Goal: Communication & Community: Answer question/provide support

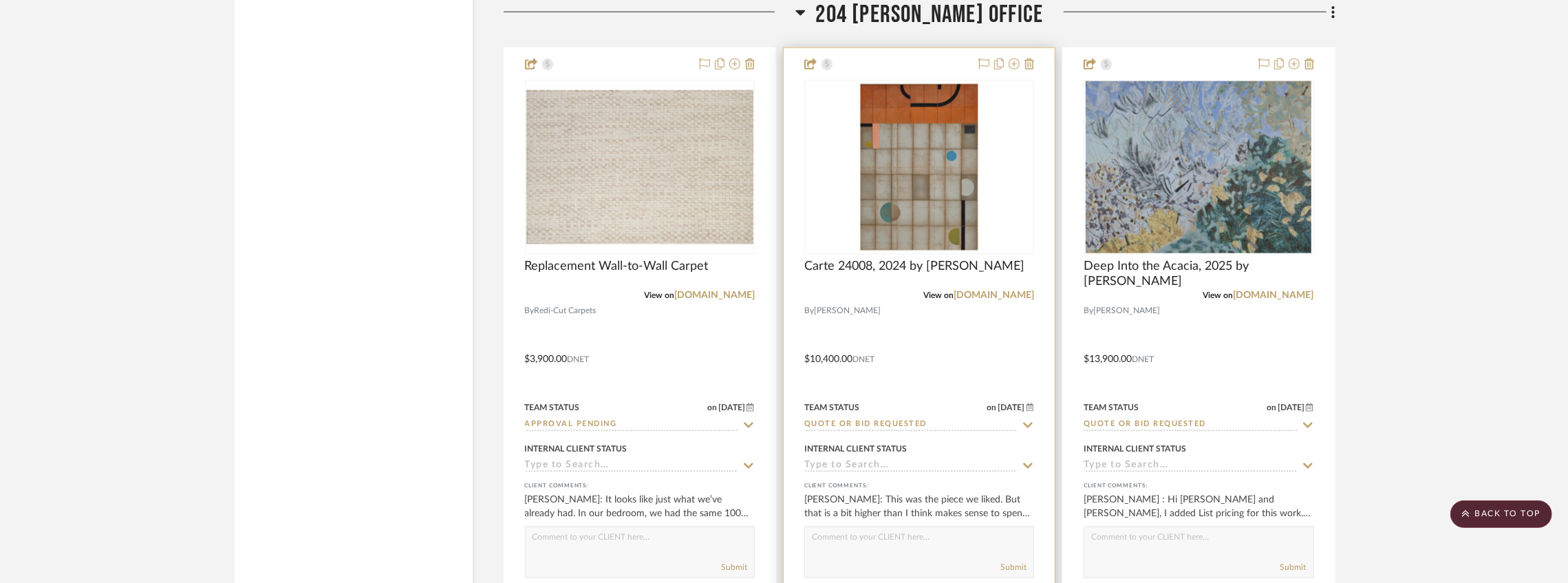
scroll to position [11089, 0]
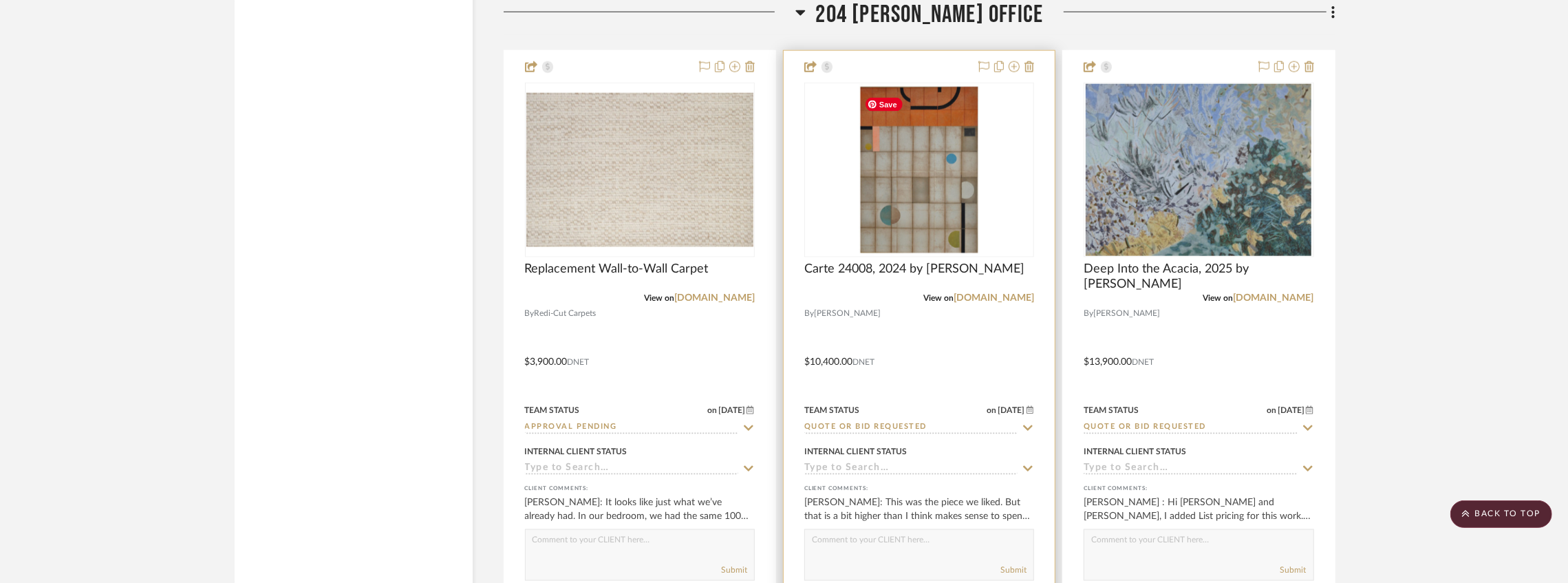
click at [955, 190] on img "0" at bounding box center [919, 170] width 121 height 172
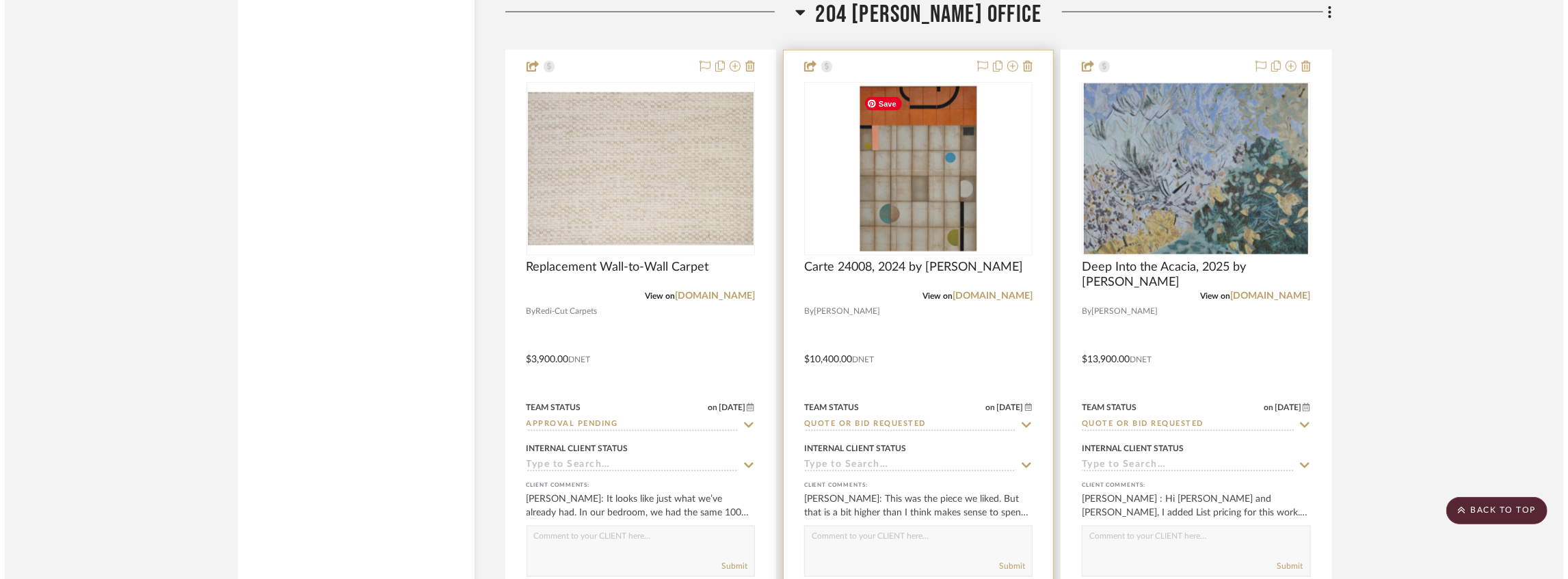
scroll to position [0, 0]
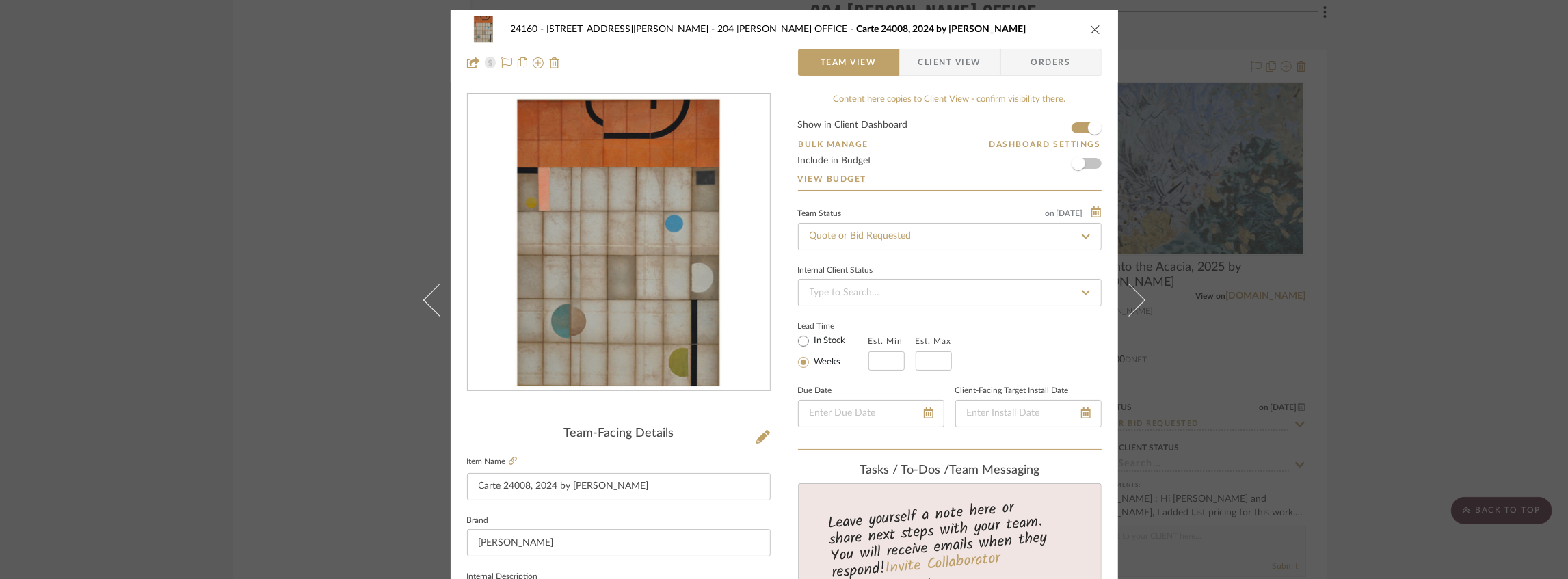
click at [935, 69] on span "Client View" at bounding box center [950, 62] width 63 height 28
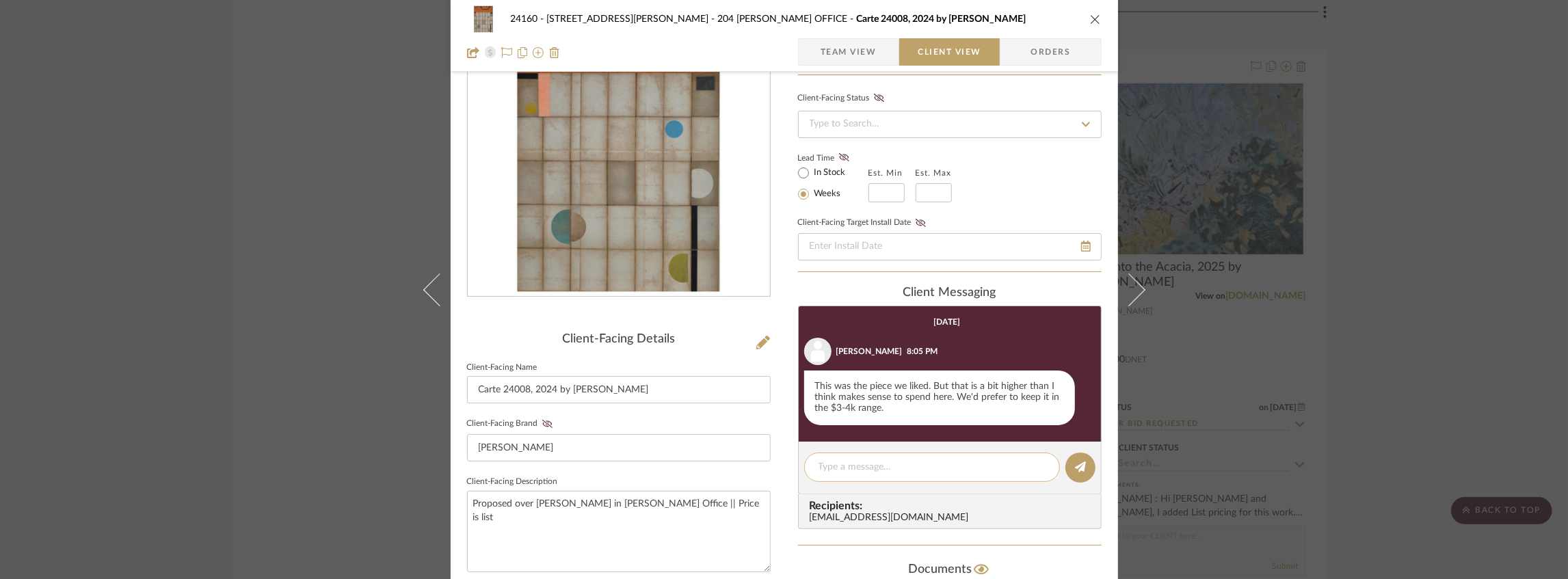
scroll to position [137, 0]
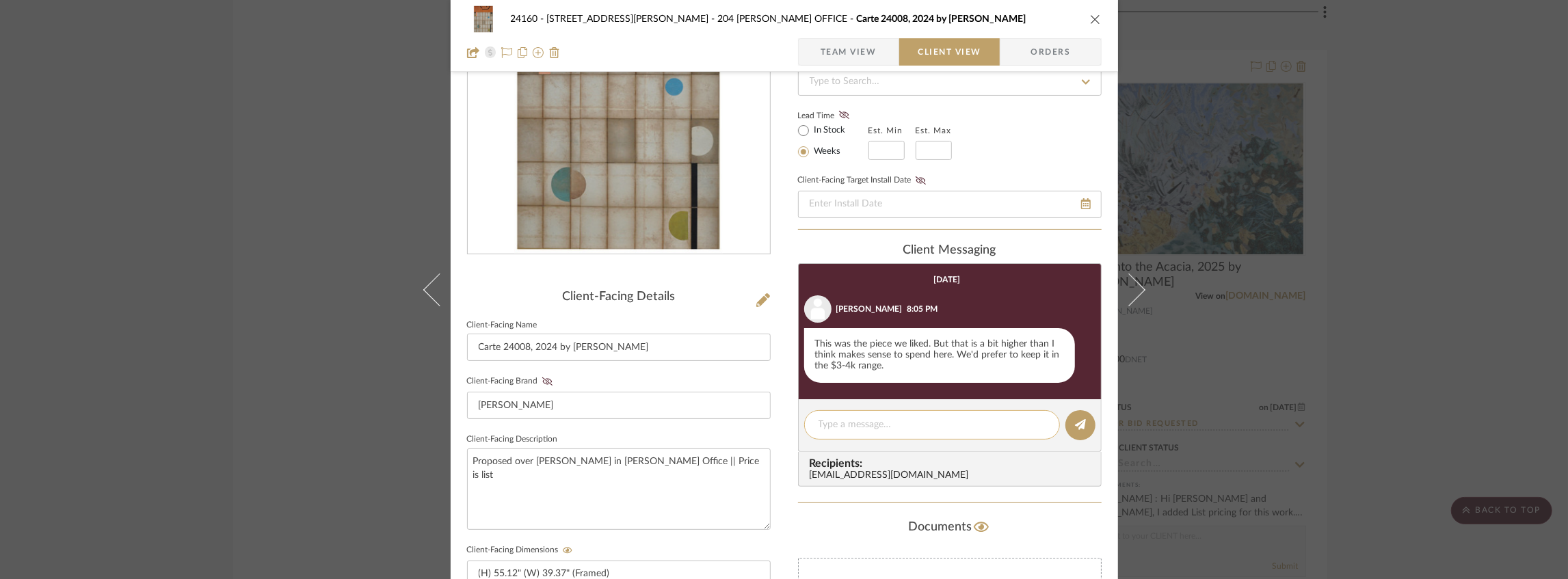
click at [870, 426] on textarea at bounding box center [932, 425] width 227 height 15
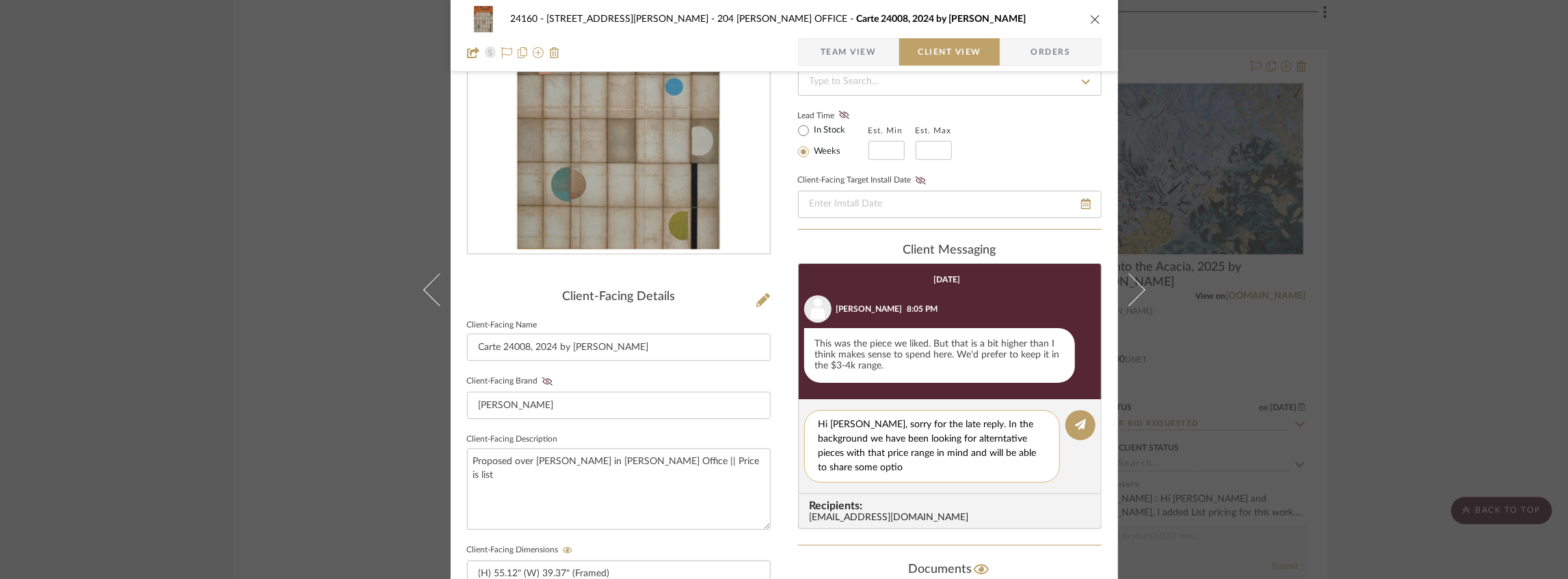
scroll to position [0, 0]
click at [909, 470] on textarea "Hi [PERSON_NAME], sorry for the late reply. In the background we have been look…" at bounding box center [932, 446] width 227 height 58
click at [943, 424] on textarea "Hi [PERSON_NAME], sorry for the late reply. In the background we have been look…" at bounding box center [932, 446] width 227 height 58
drag, startPoint x: 870, startPoint y: 421, endPoint x: 850, endPoint y: 419, distance: 20.1
click at [850, 419] on textarea "Hi [PERSON_NAME], sorry for the late reply to this. In the background we have b…" at bounding box center [932, 446] width 227 height 58
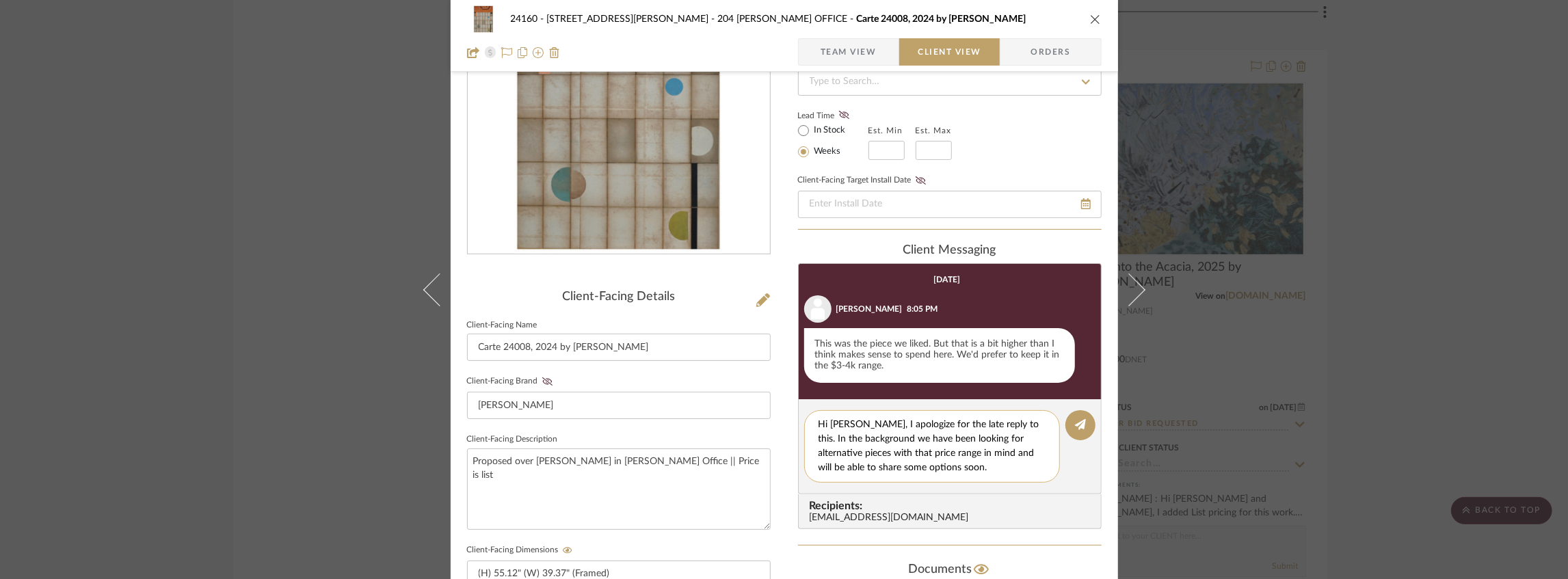
click at [901, 445] on textarea "Hi [PERSON_NAME], I apologize for the late reply to this. In the background we …" at bounding box center [932, 446] width 227 height 58
click at [923, 458] on textarea "Hi [PERSON_NAME], I apologize for the late reply to this. In the background we …" at bounding box center [932, 446] width 227 height 58
click at [857, 452] on textarea "Hi [PERSON_NAME], I apologize for the late reply to this. In the background we …" at bounding box center [932, 446] width 227 height 58
click at [861, 452] on textarea "Hi [PERSON_NAME], I apologize for the late reply to this. In the background we …" at bounding box center [932, 446] width 227 height 58
click at [994, 469] on textarea "Hi [PERSON_NAME], I apologize for the late reply to this. In the background we …" at bounding box center [932, 446] width 227 height 58
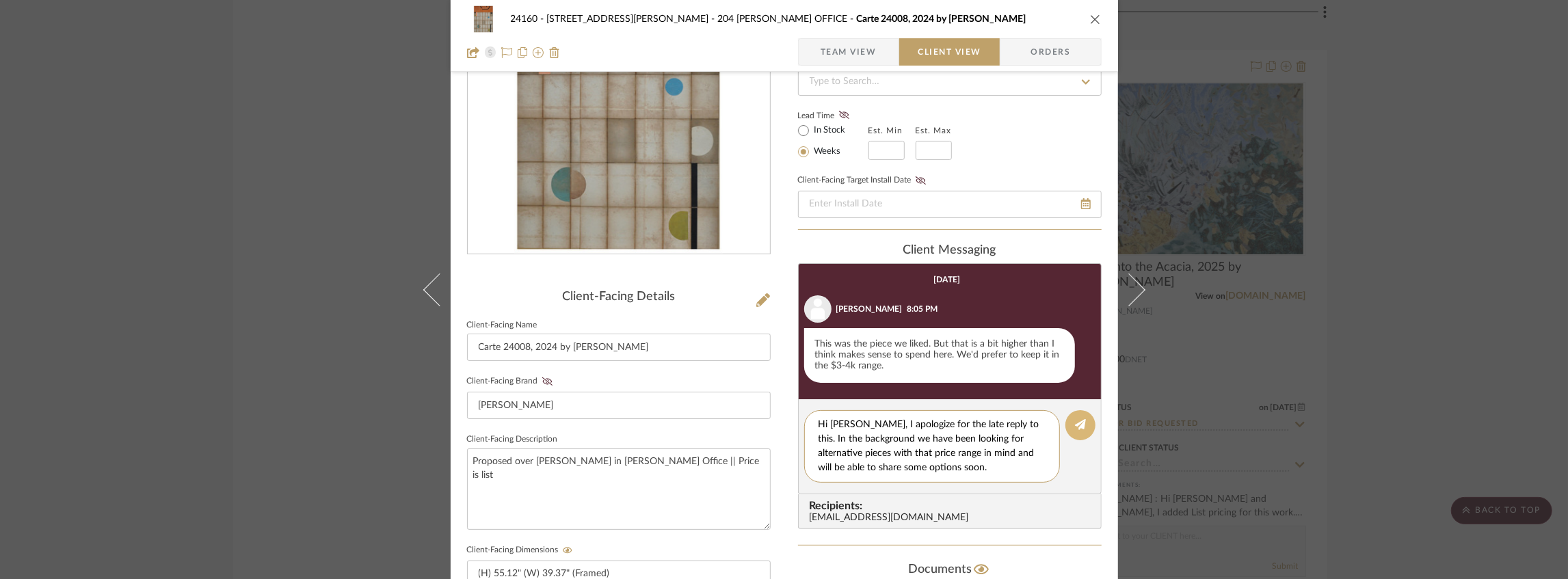
type textarea "Hi [PERSON_NAME], I apologize for the late reply to this. In the background we …"
click at [1083, 422] on button at bounding box center [1080, 425] width 30 height 30
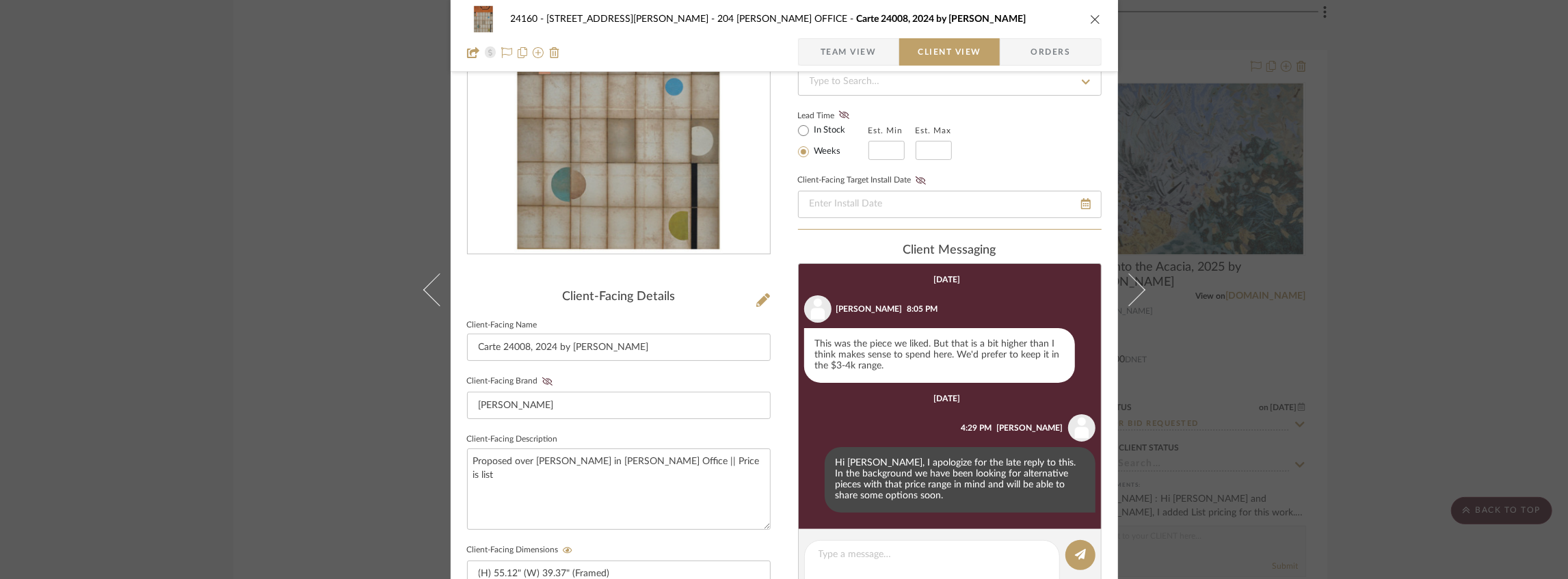
click at [1091, 11] on div "24160 - [STREET_ADDRESS] - [PERSON_NAME] 204 [PERSON_NAME] OFFICE Carte 24008, …" at bounding box center [784, 19] width 634 height 28
click at [1090, 18] on icon "close" at bounding box center [1095, 19] width 11 height 11
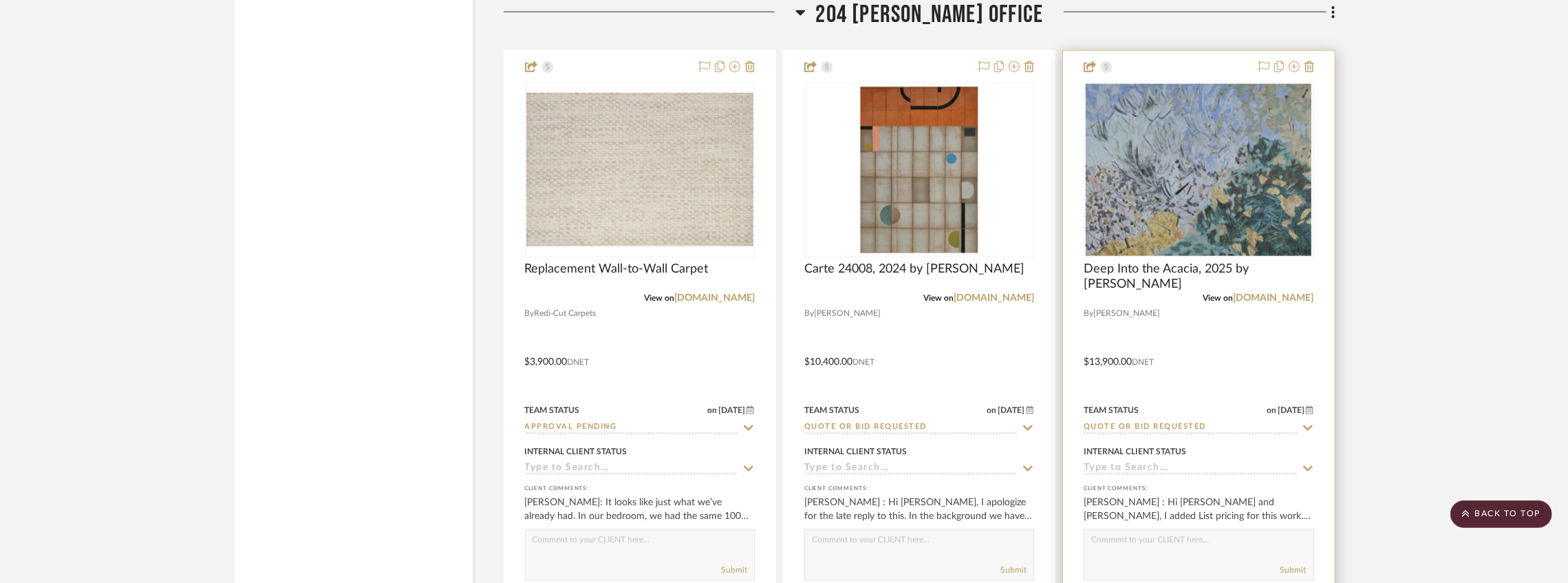
scroll to position [11410, 0]
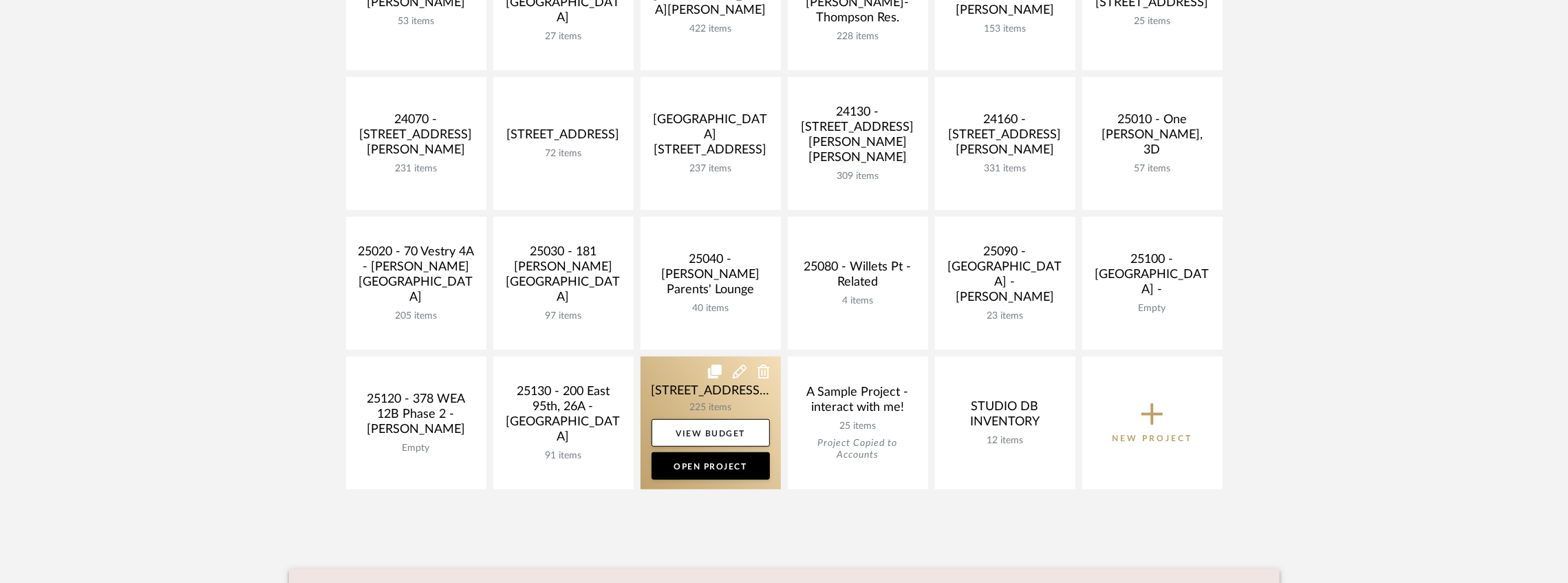
scroll to position [688, 0]
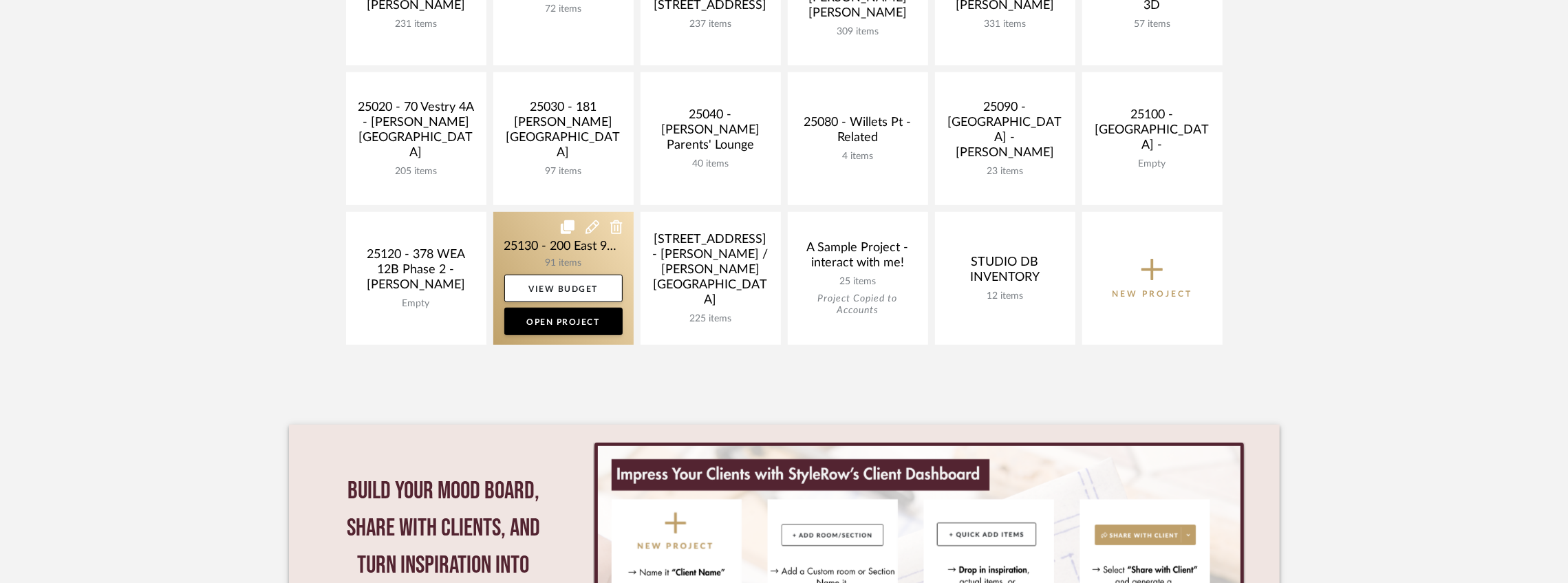
click at [546, 247] on link at bounding box center [563, 278] width 140 height 133
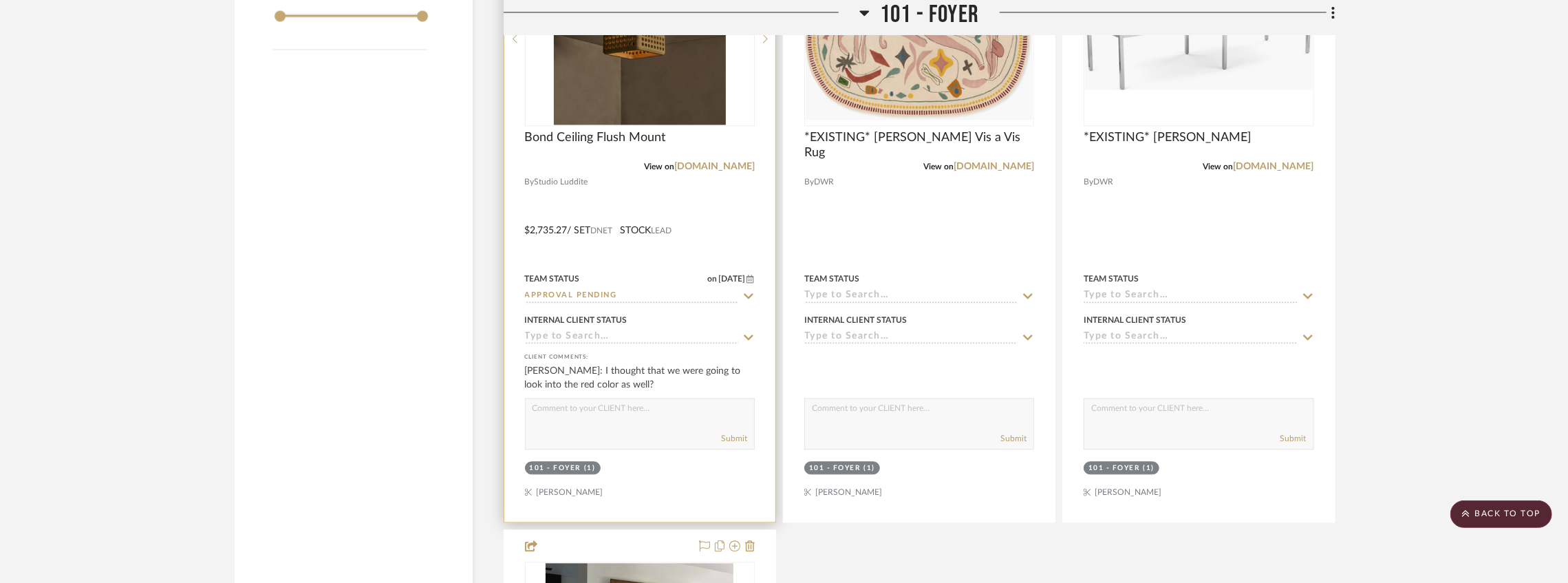
scroll to position [2478, 0]
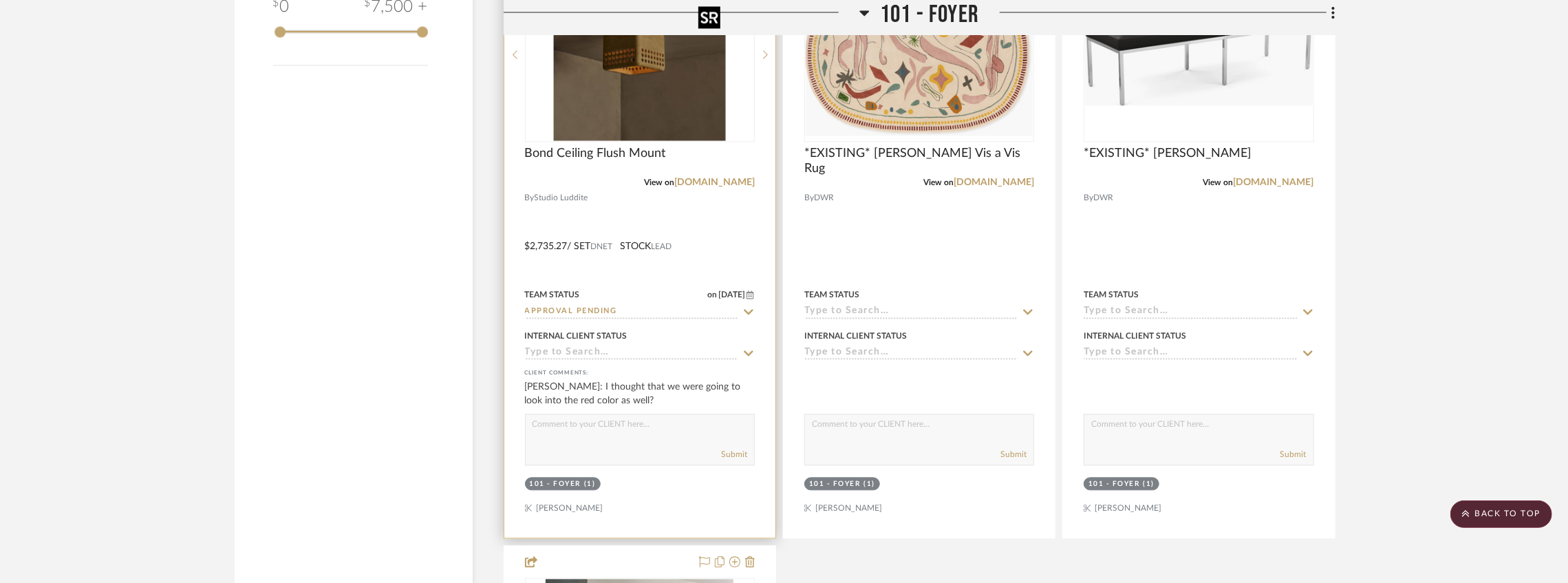
click at [0, 0] on img at bounding box center [0, 0] width 0 height 0
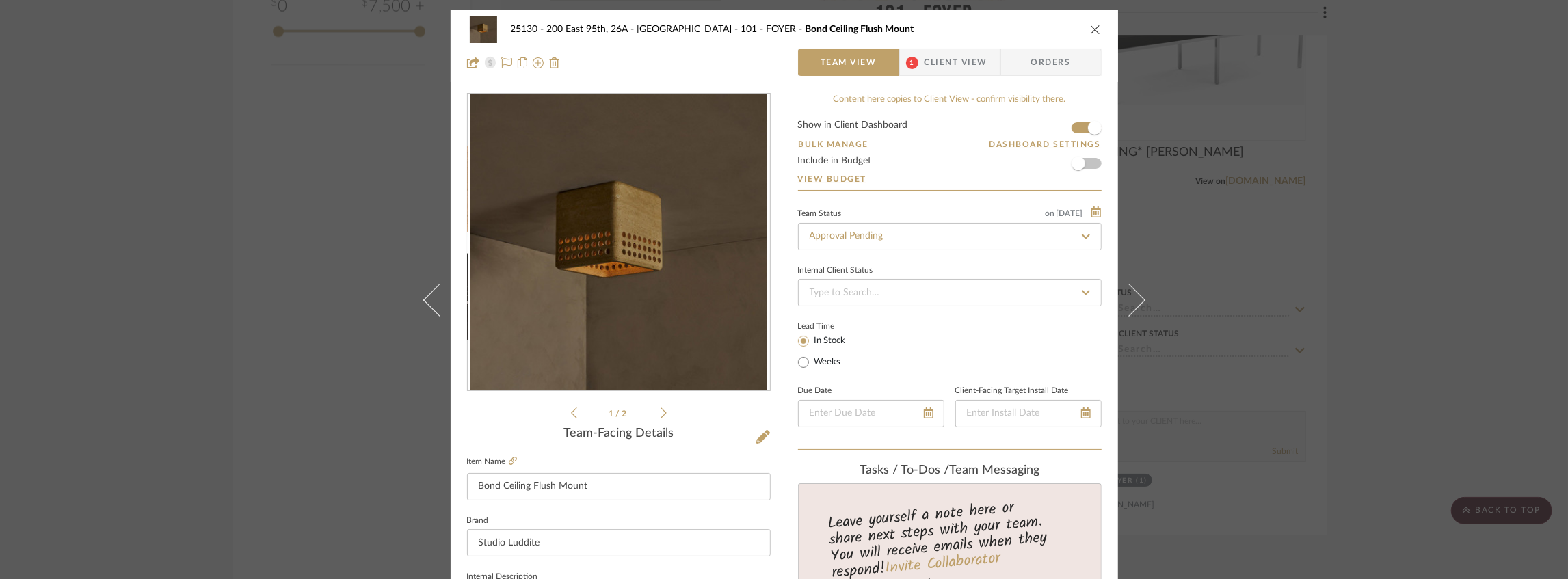
scroll to position [319, 0]
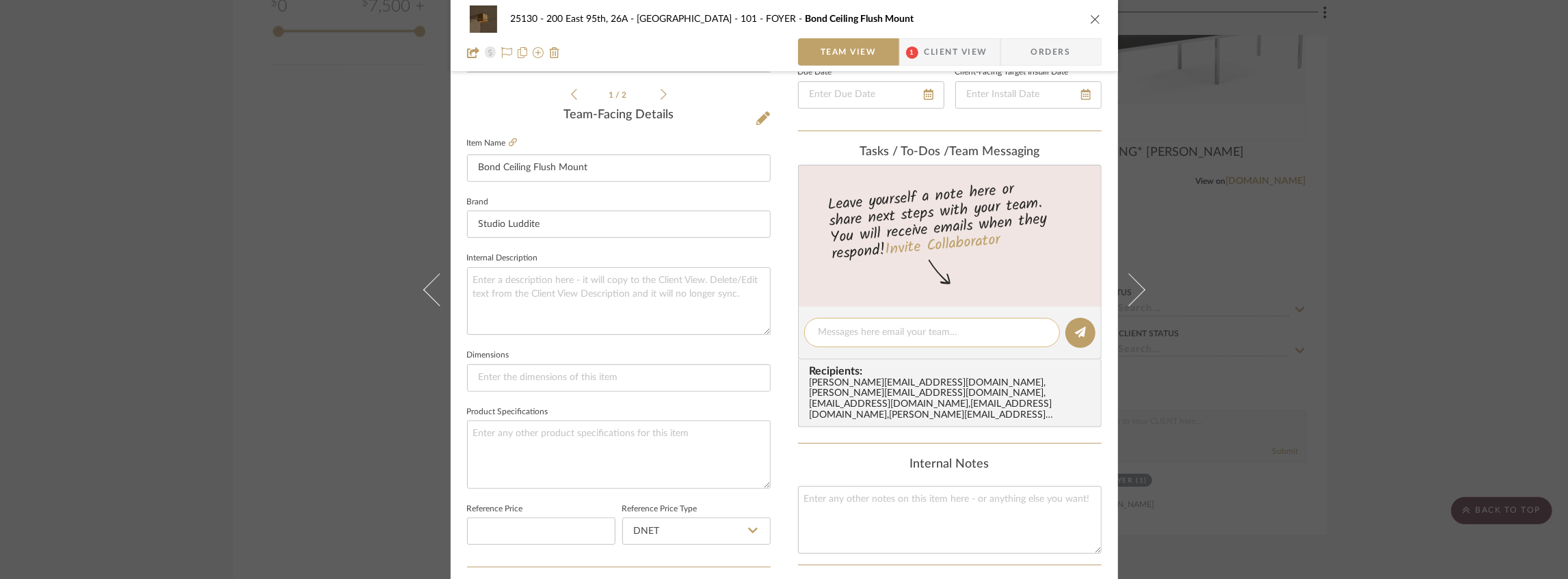
click at [849, 332] on textarea at bounding box center [932, 332] width 227 height 15
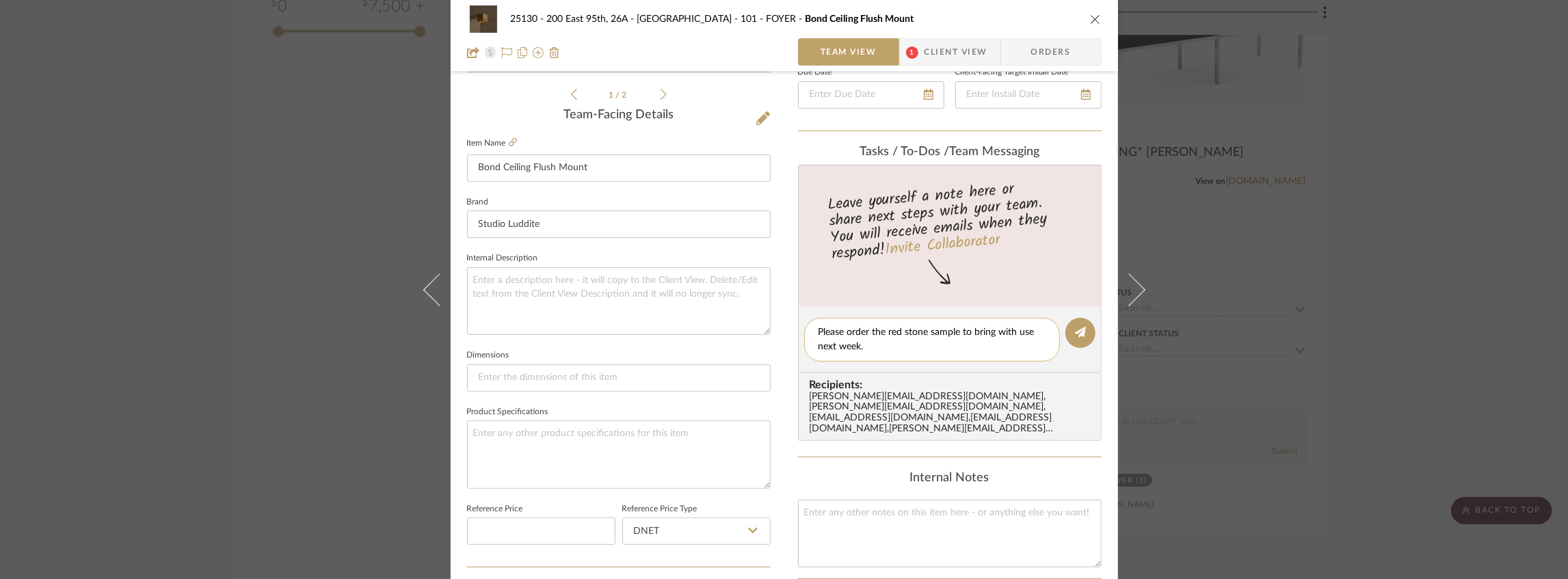
click at [1025, 332] on textarea "Please order the red stone sample to bring with use next week." at bounding box center [932, 339] width 227 height 28
click at [913, 346] on textarea "Please order the red stone sample to bring with us next week." at bounding box center [932, 339] width 227 height 28
drag, startPoint x: 866, startPoint y: 331, endPoint x: 843, endPoint y: 332, distance: 23.0
click at [843, 332] on textarea "Please order the red stone sample to bring with us next week." at bounding box center [932, 339] width 227 height 28
click at [957, 341] on textarea "Please make sure we have the red stone sample to bring with us next week." at bounding box center [932, 339] width 227 height 28
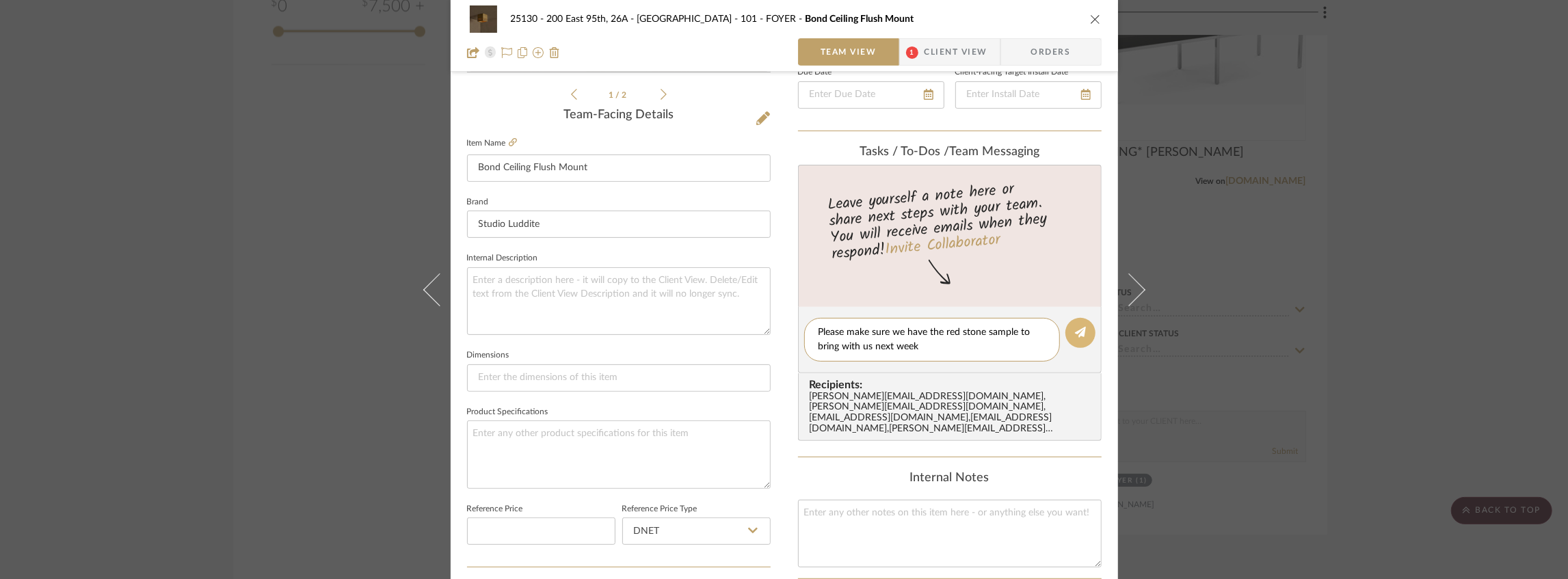
type textarea "Please make sure we have the red stone sample to bring with us next week"
click at [1082, 327] on button at bounding box center [1080, 332] width 30 height 30
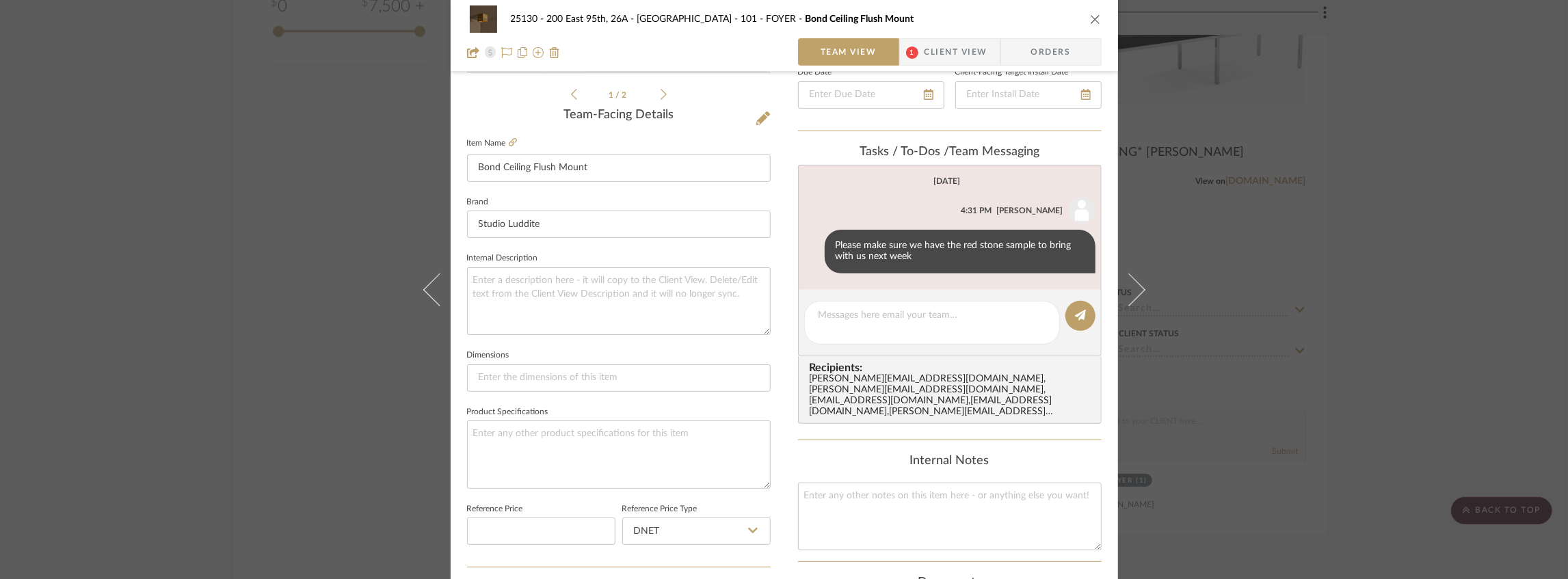
drag, startPoint x: 1088, startPoint y: 20, endPoint x: 1079, endPoint y: 24, distance: 9.8
click at [1090, 20] on icon "close" at bounding box center [1095, 19] width 11 height 11
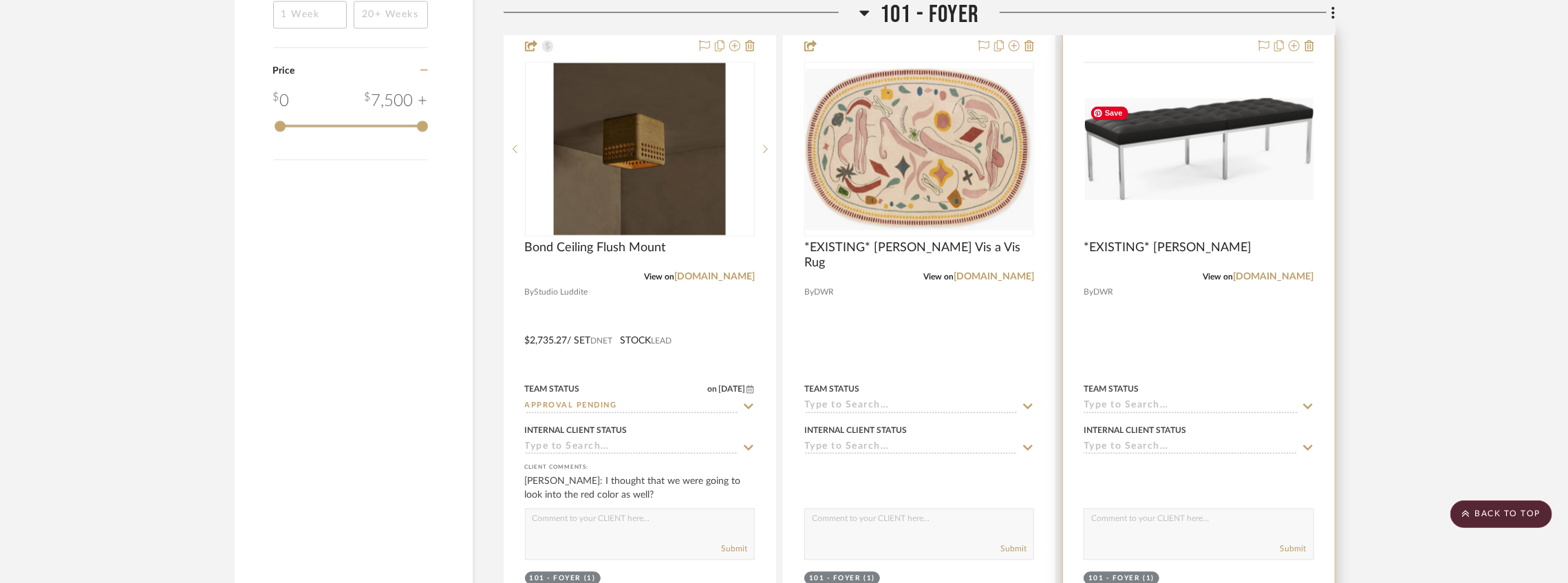
scroll to position [2341, 0]
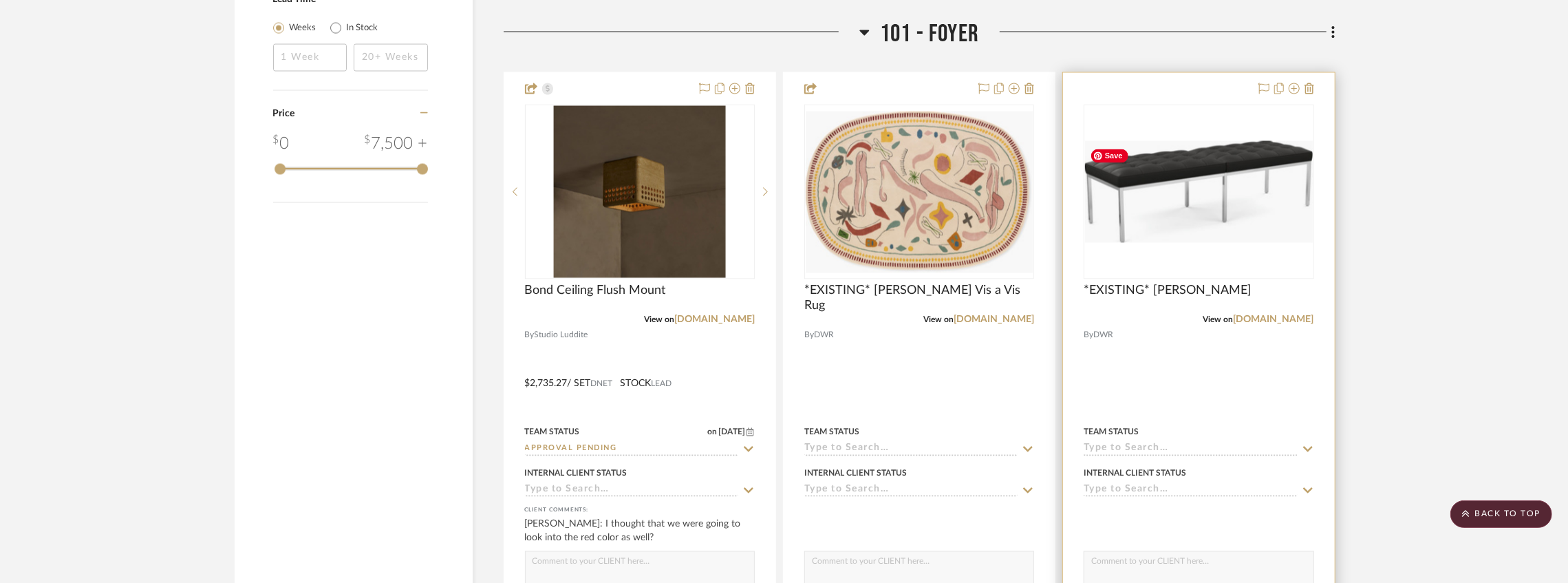
click at [1173, 185] on img "0" at bounding box center [1199, 192] width 227 height 101
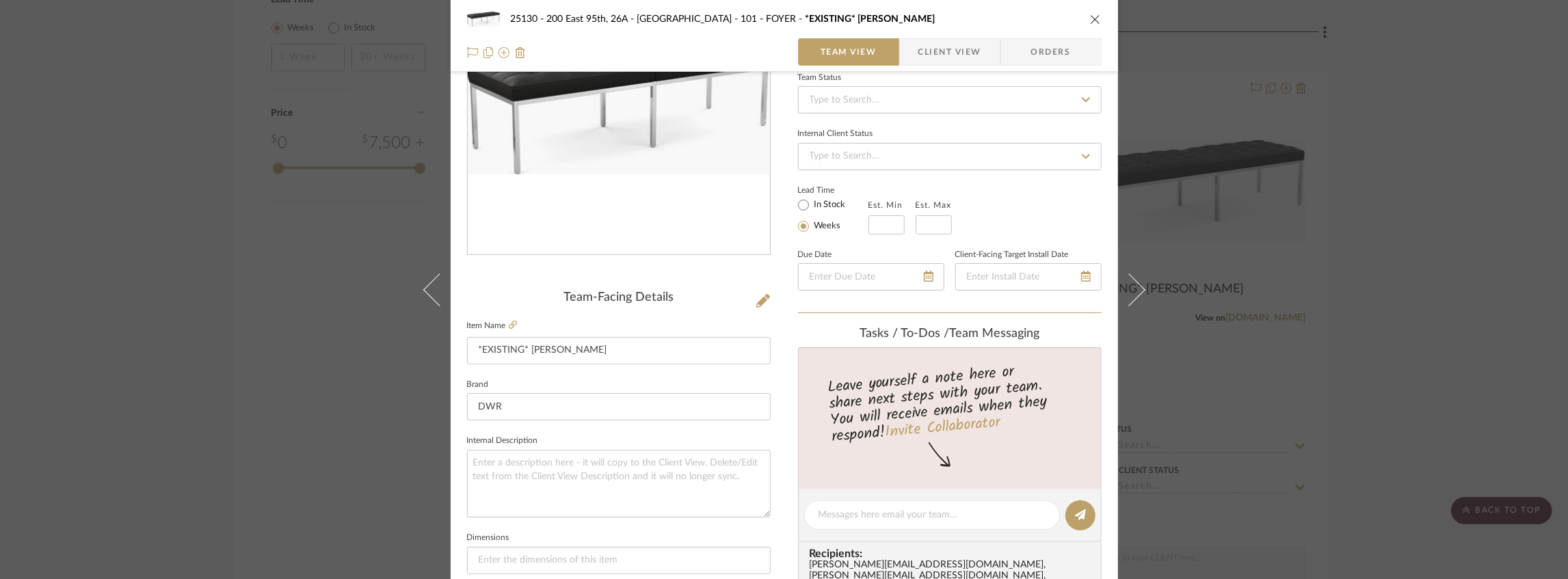
scroll to position [182, 0]
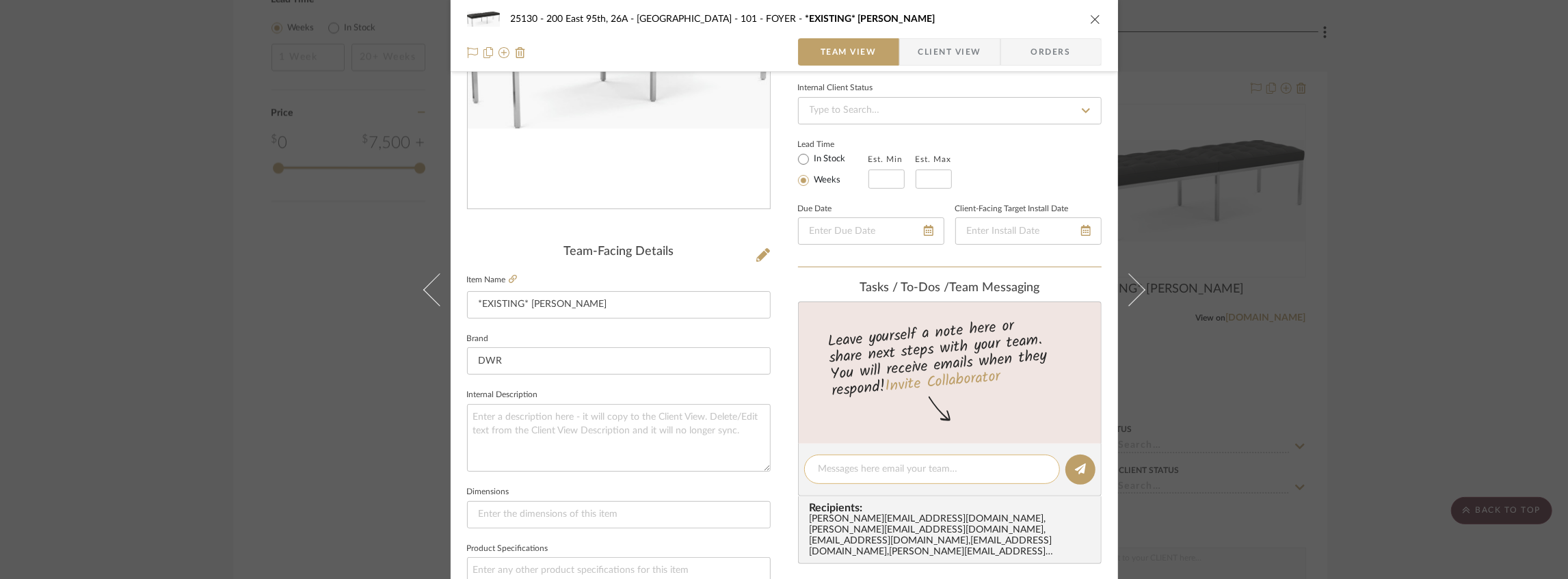
click at [837, 465] on textarea at bounding box center [932, 470] width 227 height 15
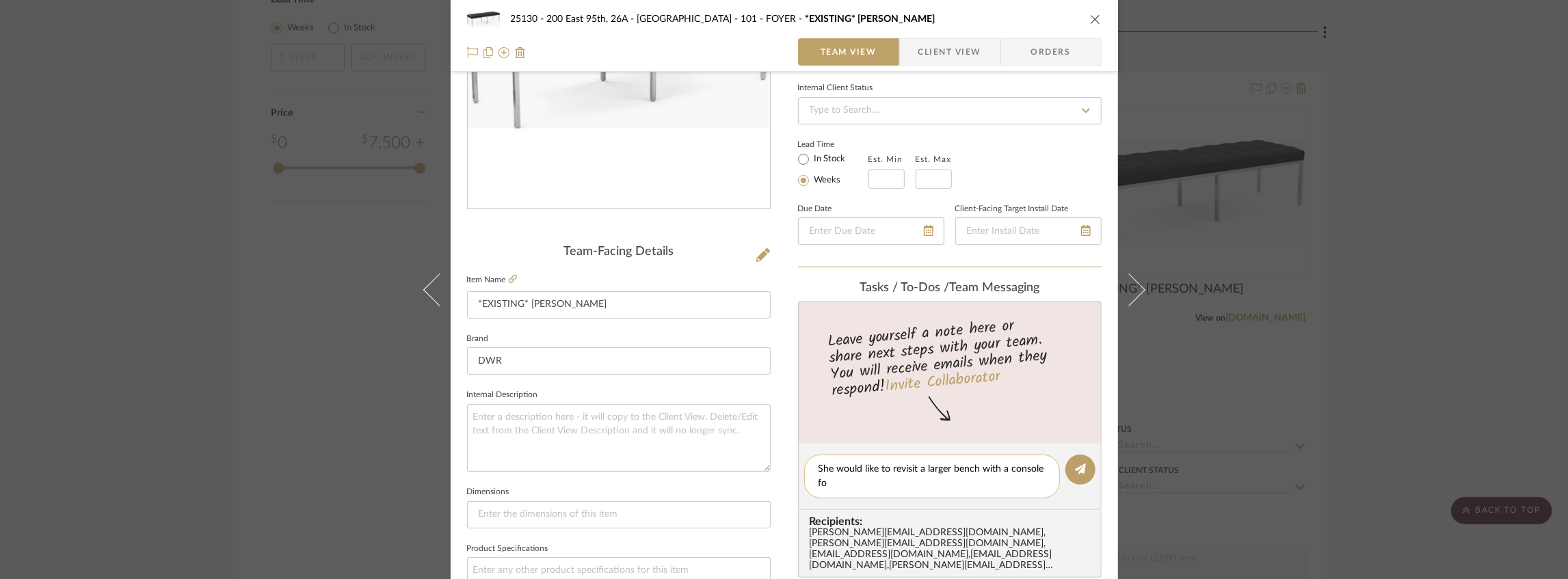
scroll to position [0, 0]
type textarea "She would like to revisit a larger bench with a console for this space"
click at [1075, 466] on icon at bounding box center [1080, 469] width 11 height 11
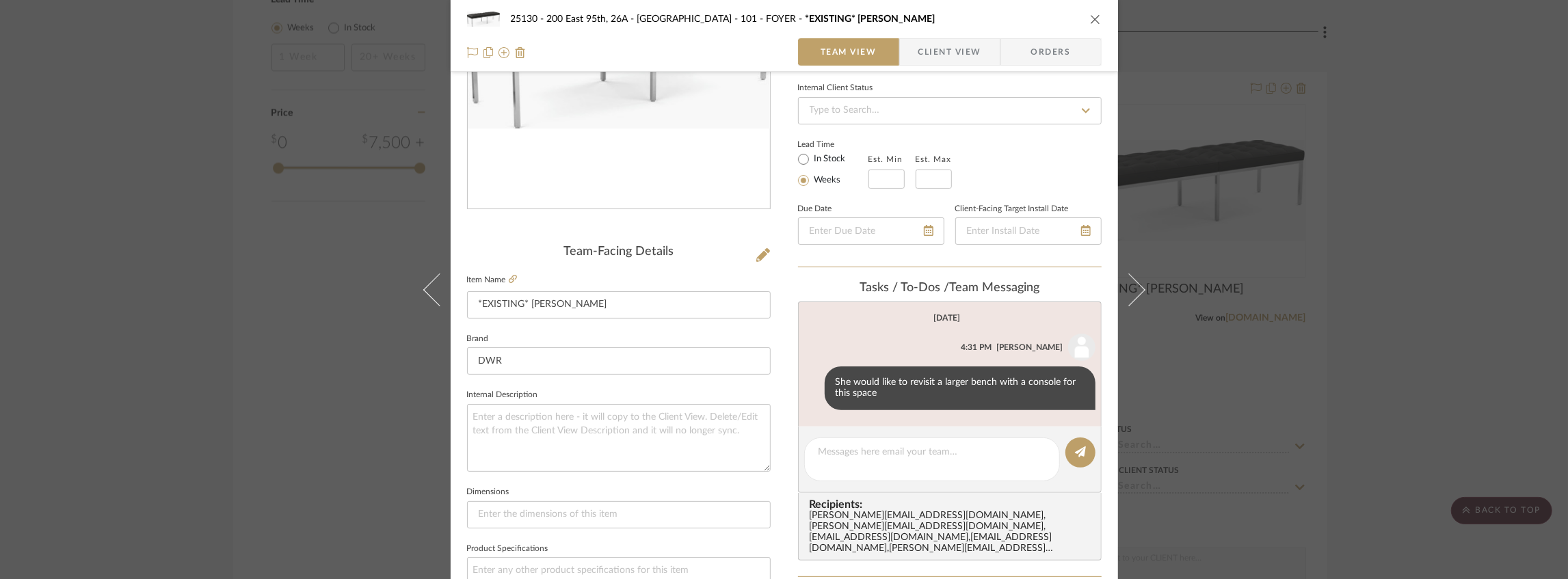
click at [1093, 19] on icon "close" at bounding box center [1095, 19] width 11 height 11
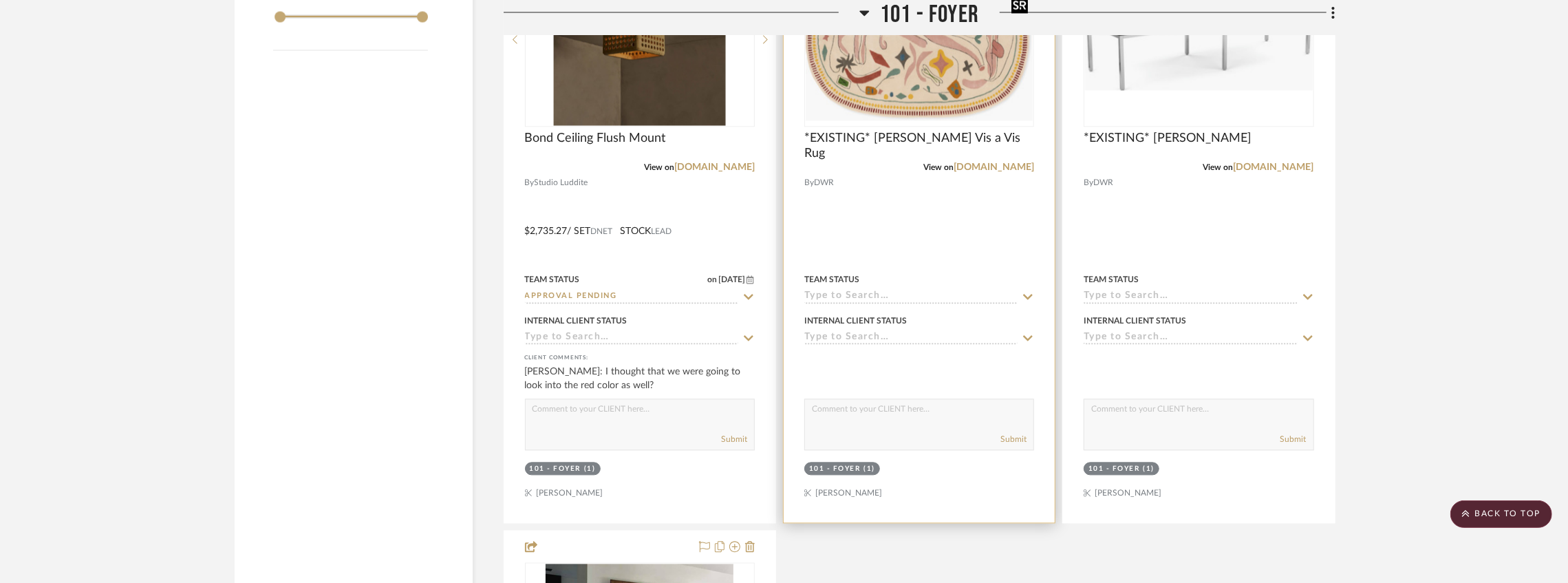
scroll to position [2386, 0]
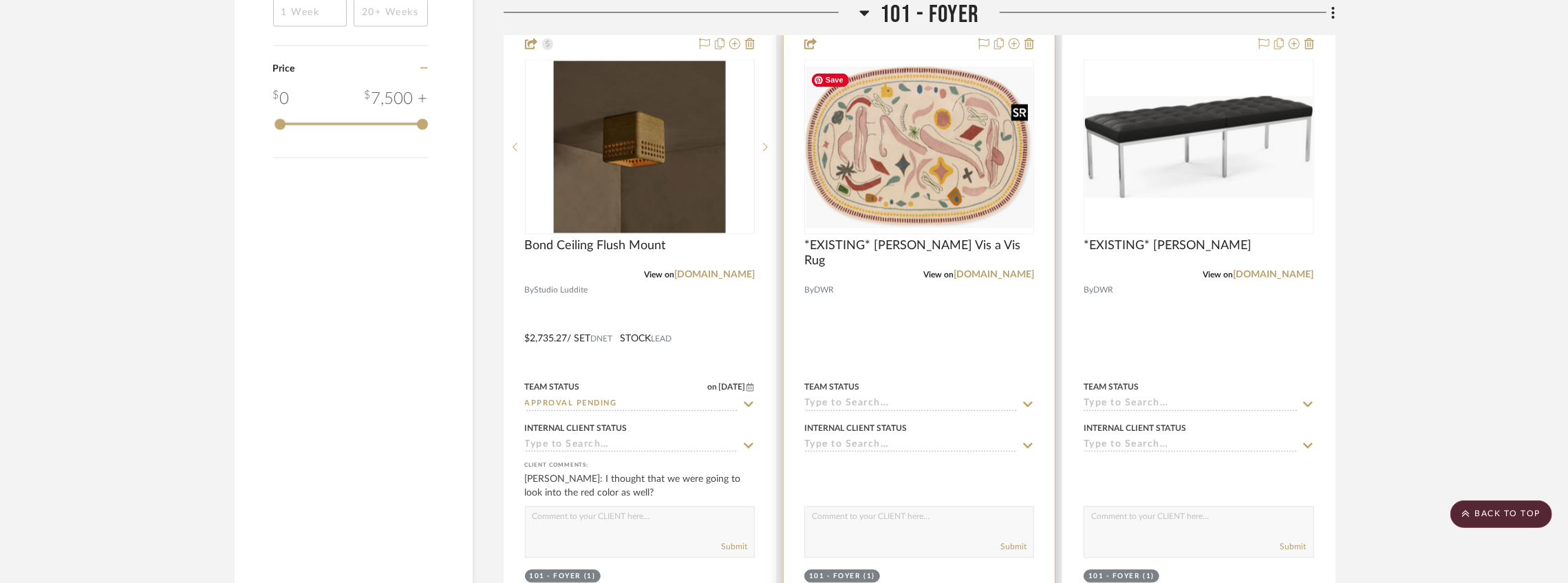
click at [937, 127] on img "0" at bounding box center [919, 147] width 227 height 162
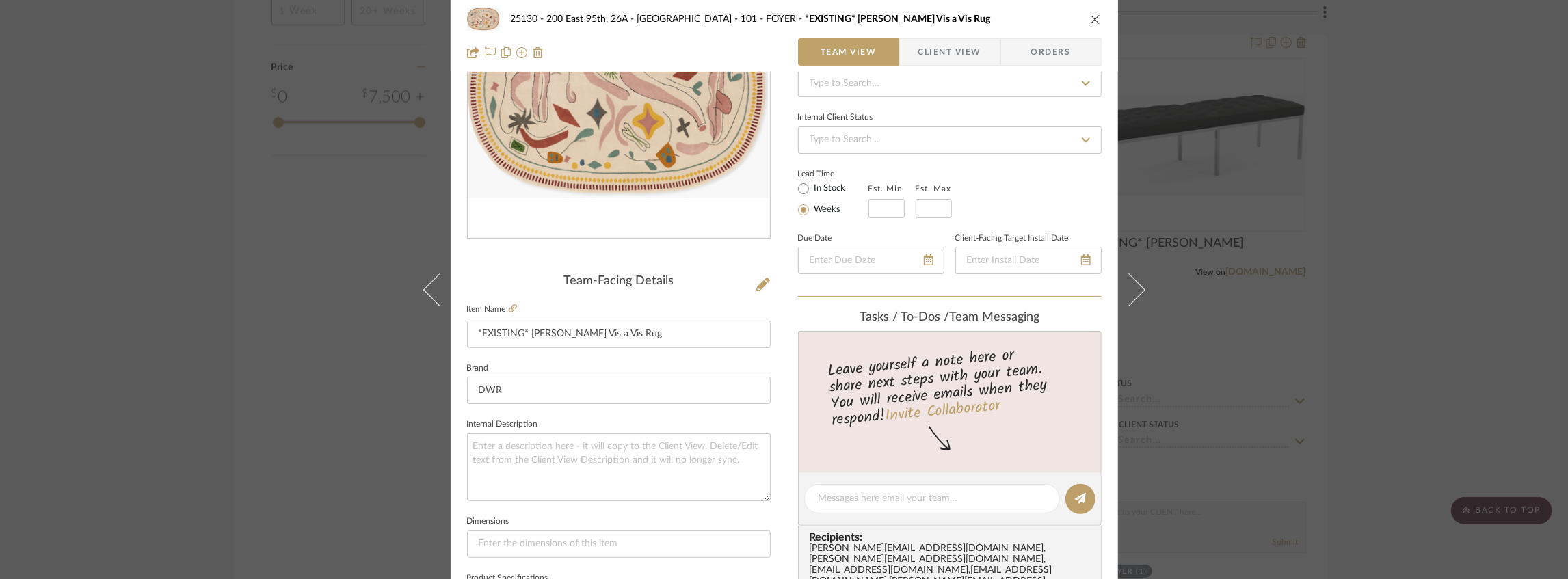
scroll to position [182, 0]
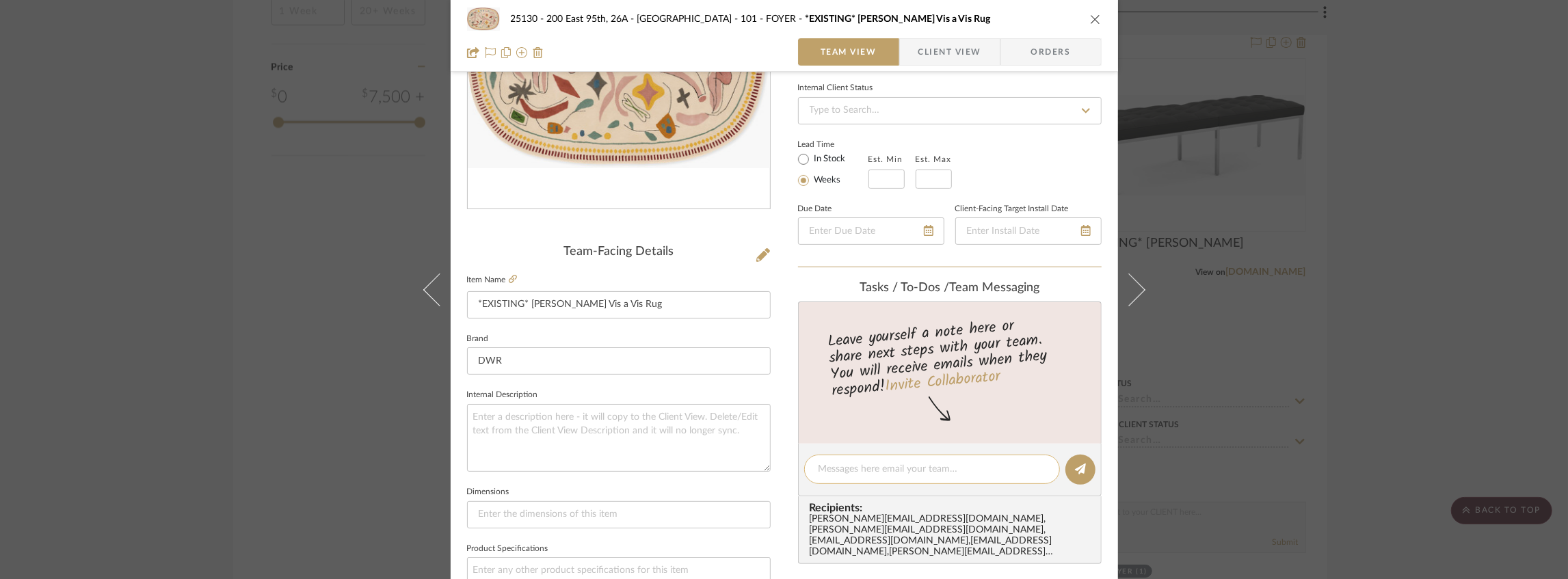
click at [850, 476] on div at bounding box center [931, 470] width 256 height 29
click at [852, 467] on textarea at bounding box center [932, 470] width 227 height 15
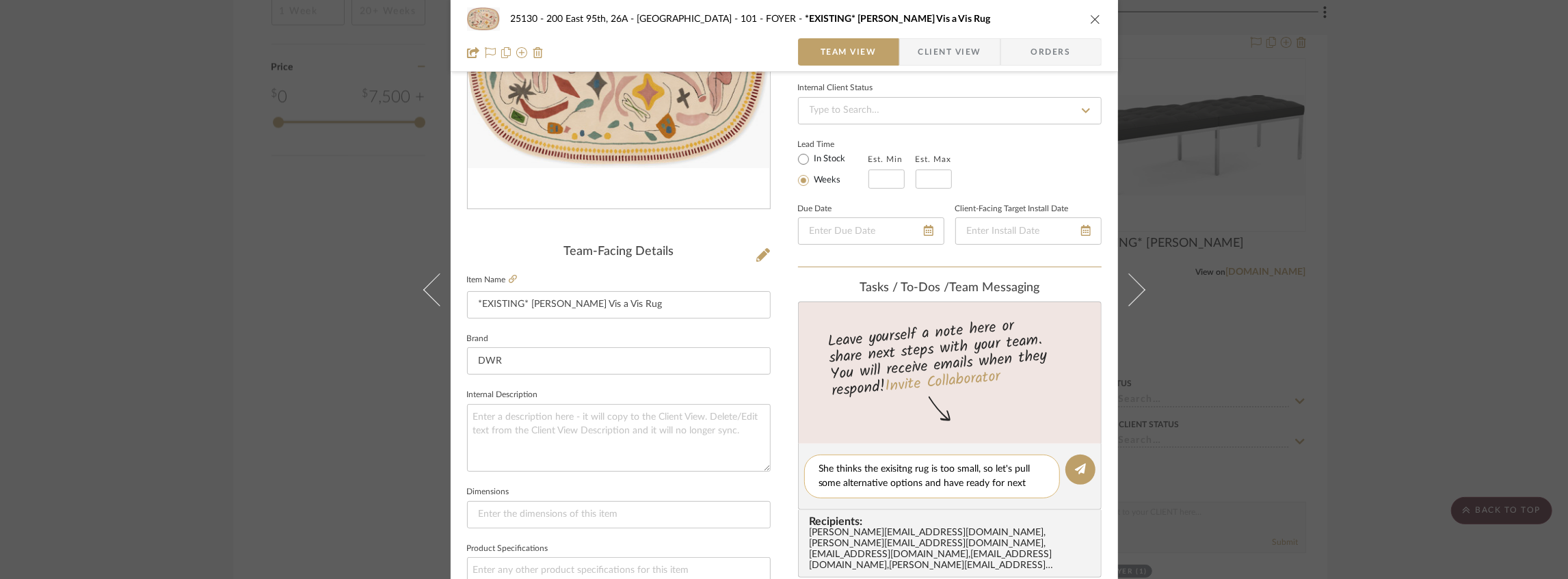
scroll to position [0, 0]
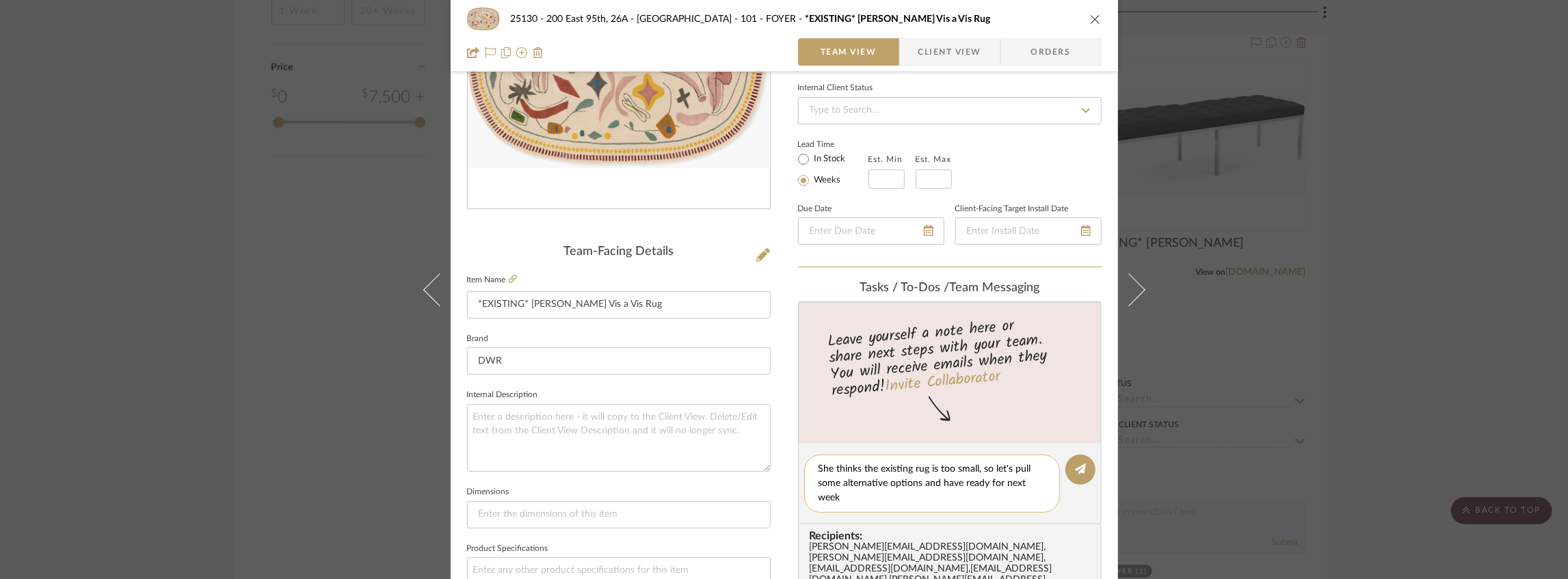
click at [930, 490] on textarea "She thinks the existing rug is too small, so let's pull some alternative option…" at bounding box center [932, 483] width 227 height 43
click at [959, 480] on textarea "She thinks the existing rug is too small, so let's pull some alternative option…" at bounding box center [932, 483] width 227 height 43
type textarea "She thinks the existing rug is too small, so let's pull some alternative option…"
click at [1075, 466] on icon at bounding box center [1080, 469] width 11 height 11
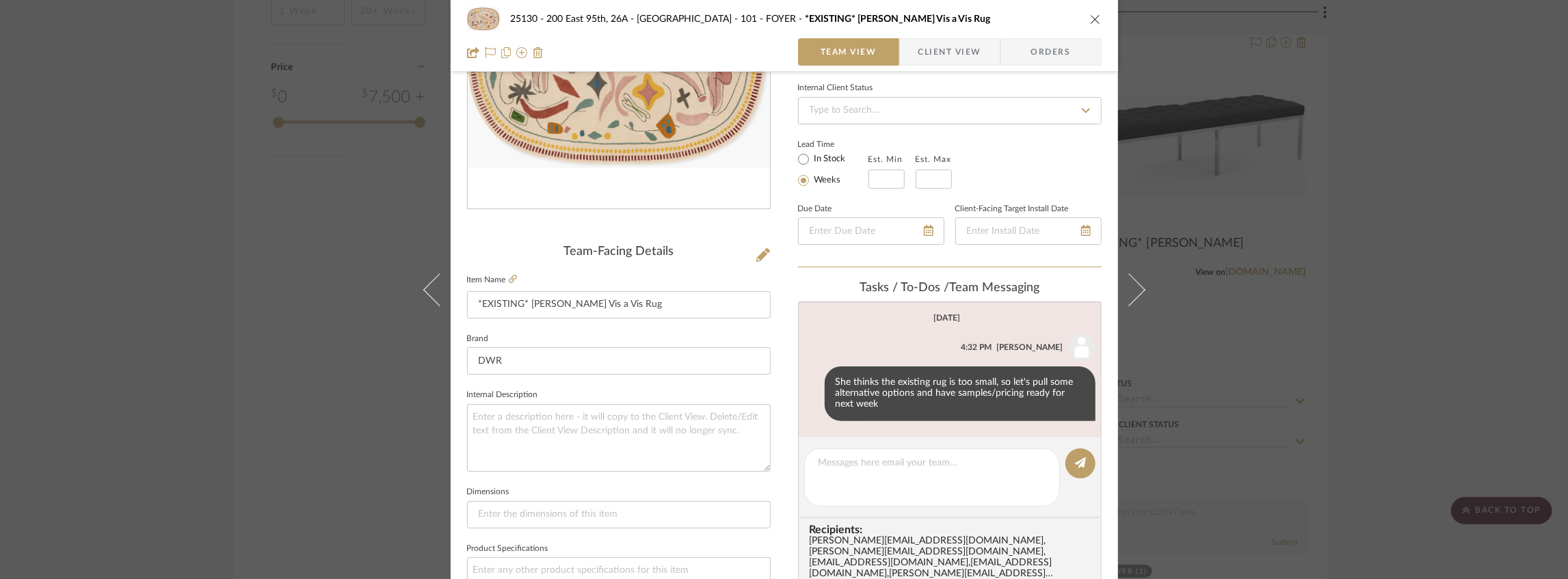
click at [1092, 22] on icon "close" at bounding box center [1095, 19] width 11 height 11
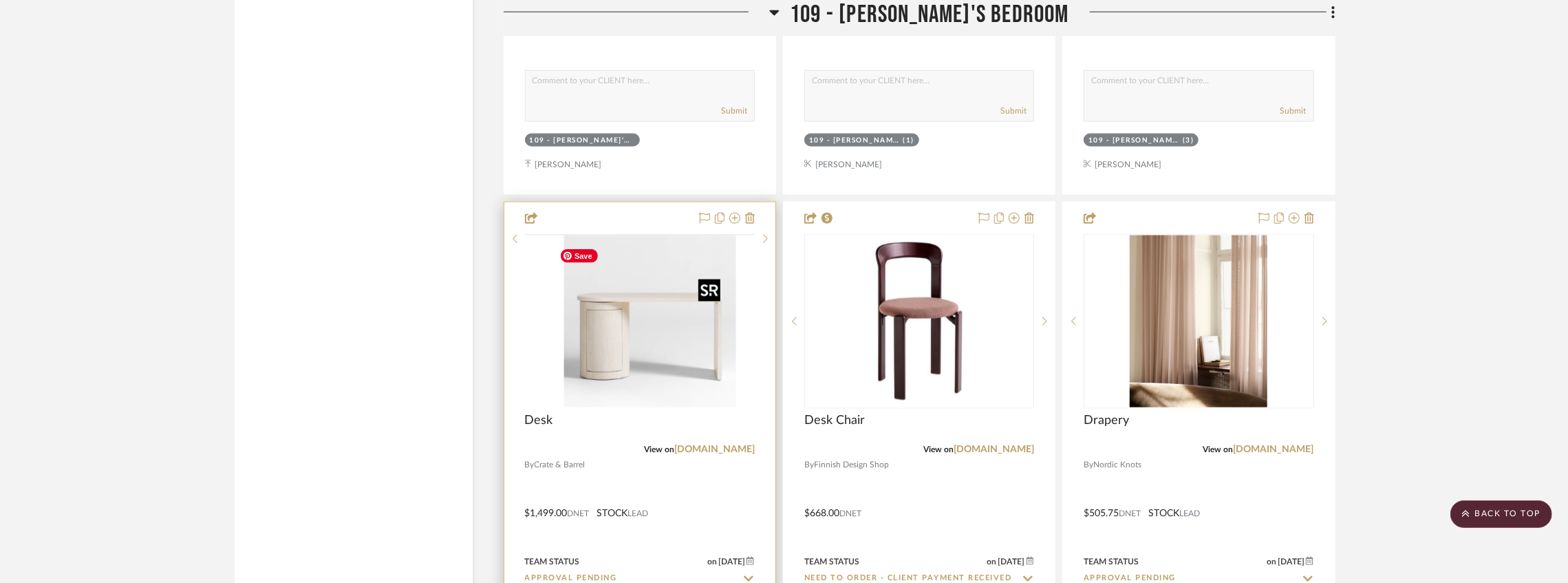
scroll to position [11234, 0]
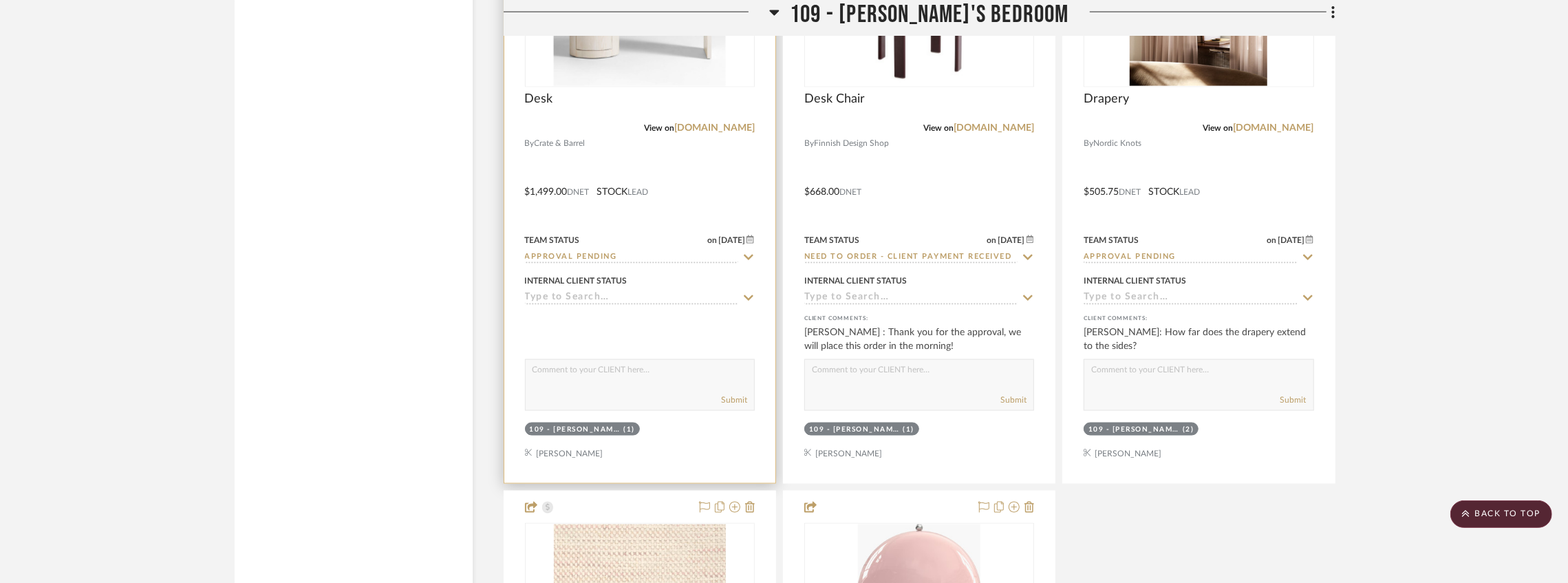
click at [606, 256] on div "Team Status on 8/7/2025 8/7/2025 Approval Pending" at bounding box center [640, 247] width 230 height 33
click at [597, 265] on input "Approval Pending" at bounding box center [631, 258] width 213 height 13
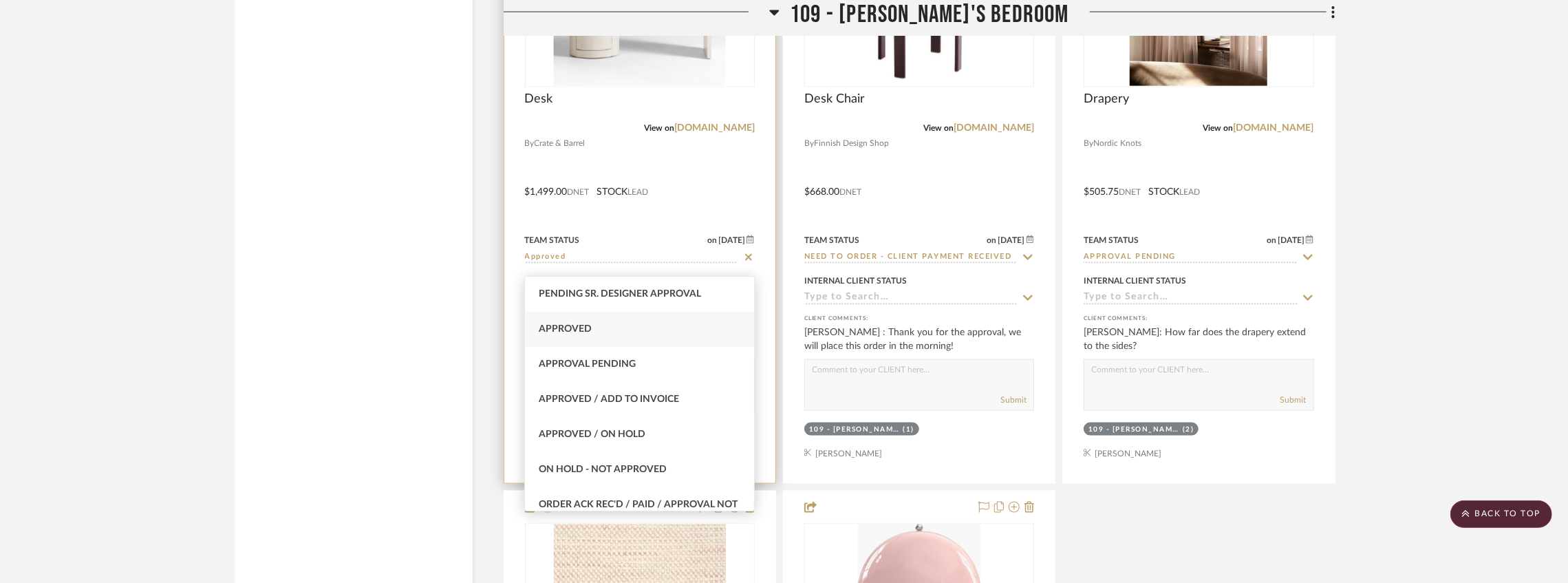
type input "Approved"
type input "[DATE]"
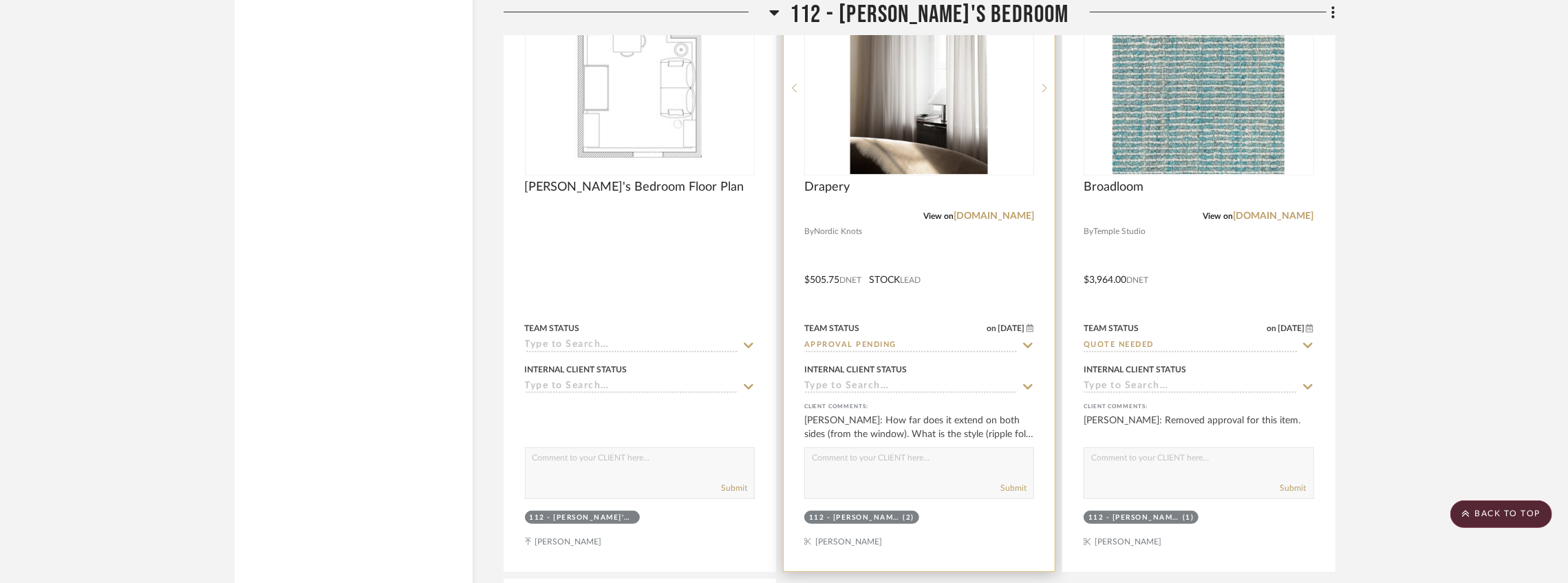
scroll to position [14480, 0]
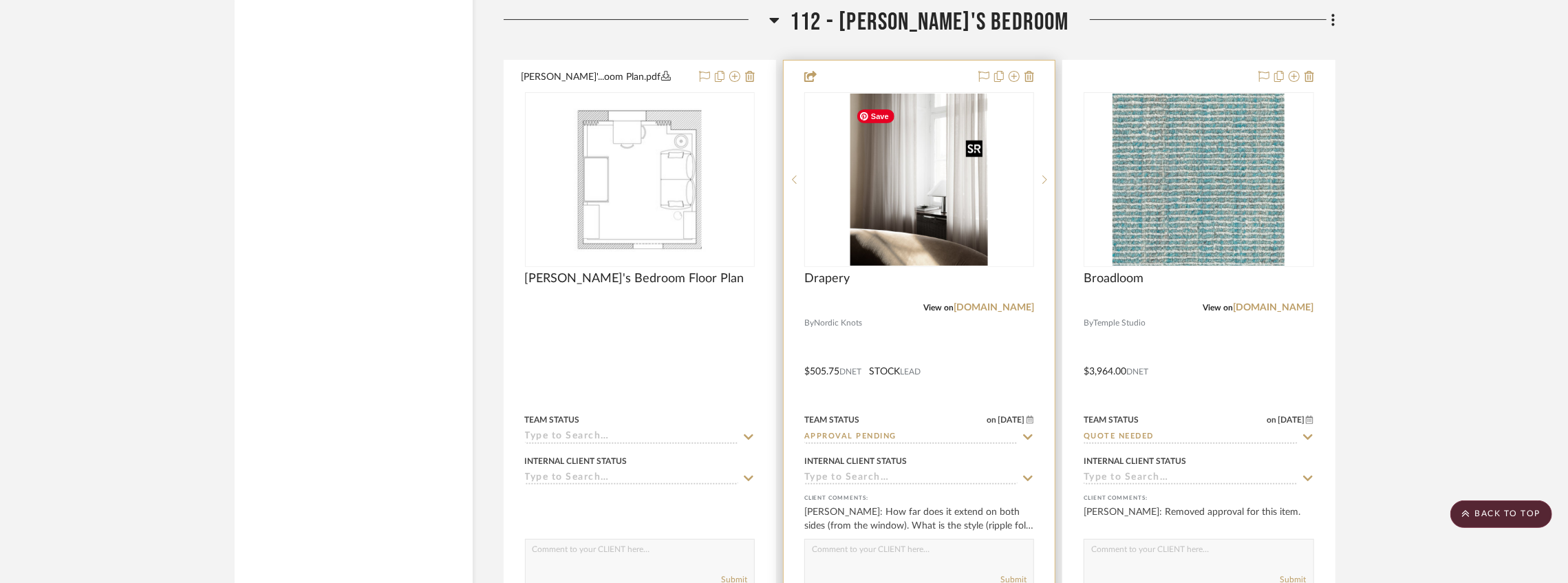
click at [921, 253] on img "0" at bounding box center [919, 180] width 138 height 172
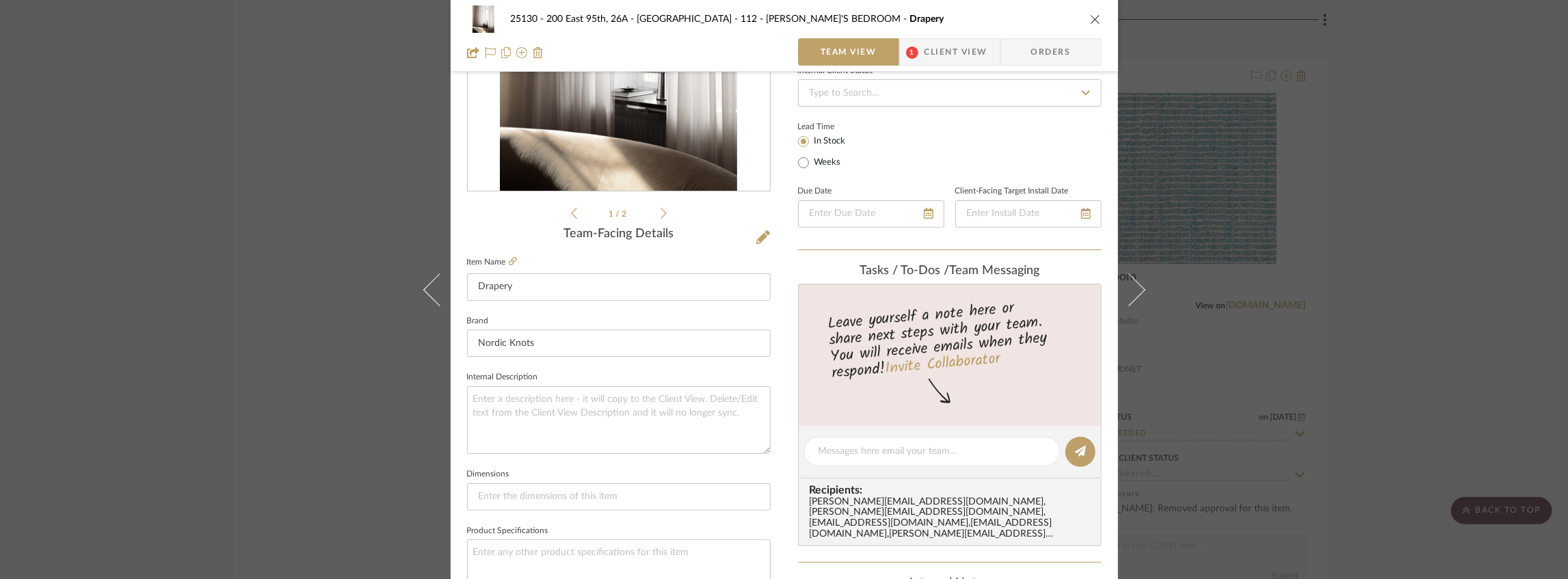
scroll to position [273, 0]
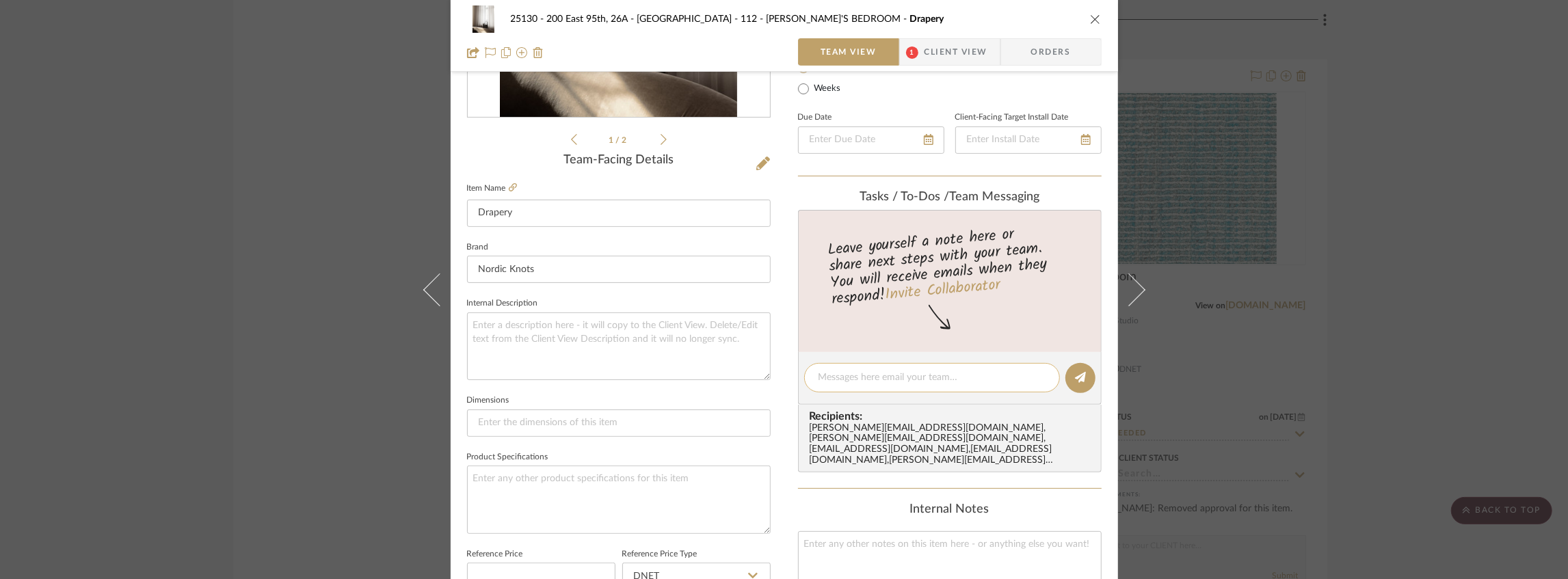
click at [849, 378] on textarea at bounding box center [932, 378] width 227 height 15
type textarea "L"
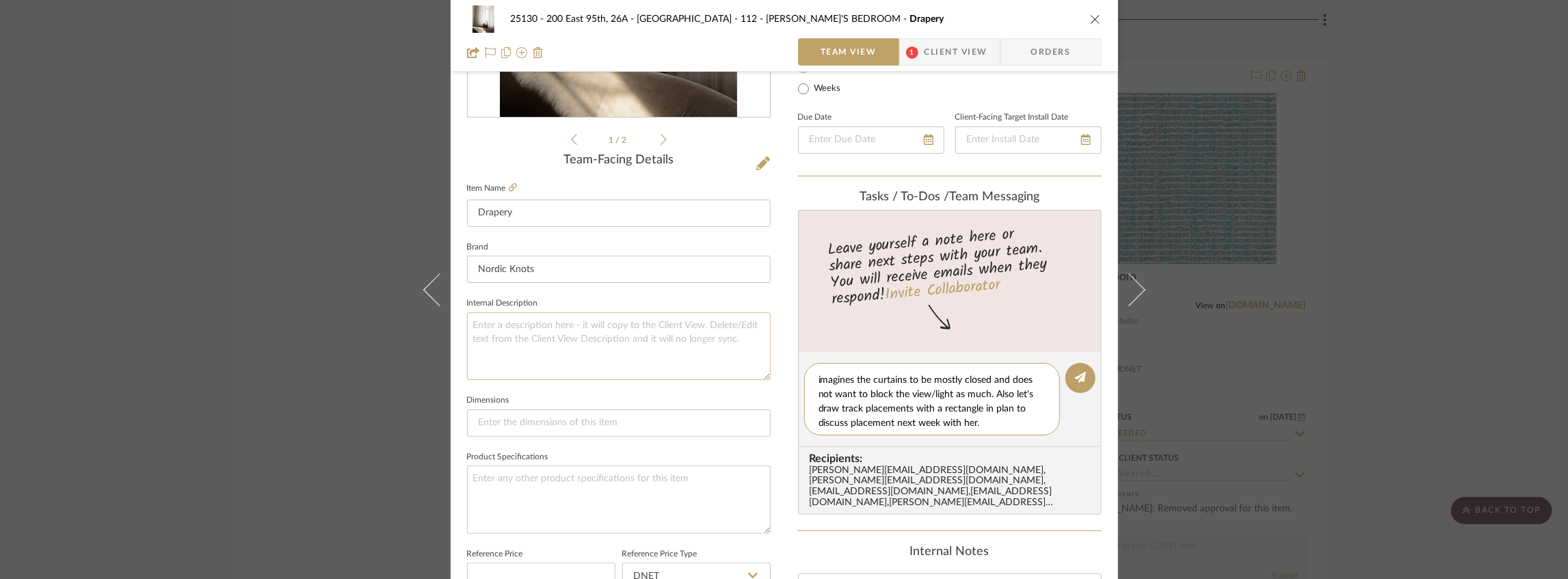
scroll to position [0, 0]
drag, startPoint x: 997, startPoint y: 425, endPoint x: 733, endPoint y: 351, distance: 274.2
click at [733, 351] on div "25130 - 200 East 95th, 26A - Kosheleva 112 - ELEANOR'S BEDROOM Drapery Team Vie…" at bounding box center [784, 367] width 668 height 1263
type textarea "Let's please order the lighter sheer samples. Feedback was she want to see more…"
click at [1075, 377] on icon at bounding box center [1080, 377] width 11 height 11
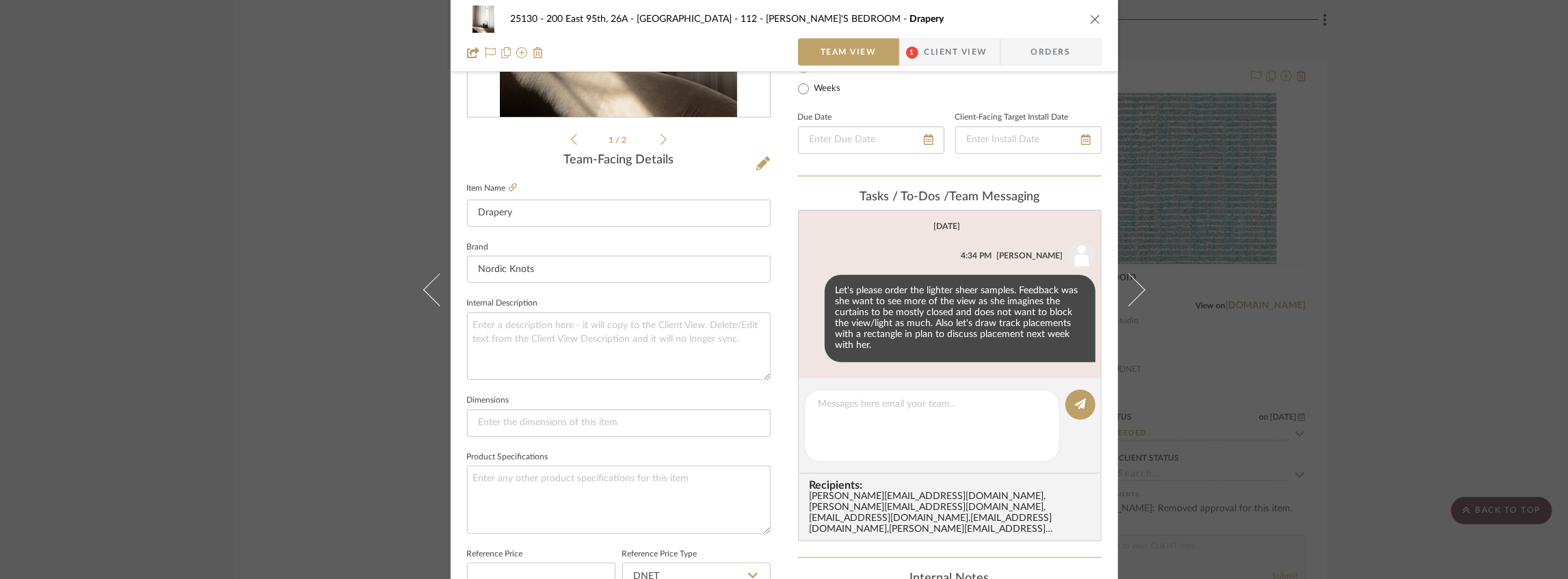
click at [1090, 19] on icon "close" at bounding box center [1095, 19] width 11 height 11
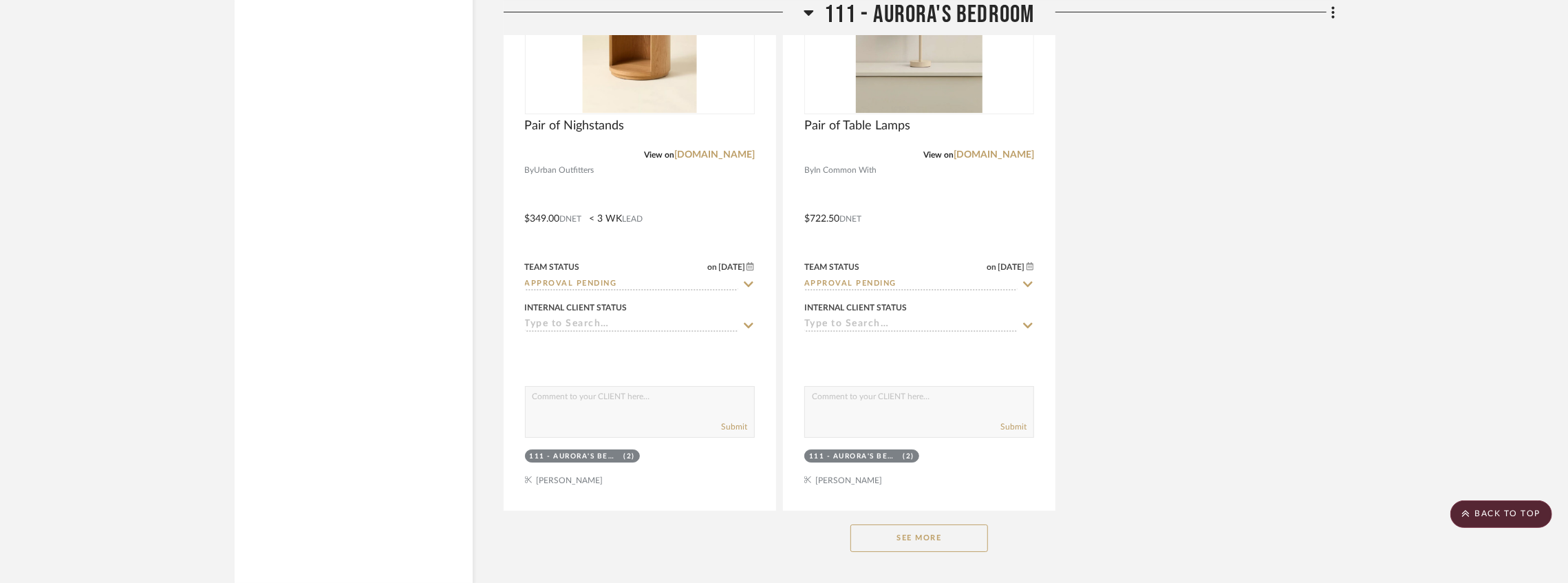
scroll to position [14021, 0]
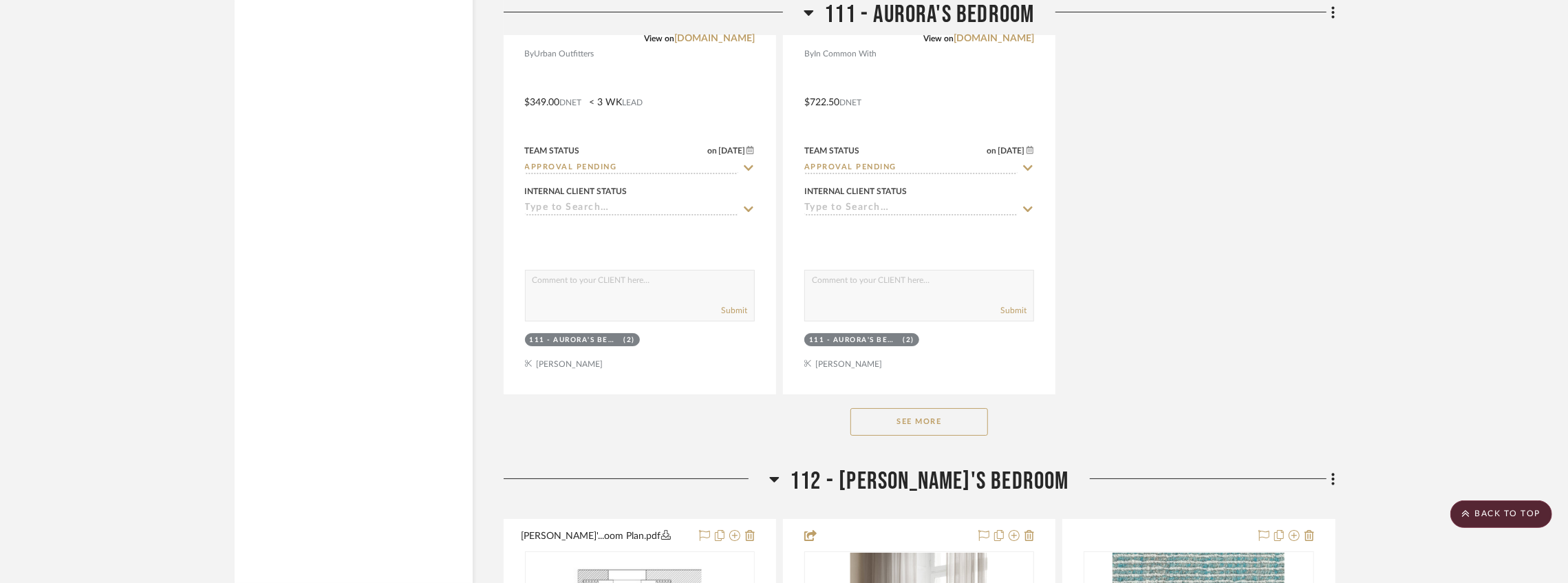
click at [953, 432] on button "See More" at bounding box center [919, 422] width 138 height 28
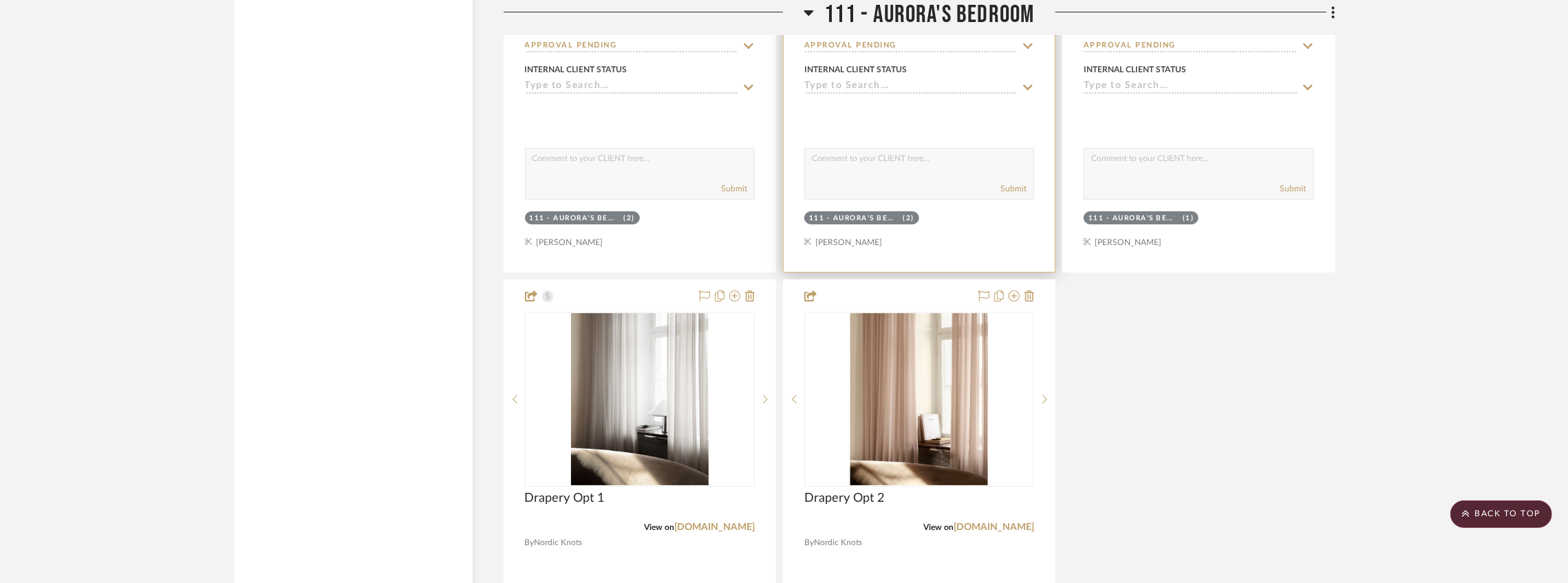
scroll to position [14250, 0]
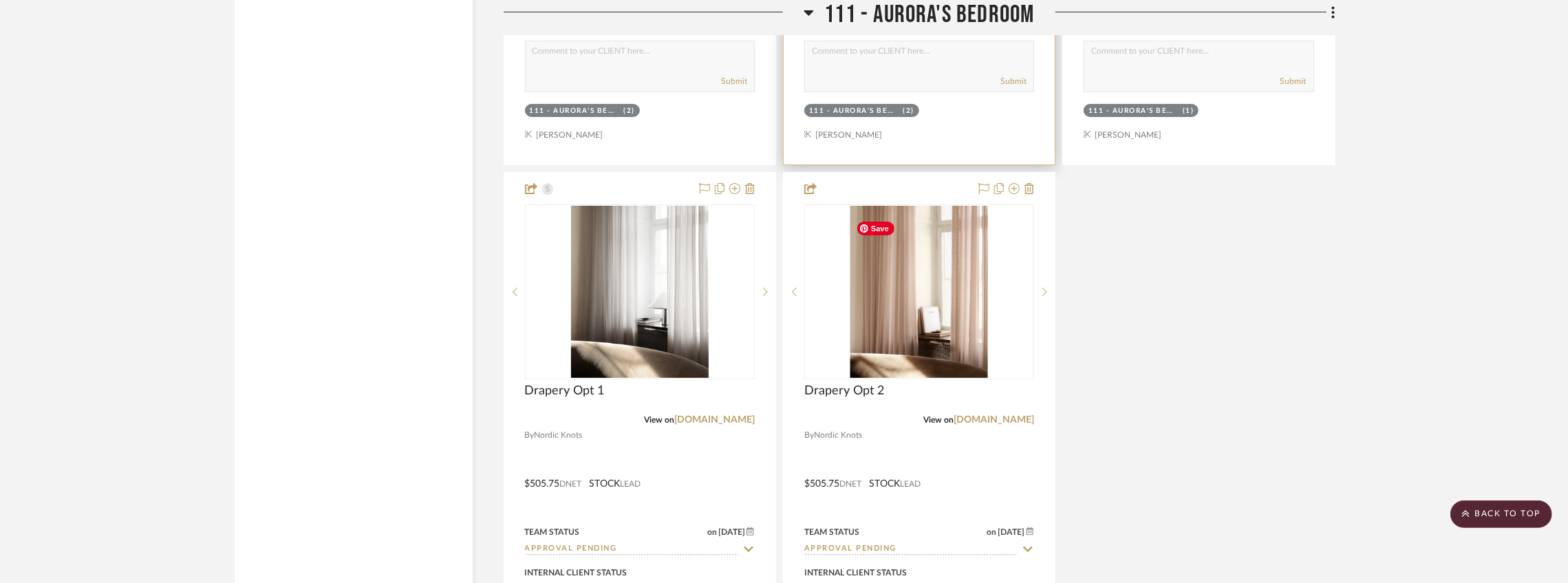
click at [923, 333] on img "0" at bounding box center [919, 292] width 138 height 172
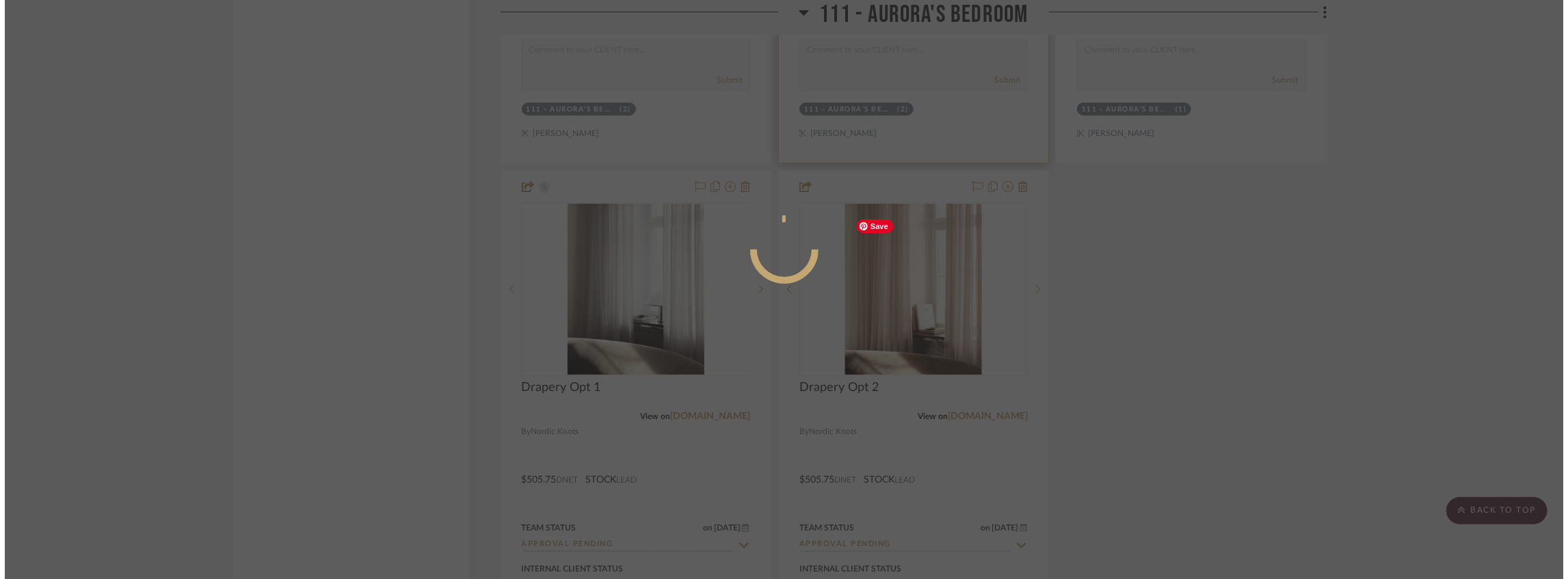
scroll to position [0, 0]
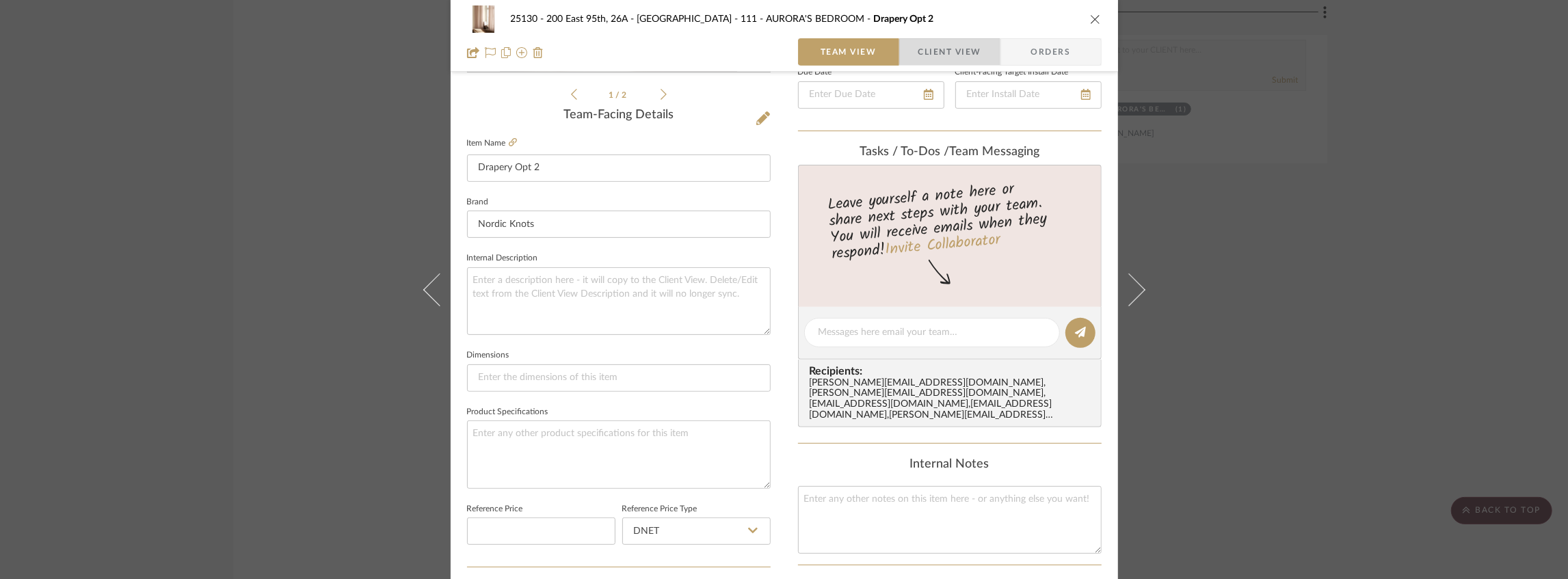
click at [961, 46] on span "Client View" at bounding box center [950, 52] width 63 height 28
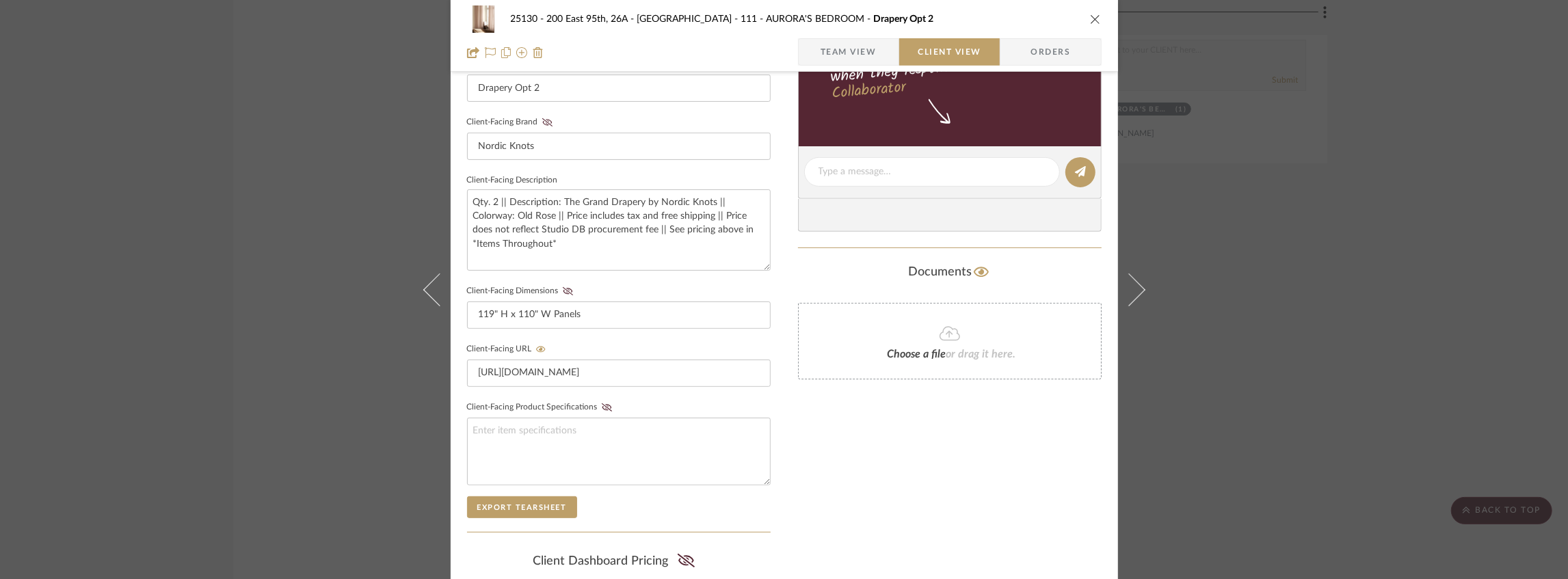
scroll to position [564, 0]
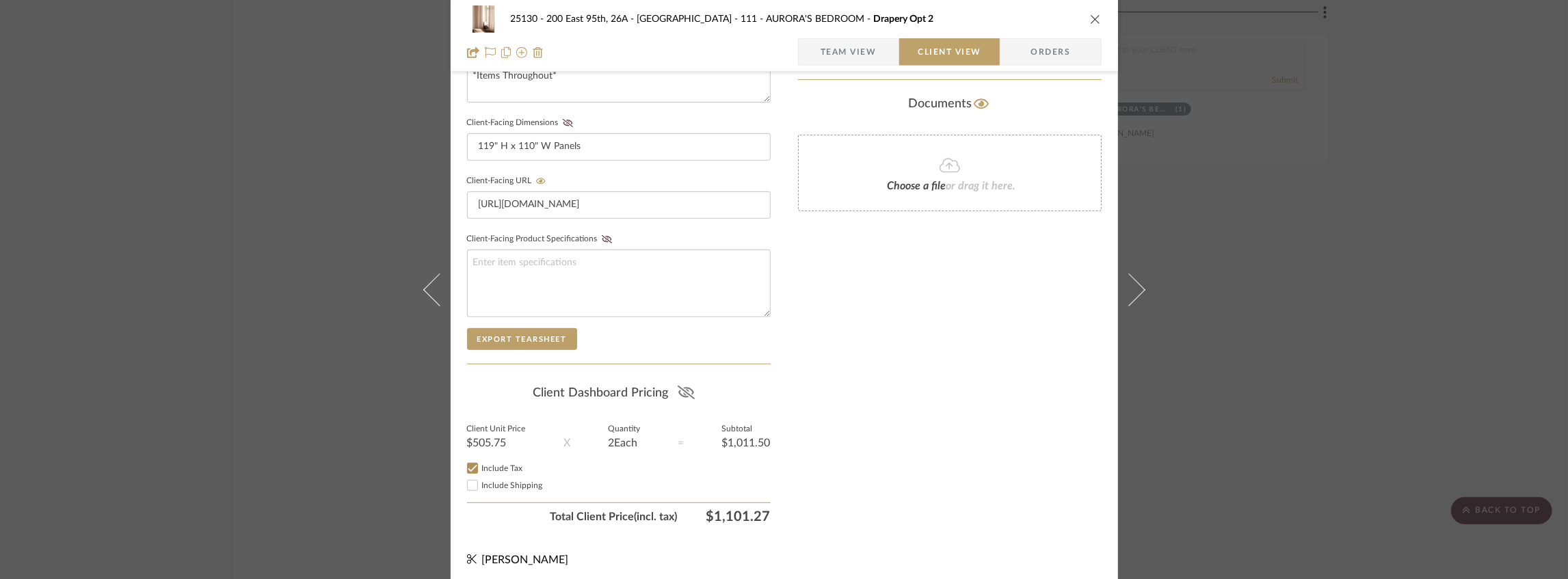
click at [681, 386] on icon at bounding box center [686, 392] width 17 height 14
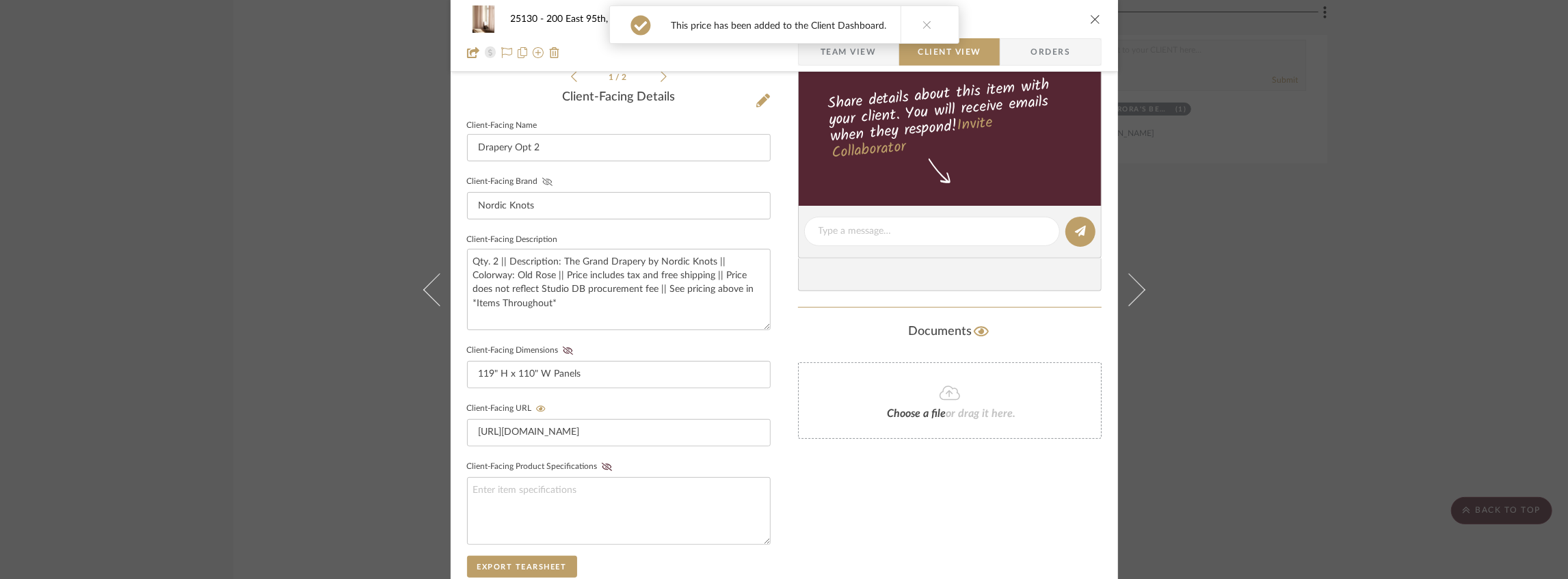
click at [542, 178] on icon at bounding box center [547, 182] width 11 height 8
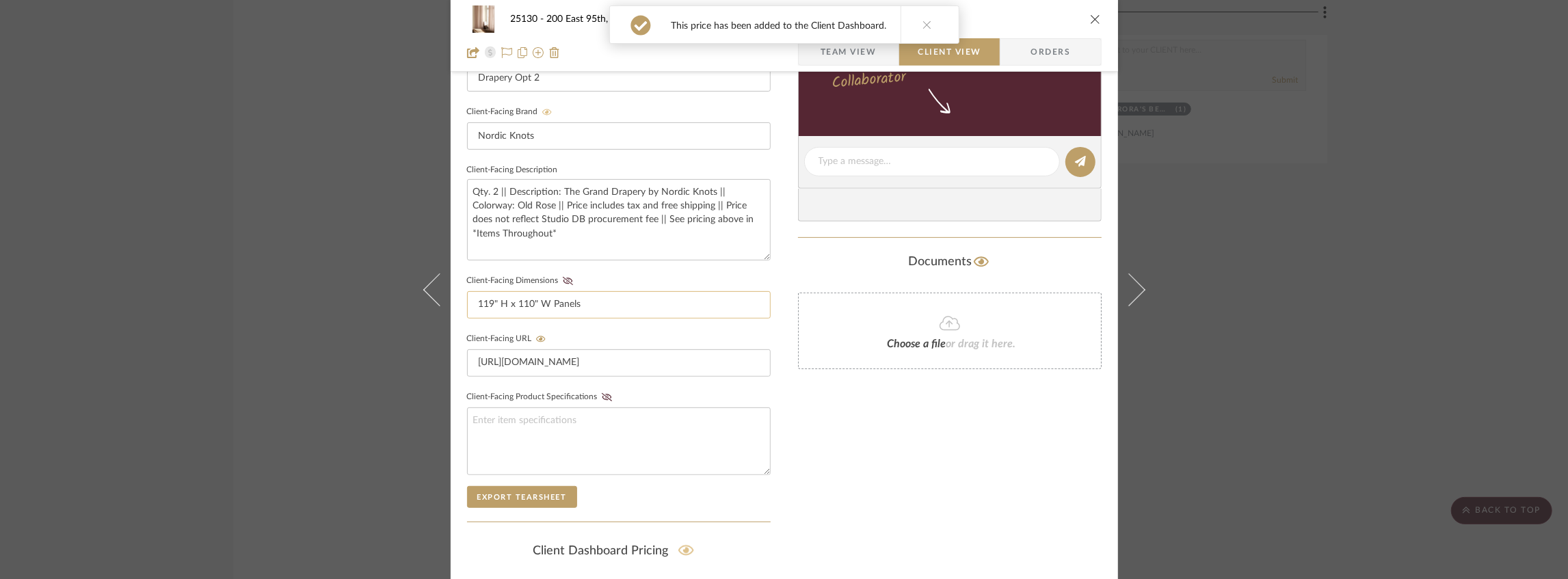
scroll to position [473, 0]
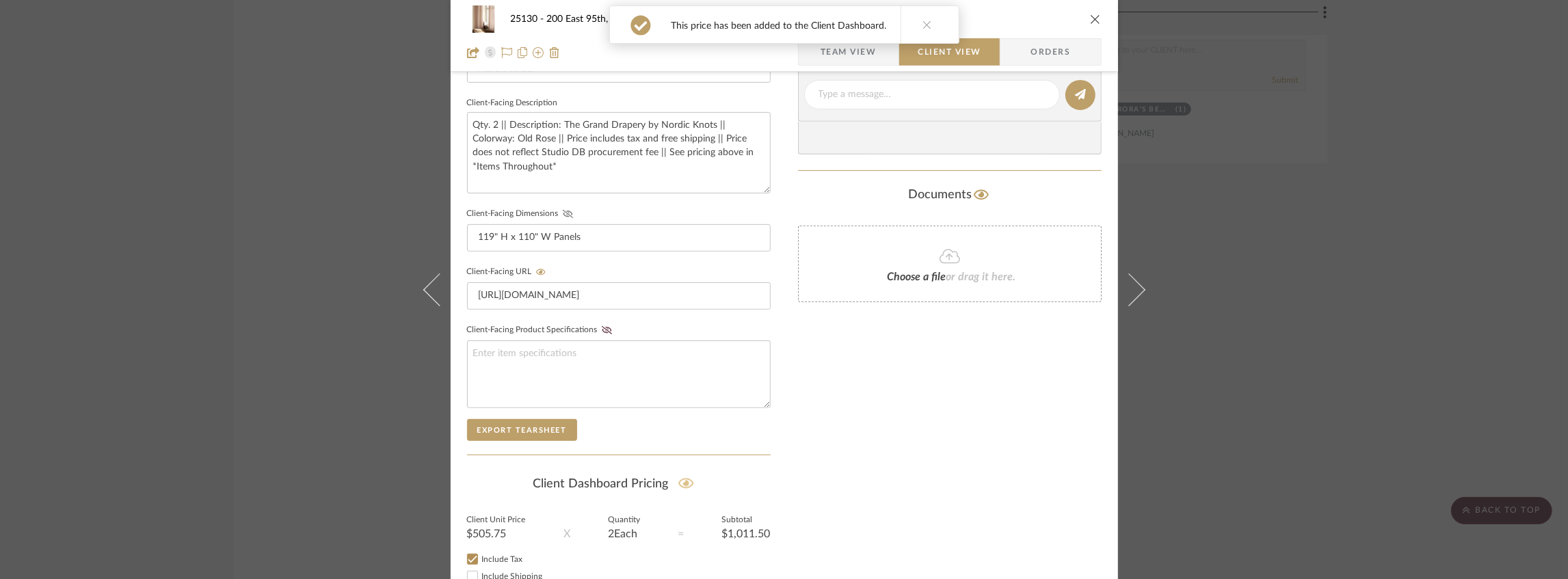
click at [563, 213] on icon at bounding box center [568, 214] width 11 height 8
click at [1095, 17] on icon "close" at bounding box center [1095, 19] width 11 height 11
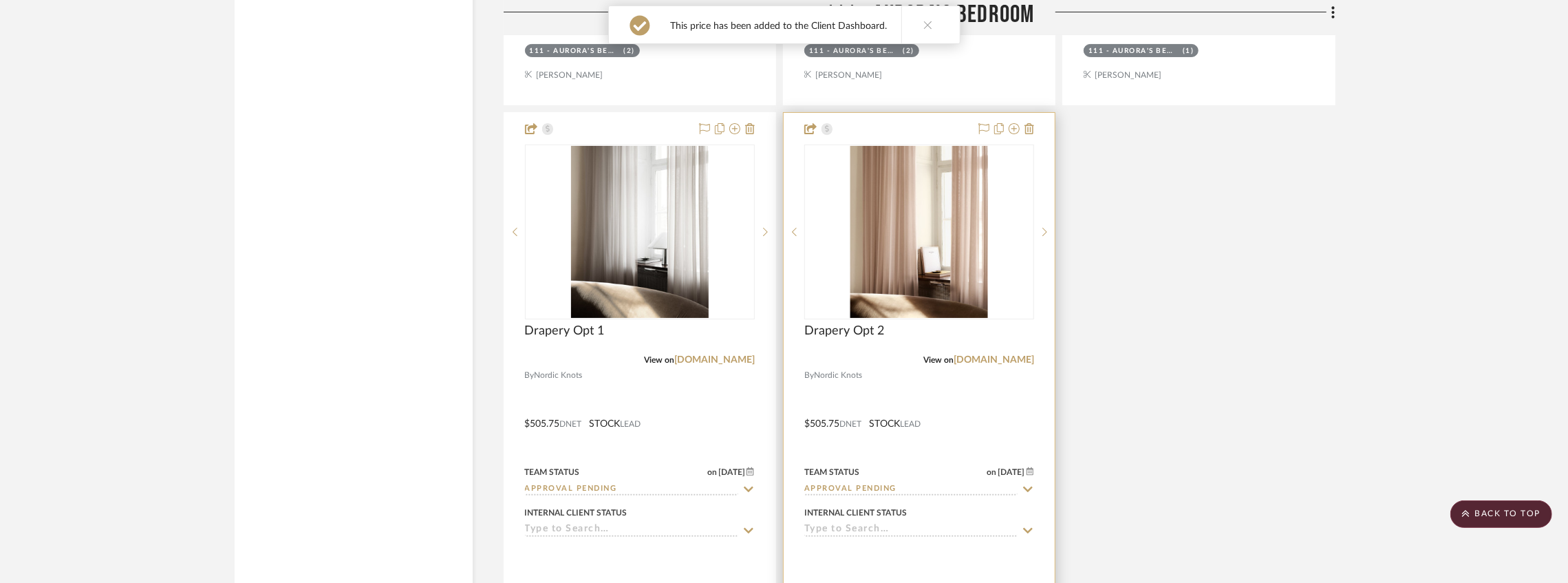
scroll to position [14342, 0]
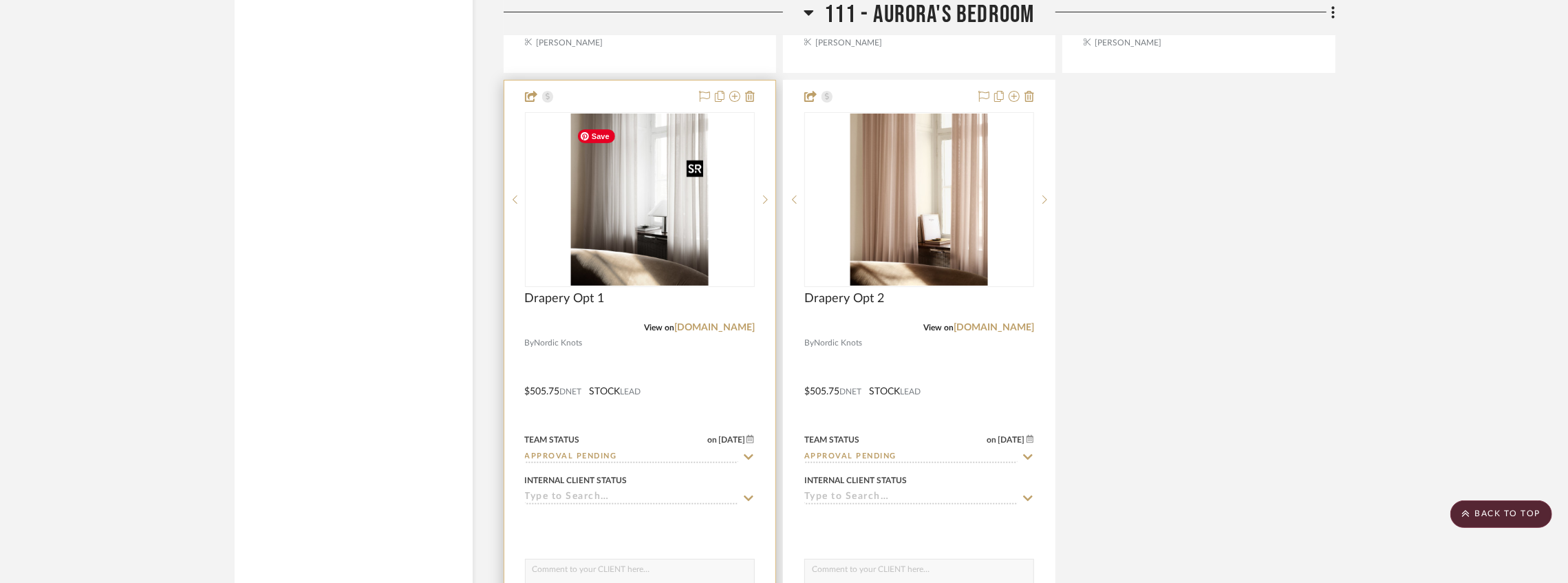
click at [694, 242] on img "0" at bounding box center [640, 199] width 138 height 172
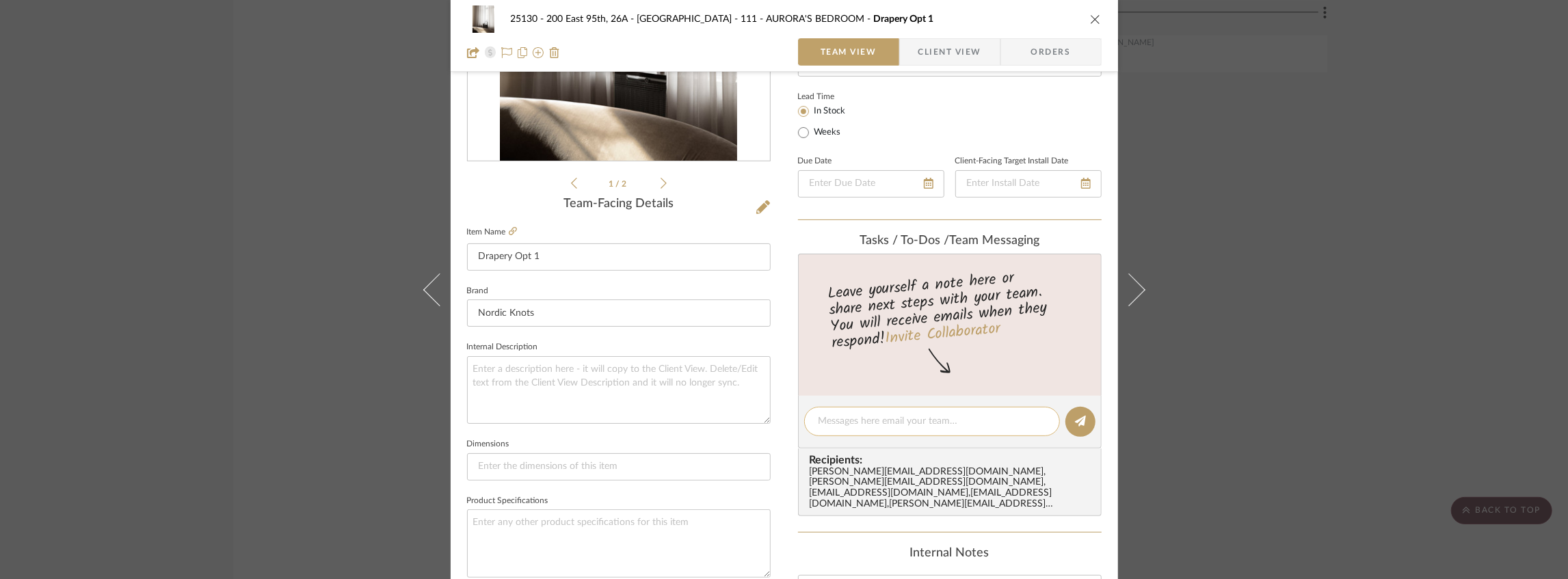
scroll to position [273, 0]
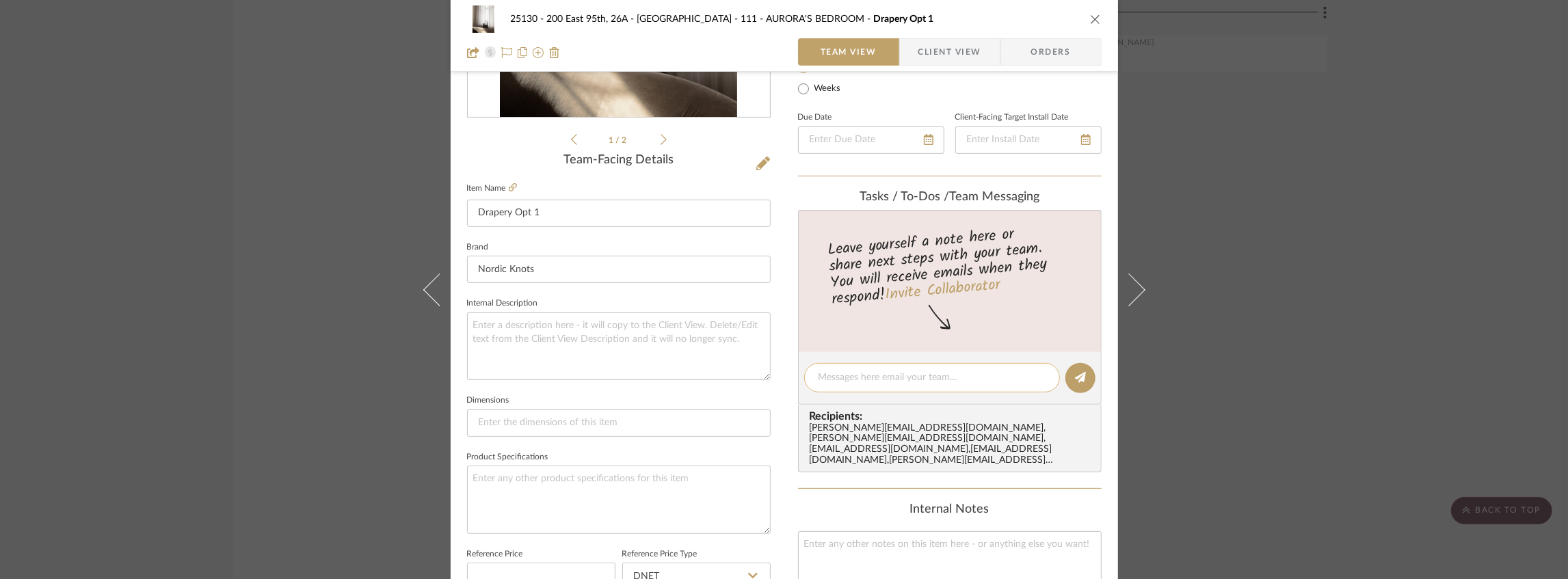
click at [839, 374] on textarea at bounding box center [932, 378] width 227 height 15
paste textarea "Let's please order the lighter sheer samples. Feedback was she want to see more…"
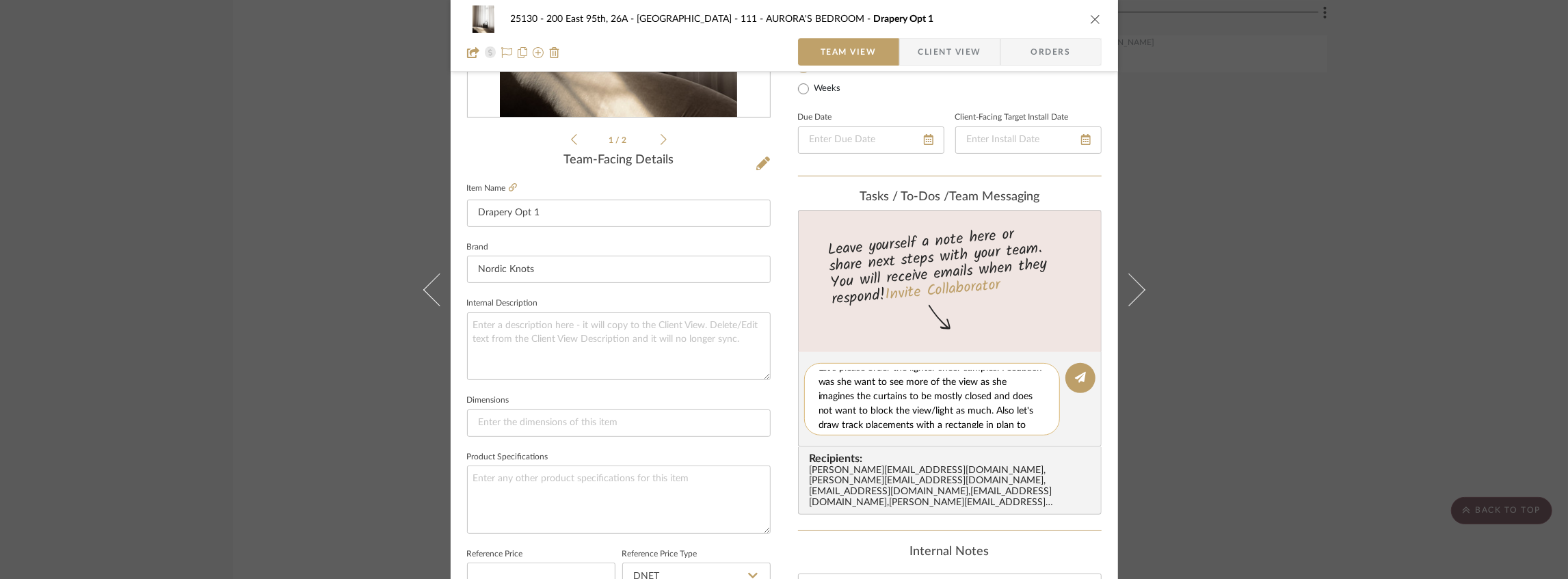
scroll to position [0, 0]
click at [818, 380] on textarea "Let's please order the lighter sheer samples. Feedback was she want to see more…" at bounding box center [937, 399] width 238 height 58
click at [1007, 395] on textarea "Same comment here: Let's please order the lighter sheer samples. Feedback was s…" at bounding box center [937, 399] width 238 height 58
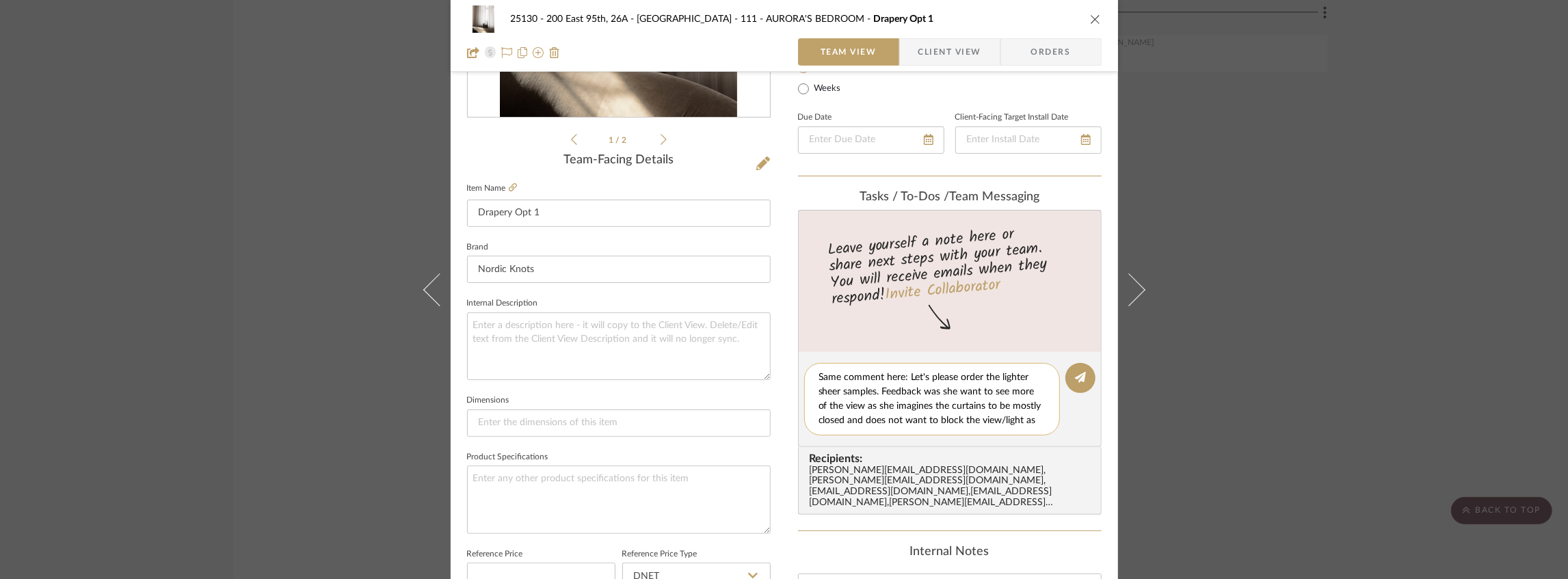
click at [1007, 395] on textarea "Same comment here: Let's please order the lighter sheer samples. Feedback was s…" at bounding box center [937, 399] width 238 height 58
type textarea "Same comment here: Let's please order the lighter sheer samples. Feedback was s…"
click at [1085, 380] on button at bounding box center [1080, 378] width 30 height 30
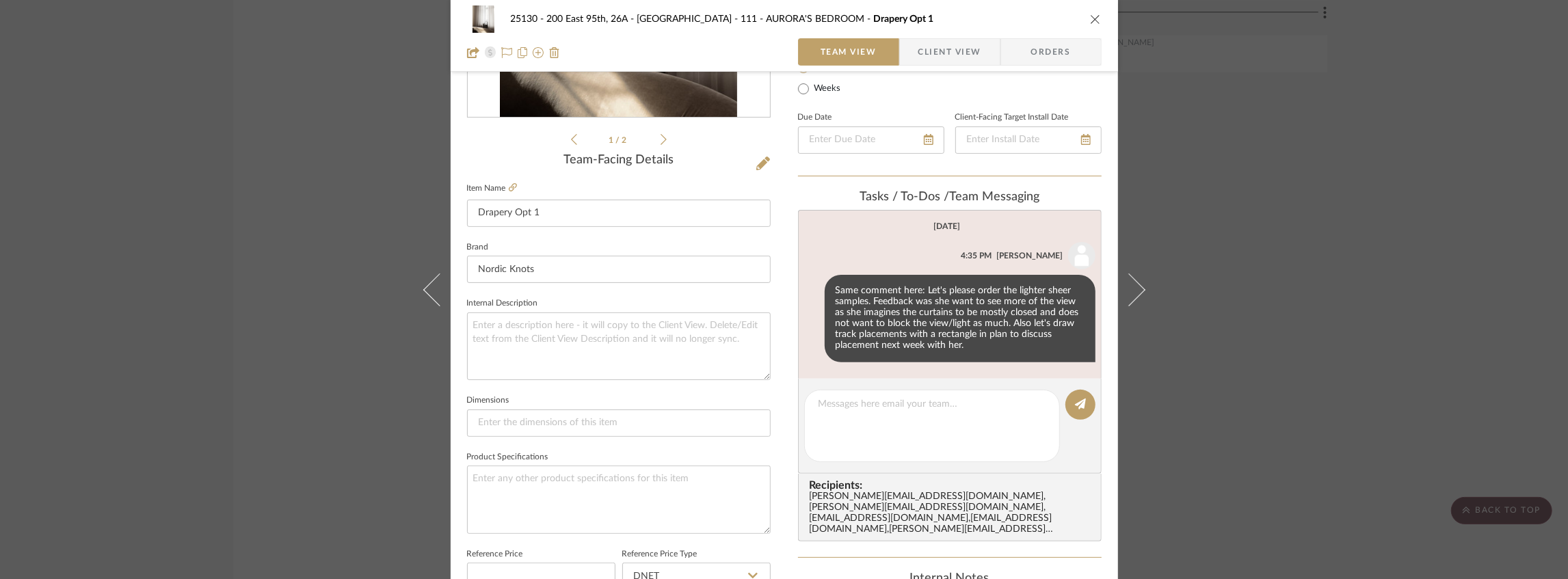
click at [1093, 18] on icon "close" at bounding box center [1095, 19] width 11 height 11
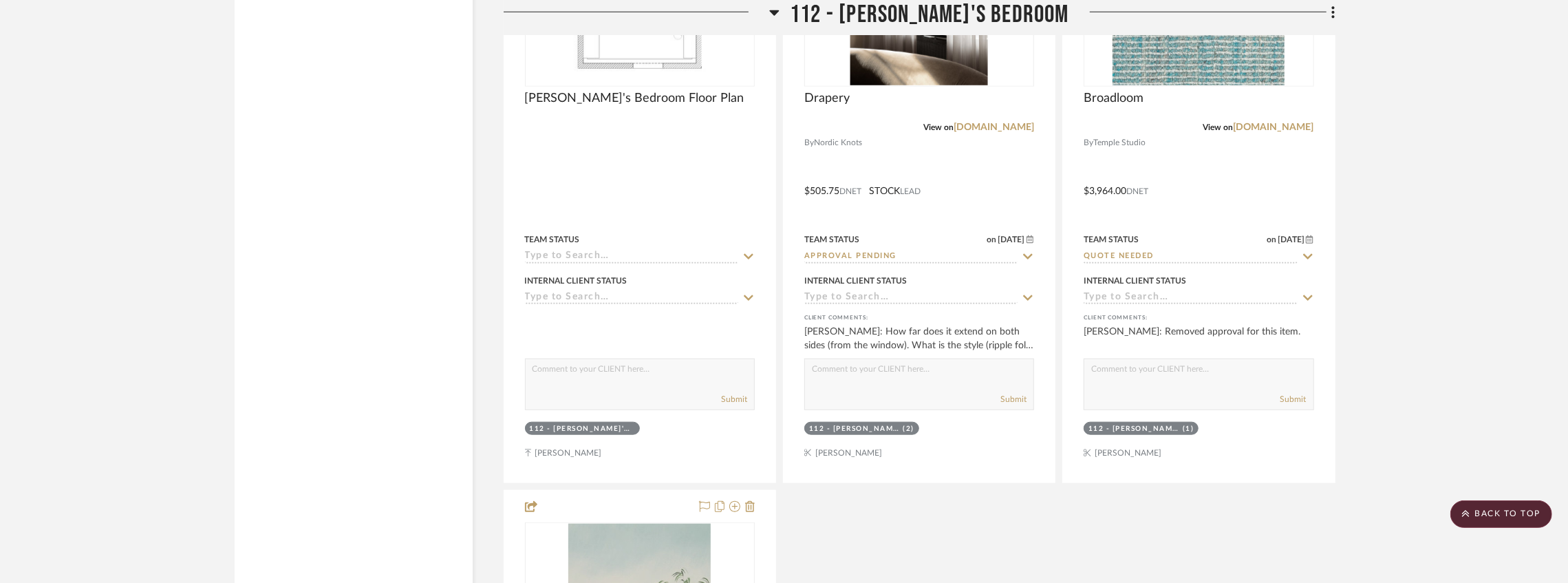
scroll to position [15076, 0]
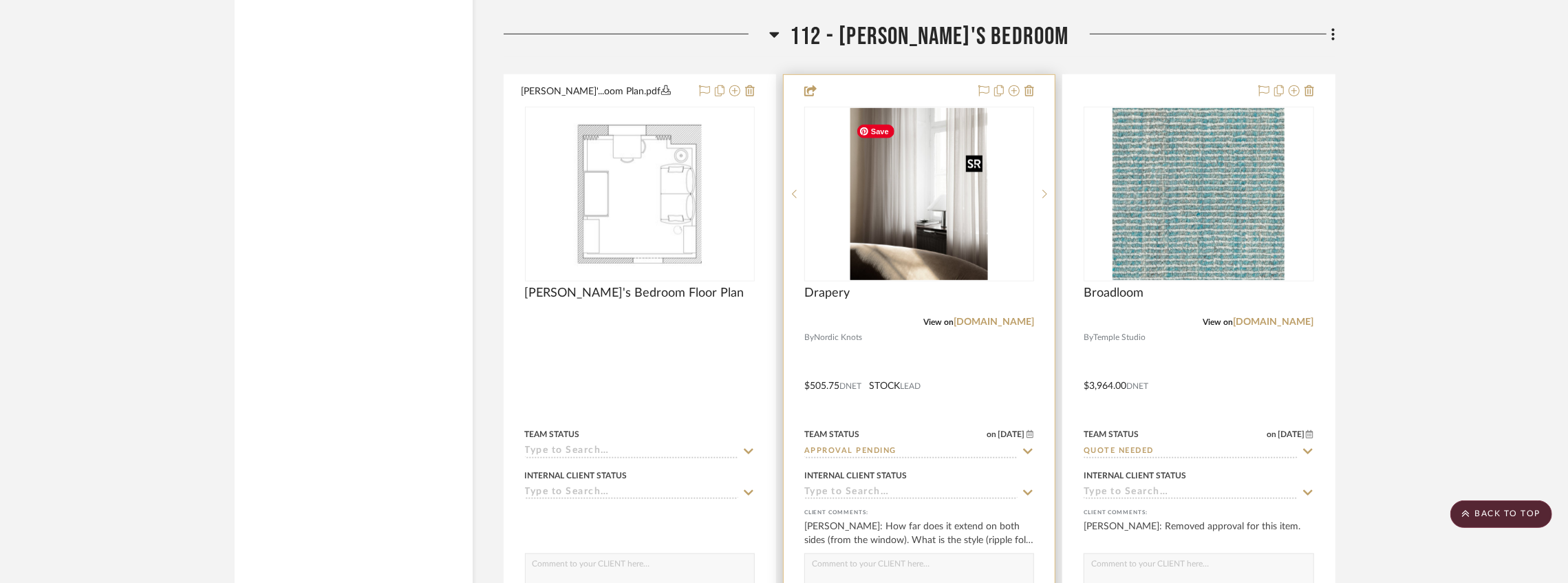
click at [897, 233] on img "0" at bounding box center [919, 194] width 138 height 172
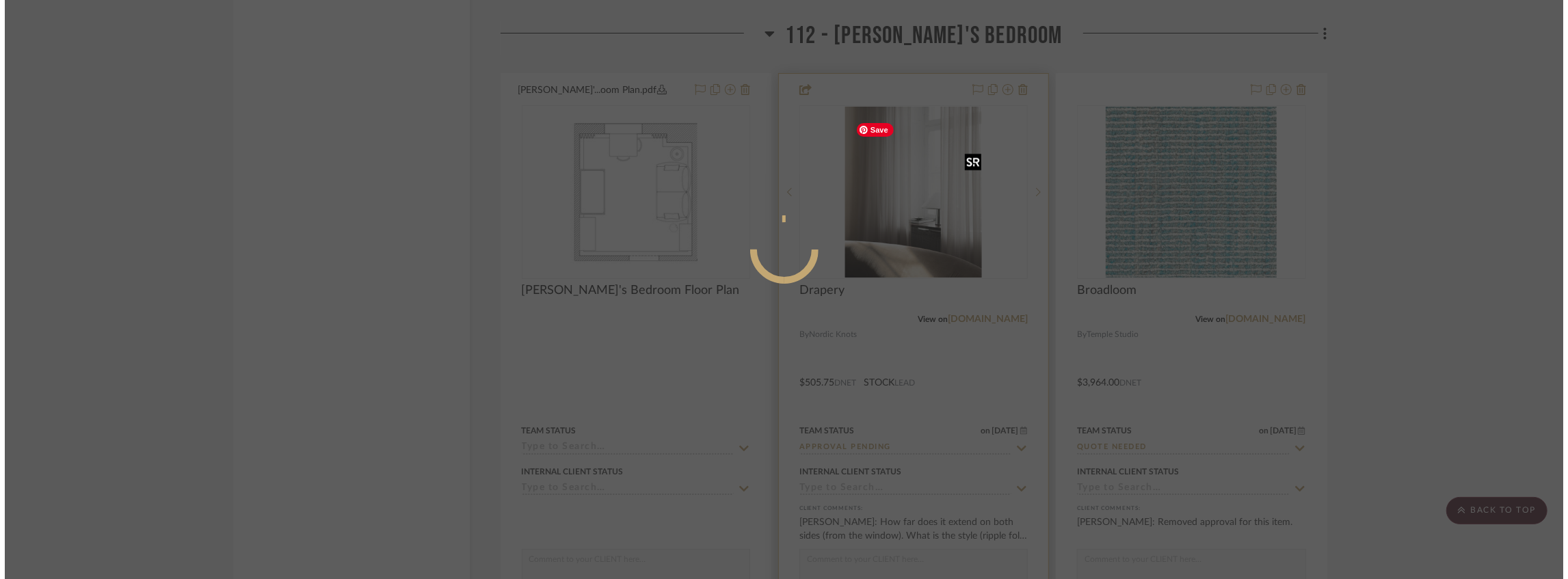
scroll to position [0, 0]
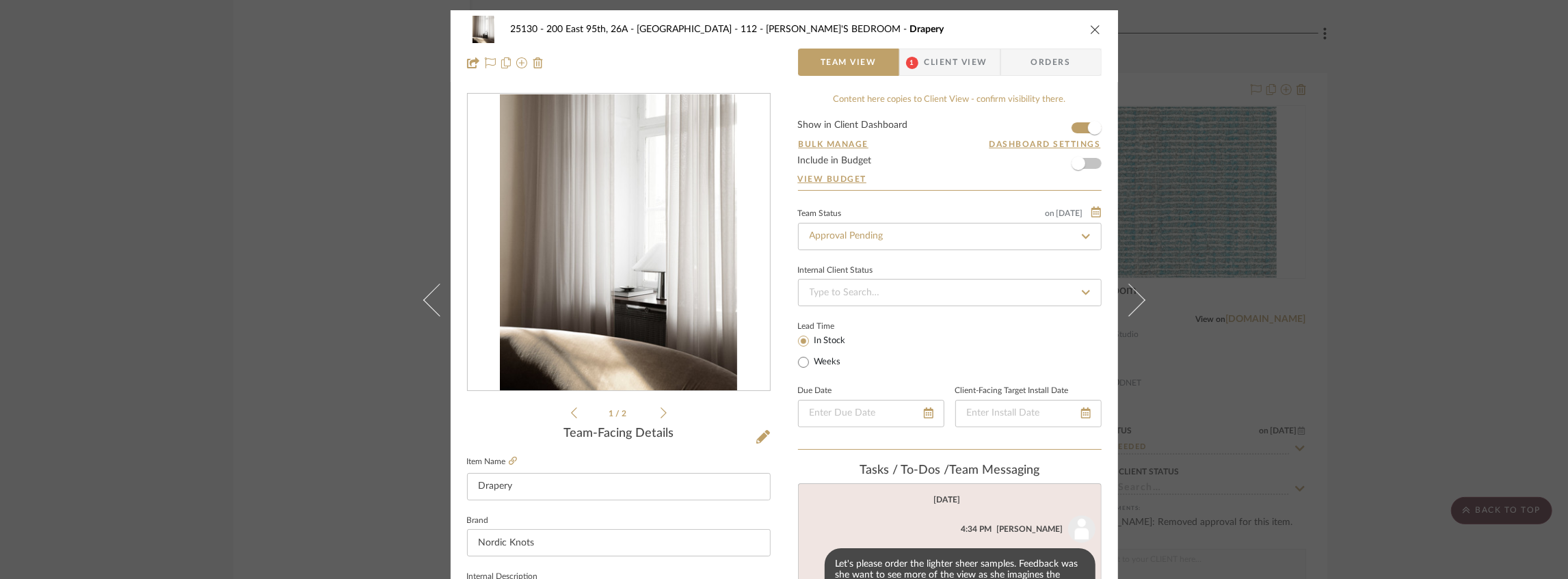
click at [947, 60] on span "Client View" at bounding box center [956, 62] width 63 height 28
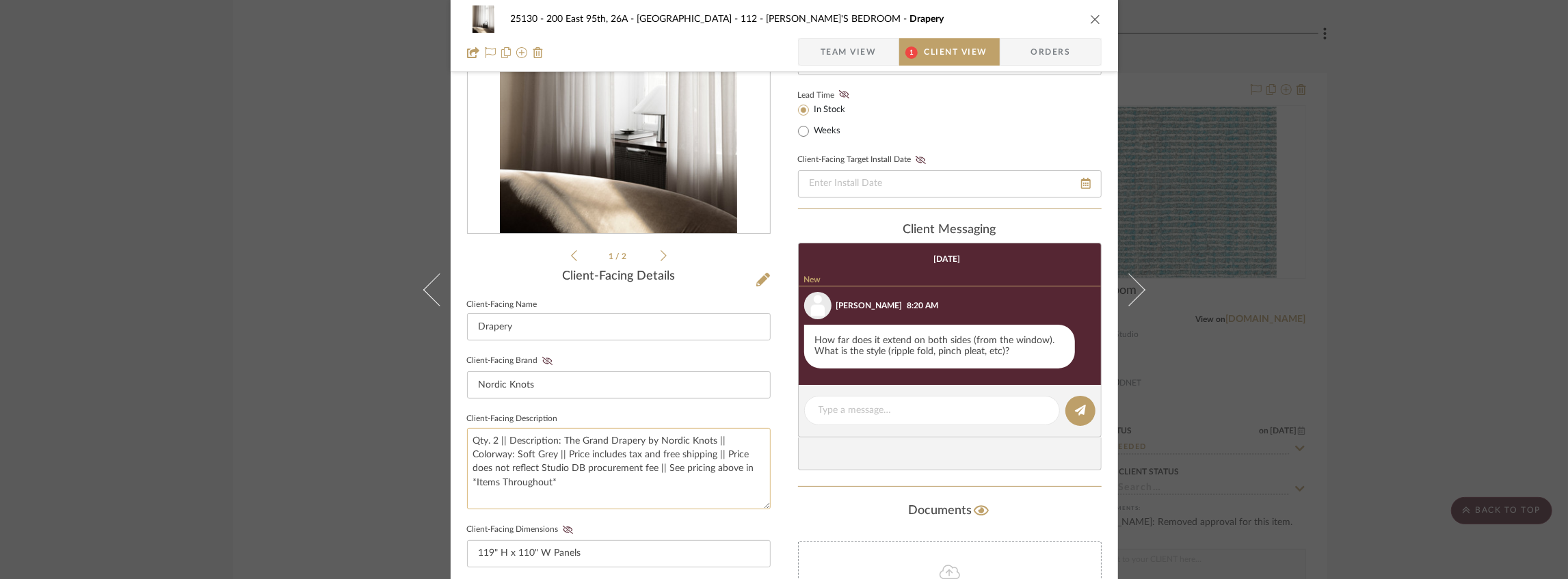
scroll to position [228, 0]
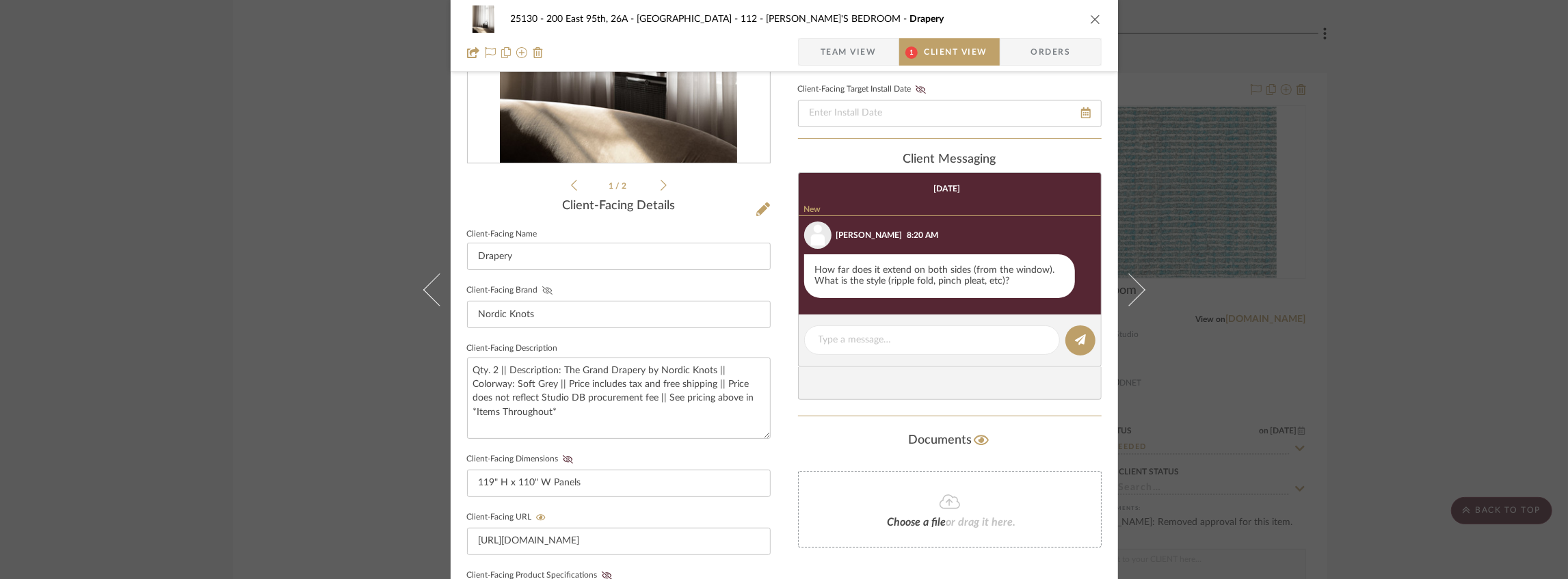
click at [543, 288] on icon at bounding box center [548, 290] width 11 height 8
click at [563, 461] on icon at bounding box center [568, 460] width 11 height 8
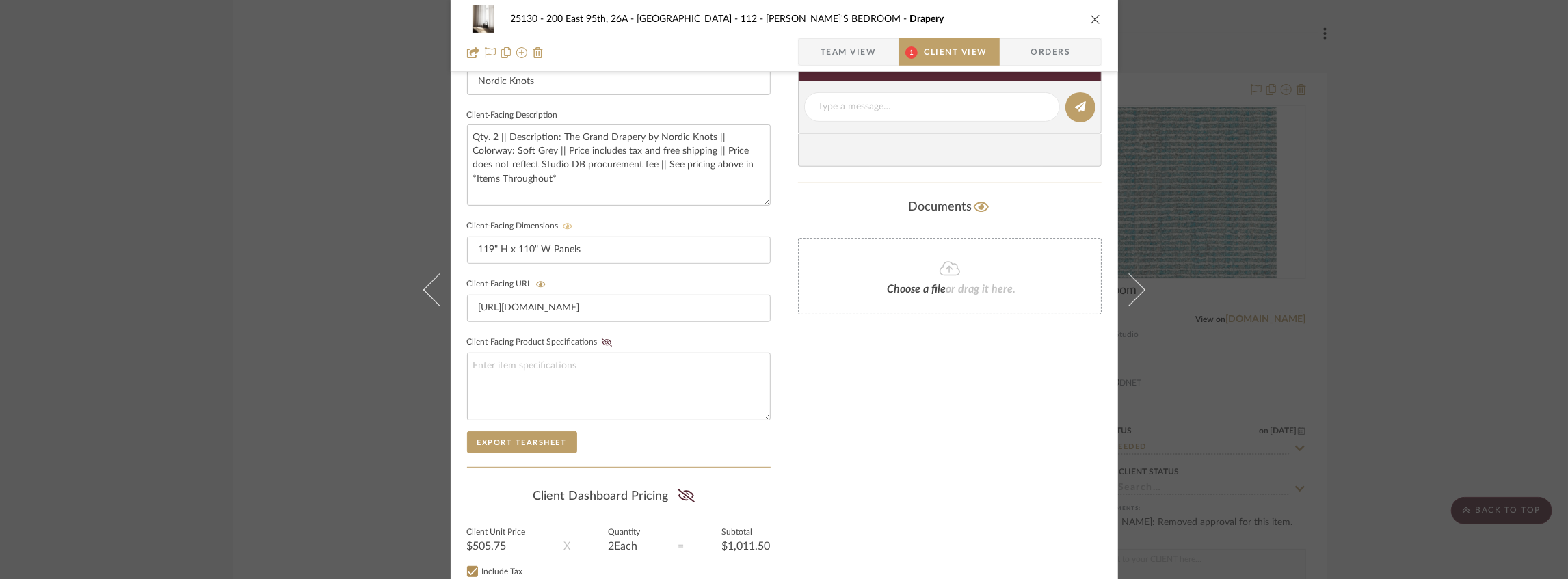
scroll to position [501, 0]
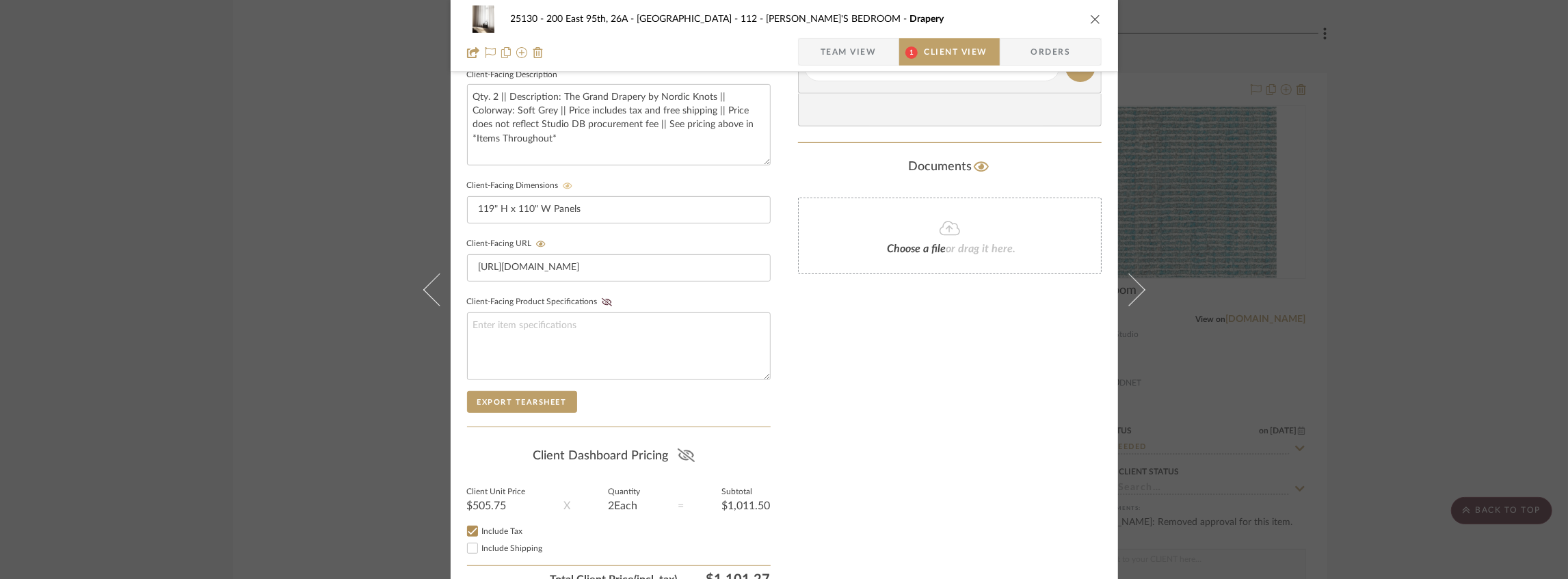
drag, startPoint x: 687, startPoint y: 446, endPoint x: 694, endPoint y: 444, distance: 7.3
click at [687, 448] on icon at bounding box center [686, 455] width 17 height 14
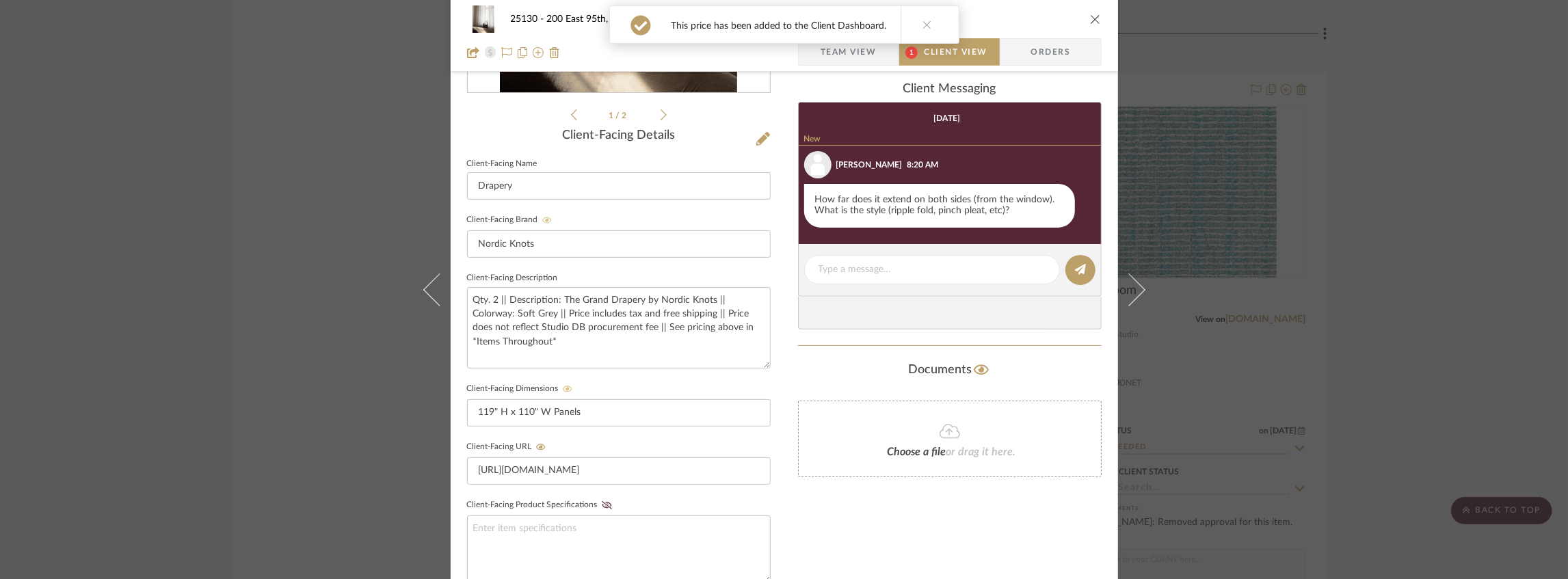
scroll to position [228, 0]
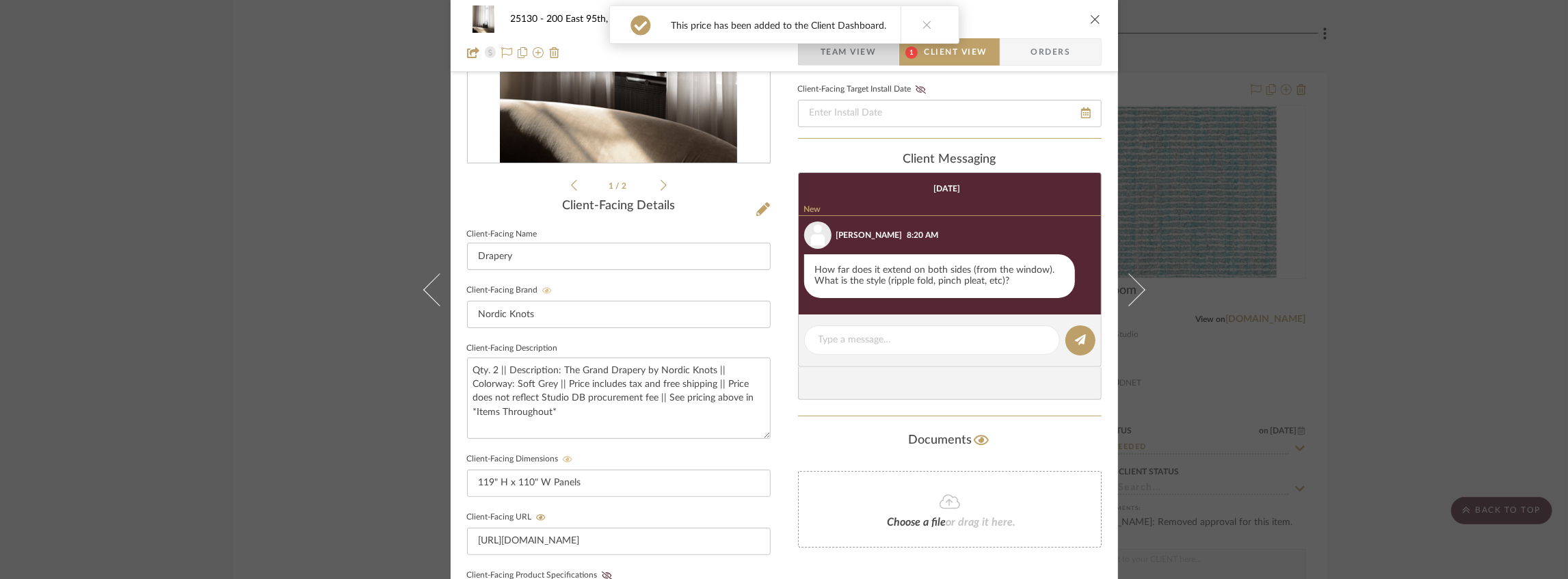
click at [838, 52] on span "Team View" at bounding box center [848, 52] width 56 height 28
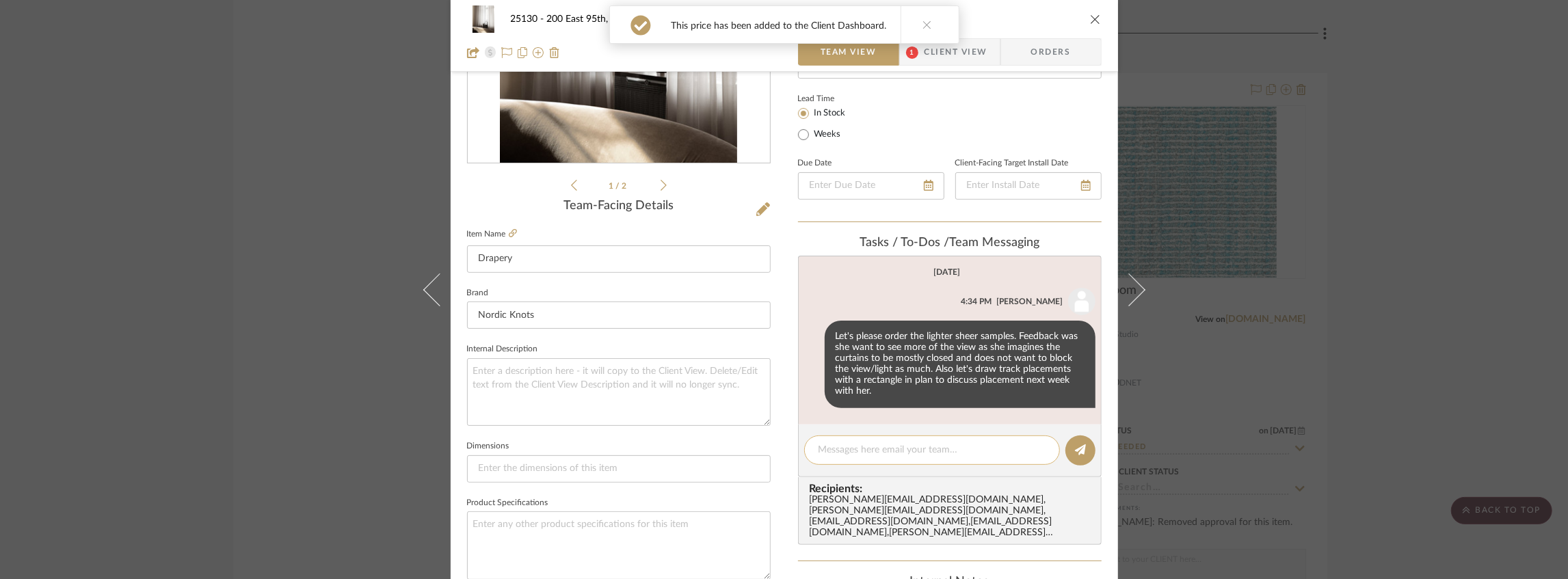
click at [848, 449] on textarea at bounding box center [932, 450] width 227 height 15
click at [943, 47] on div "This price has been added to the Client Dashboard." at bounding box center [784, 24] width 361 height 49
click at [943, 50] on span "Client View" at bounding box center [956, 52] width 63 height 28
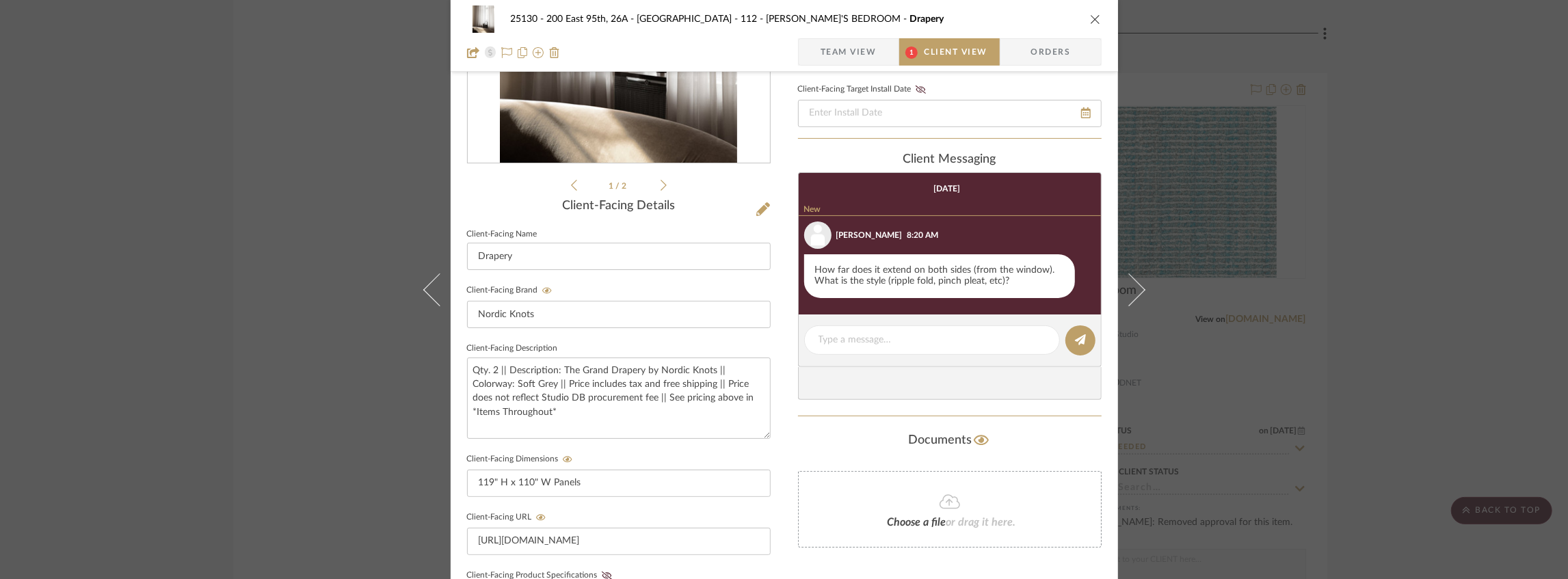
click at [1092, 19] on icon "close" at bounding box center [1095, 19] width 11 height 11
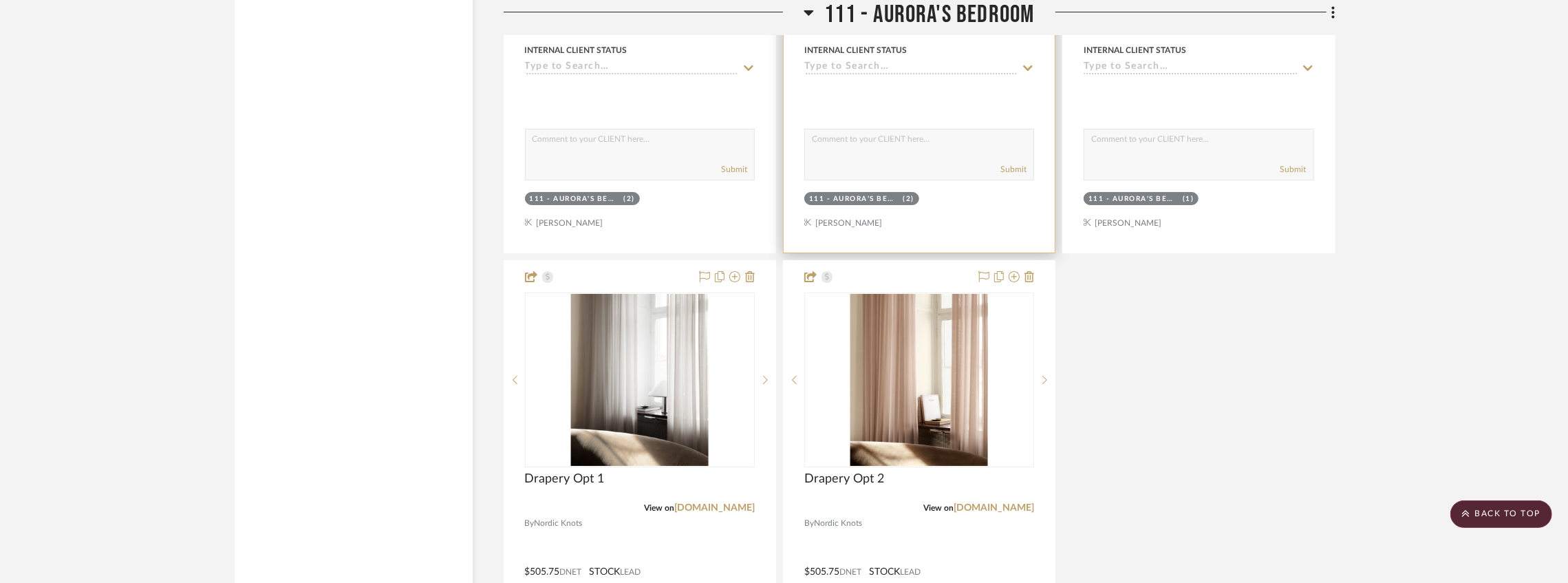
scroll to position [14302, 0]
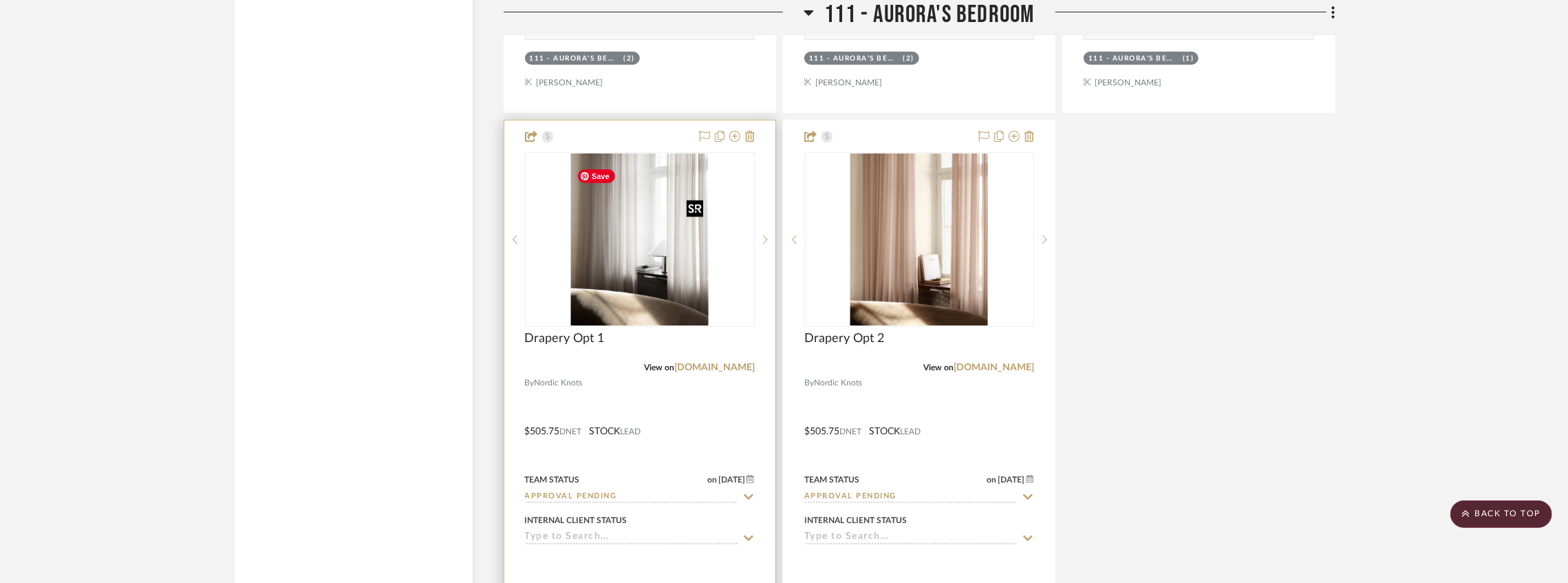
click at [657, 274] on img "0" at bounding box center [640, 239] width 138 height 172
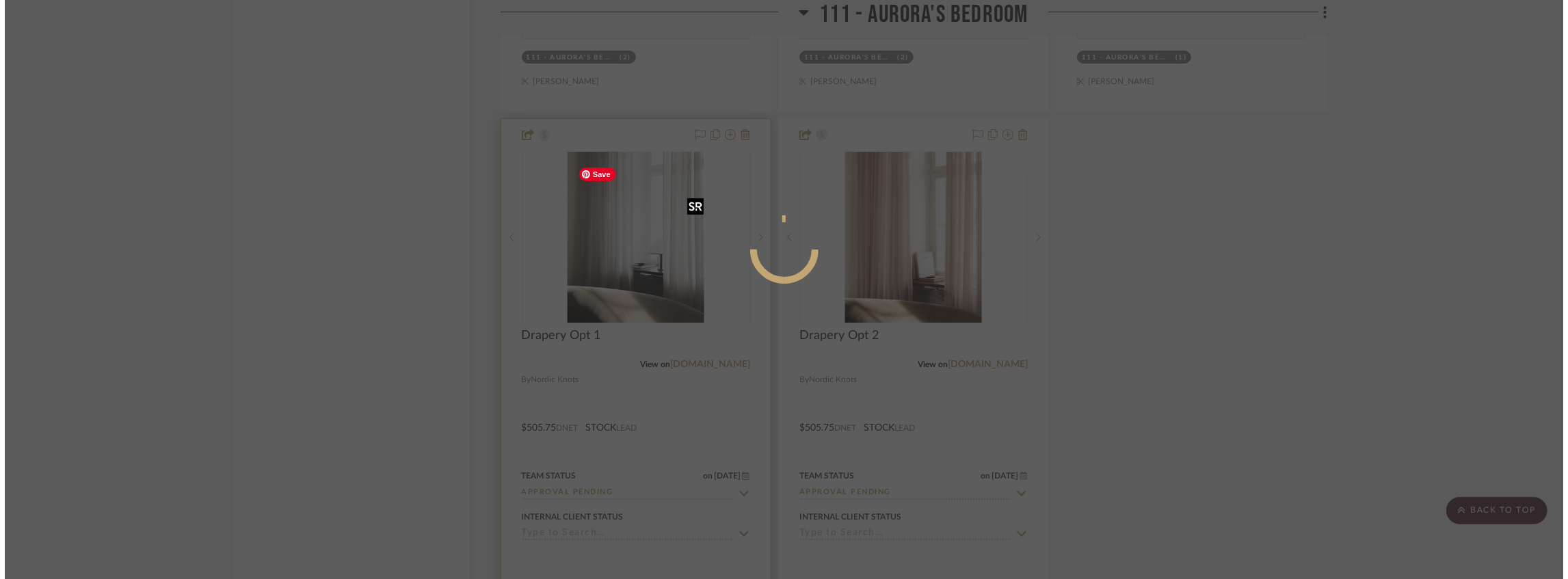
scroll to position [0, 0]
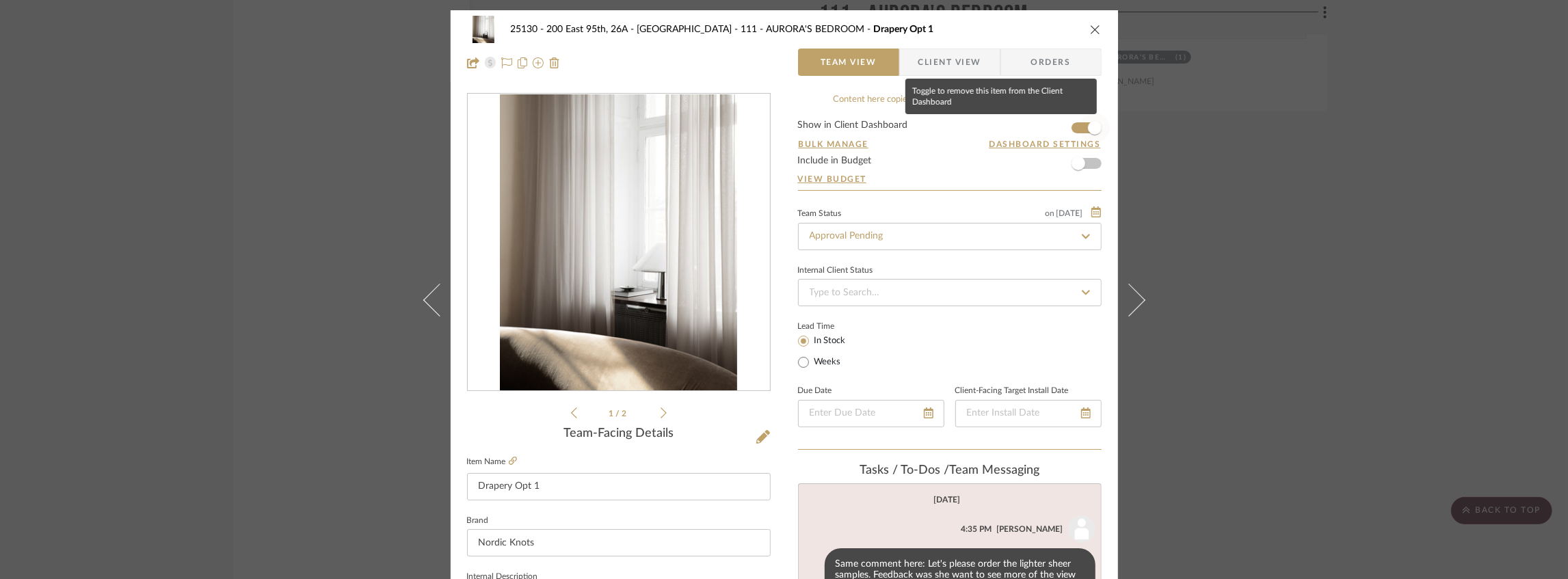
click at [1082, 131] on span "button" at bounding box center [1094, 127] width 30 height 30
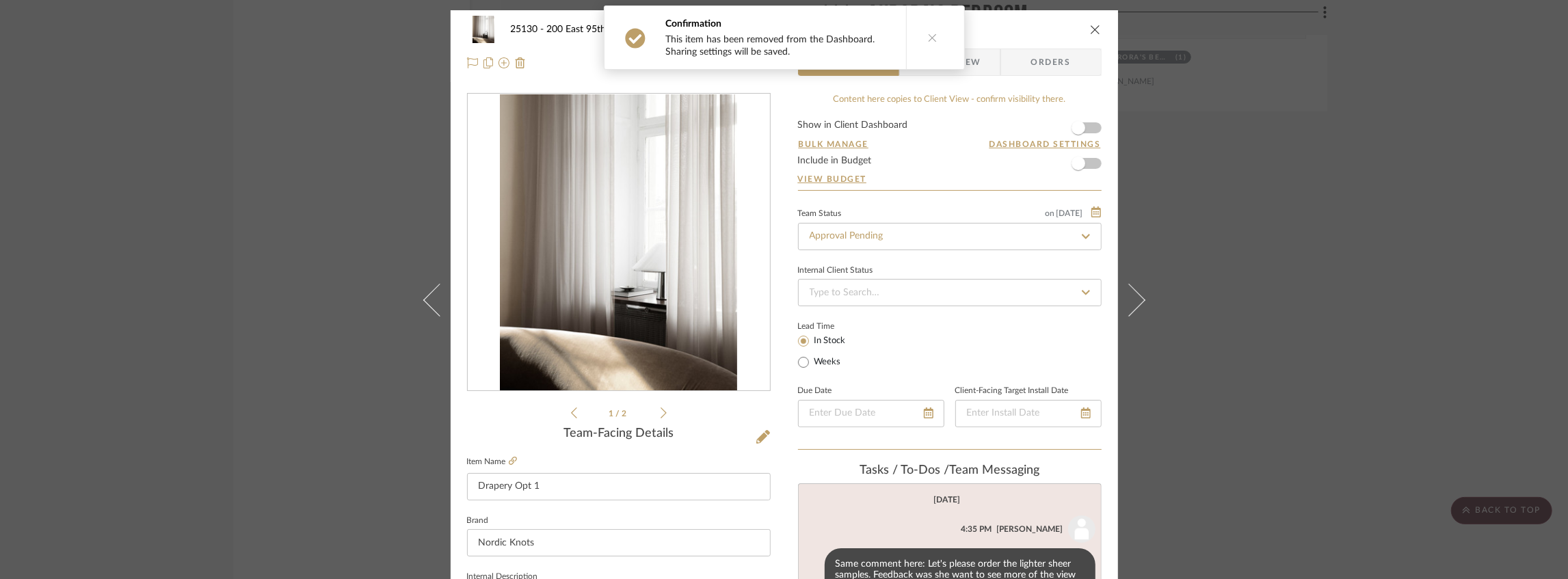
drag, startPoint x: 1093, startPoint y: 32, endPoint x: 891, endPoint y: 324, distance: 355.1
click at [1093, 32] on icon "close" at bounding box center [1095, 29] width 11 height 11
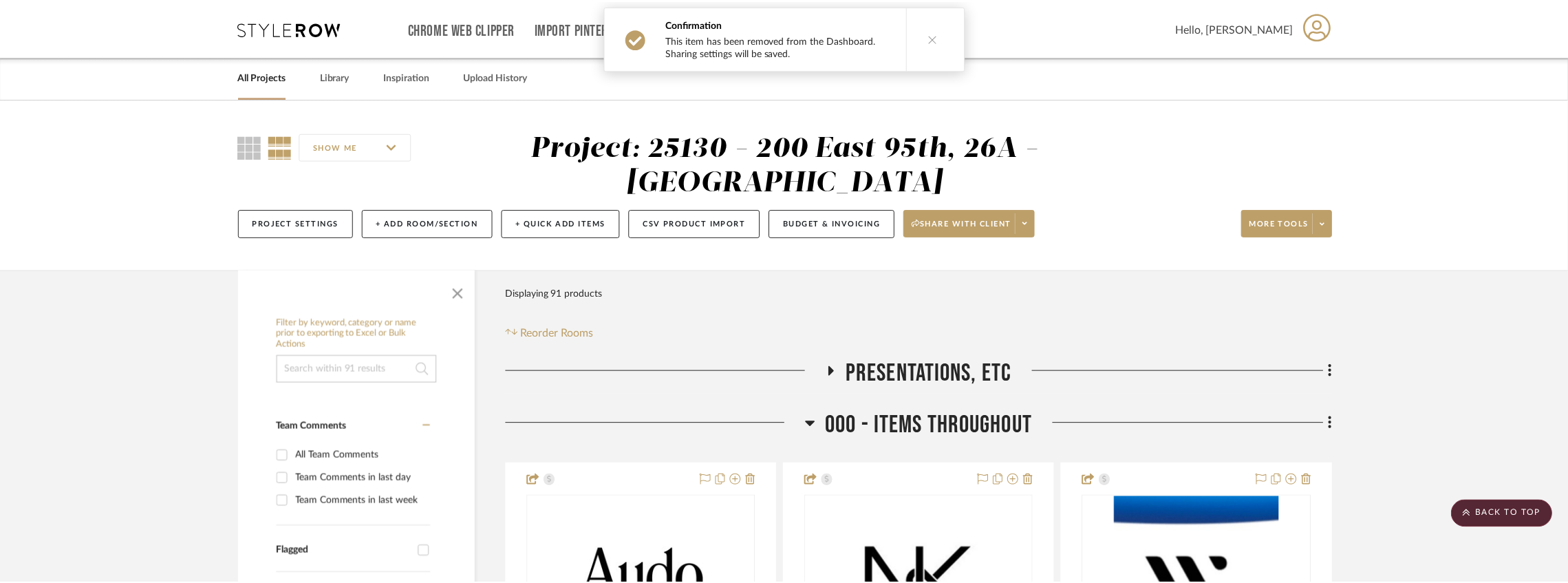
scroll to position [14302, 0]
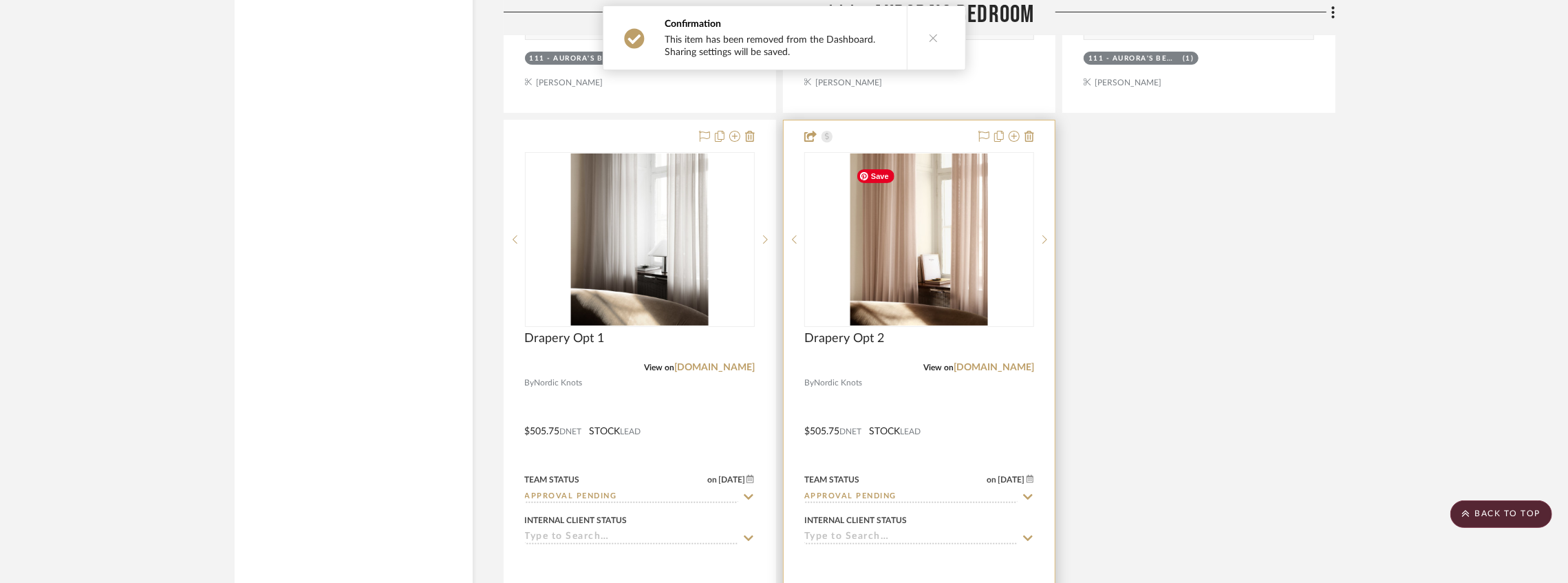
click at [870, 291] on img "0" at bounding box center [919, 239] width 138 height 172
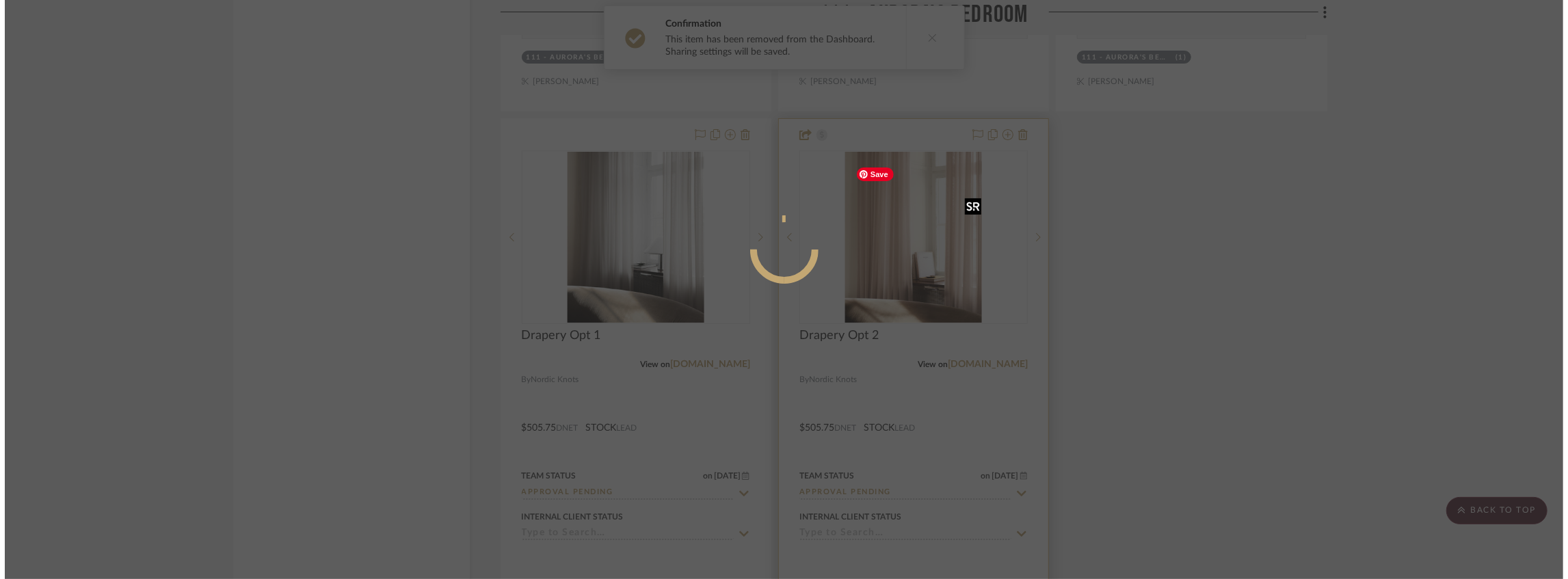
scroll to position [0, 0]
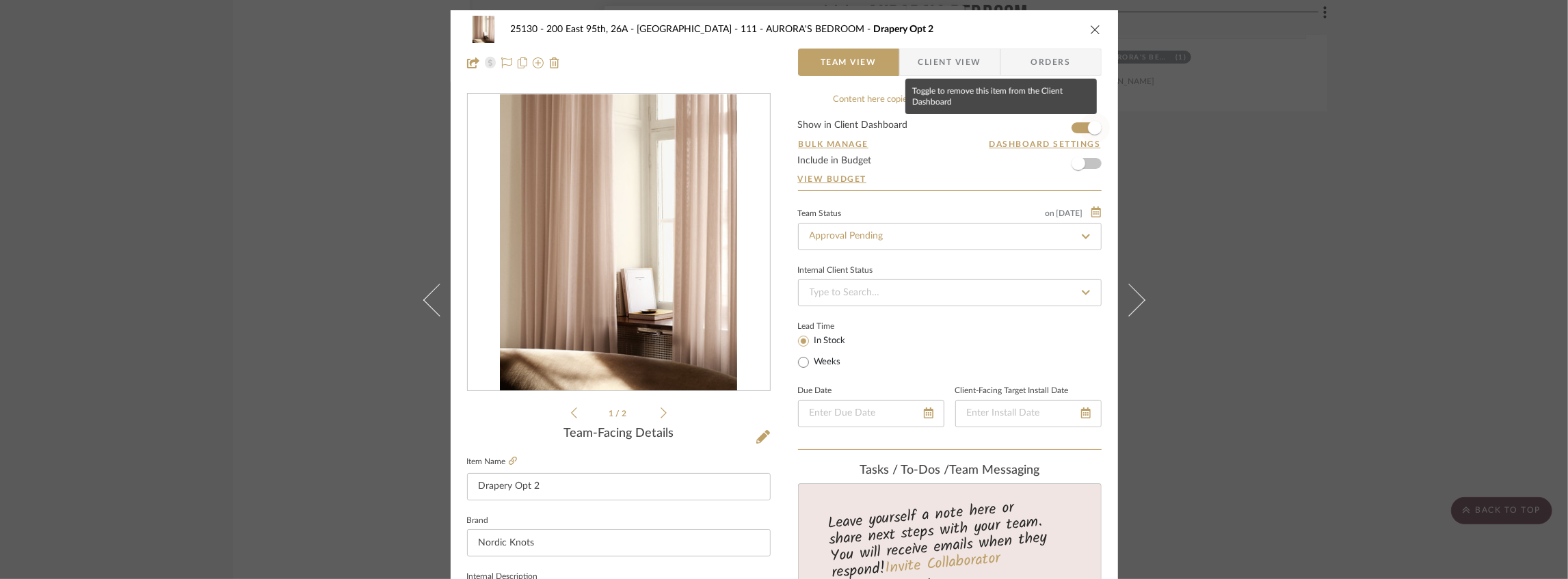
click at [1081, 122] on span "button" at bounding box center [1094, 127] width 30 height 30
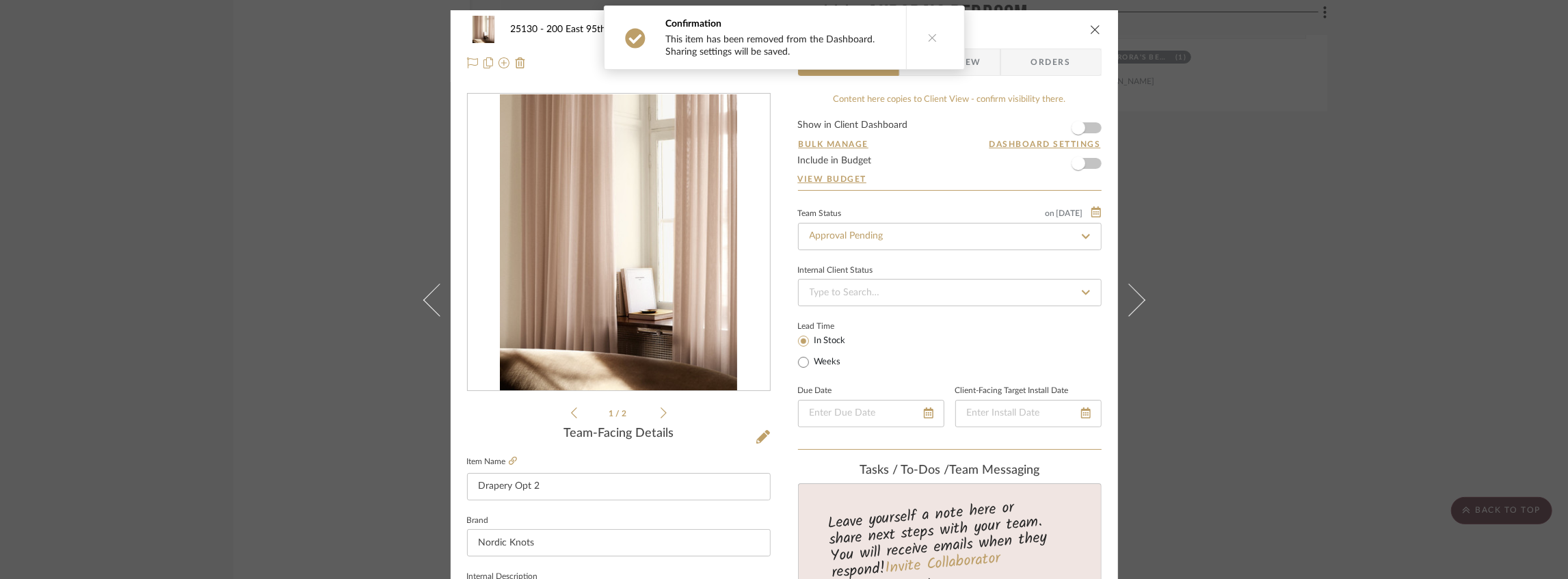
click at [1090, 29] on icon "close" at bounding box center [1095, 29] width 11 height 11
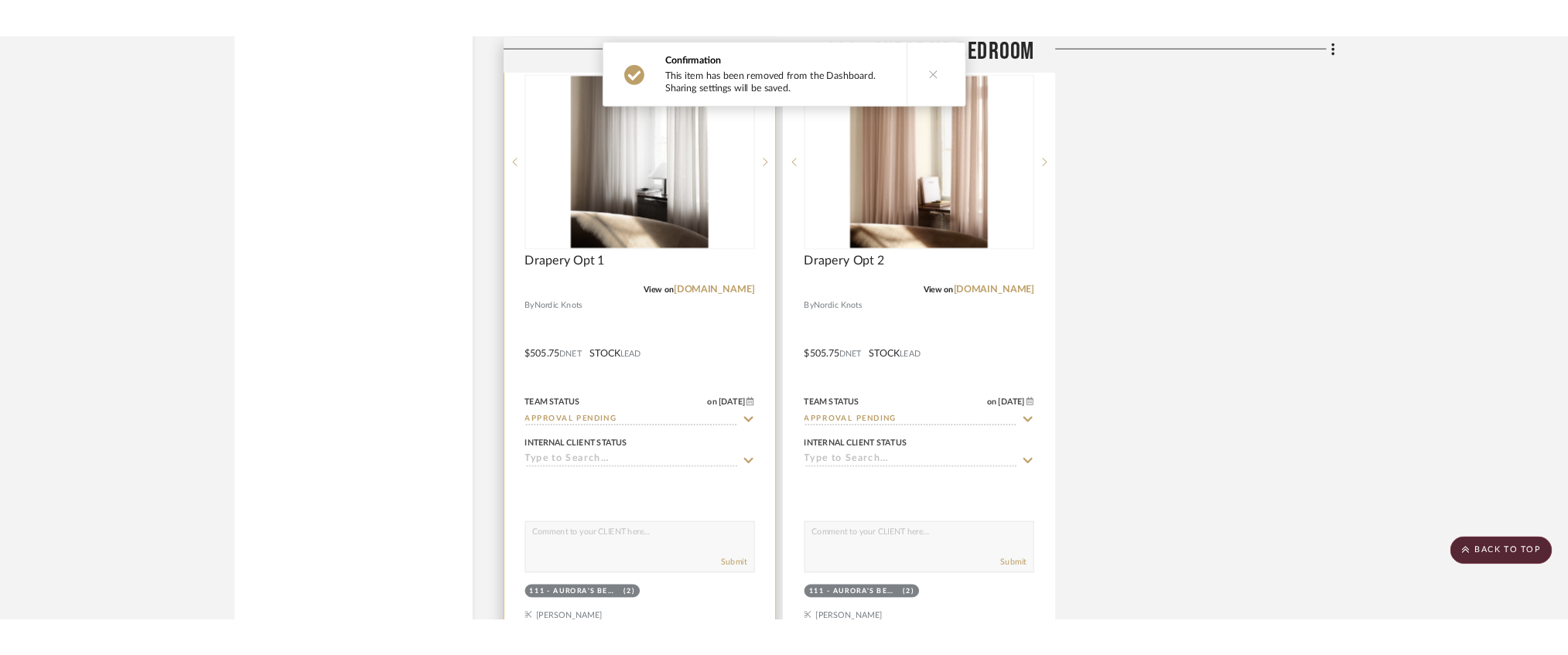
scroll to position [15966, 0]
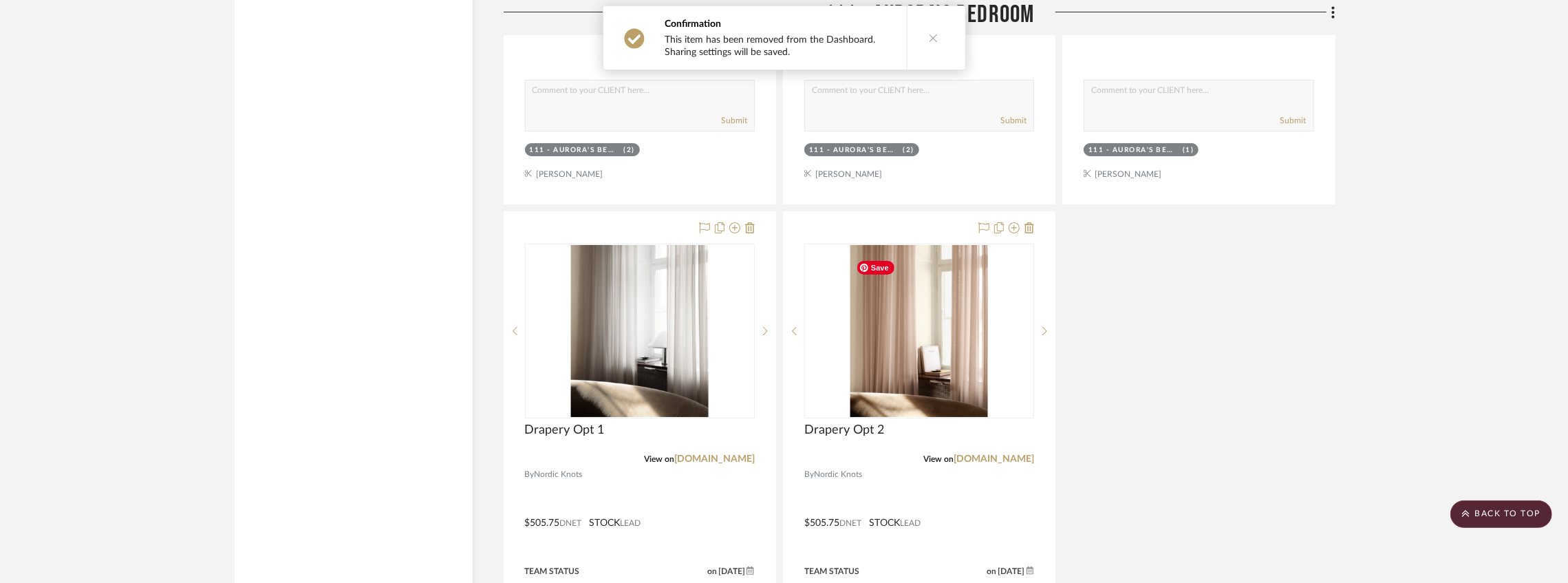
click at [0, 0] on div at bounding box center [0, 0] width 0 height 0
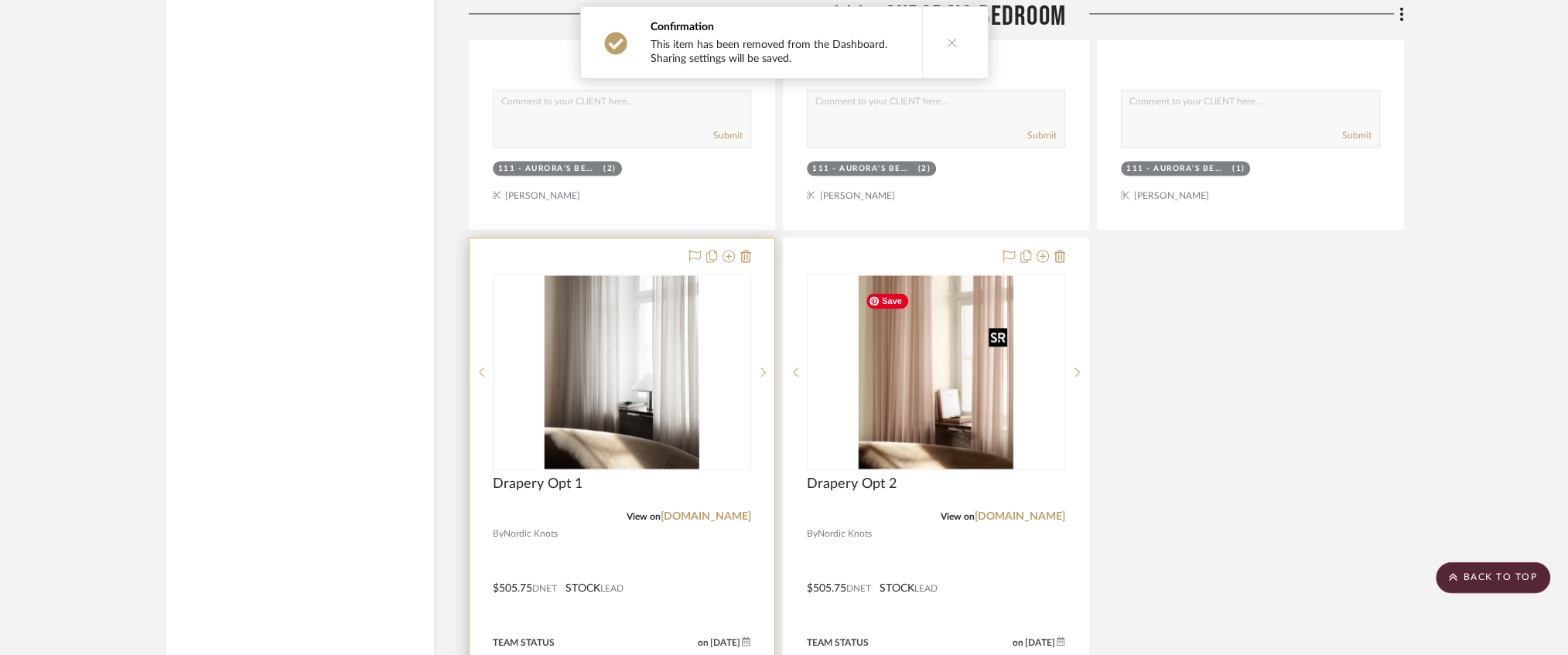
click at [663, 414] on img "0" at bounding box center [622, 372] width 155 height 194
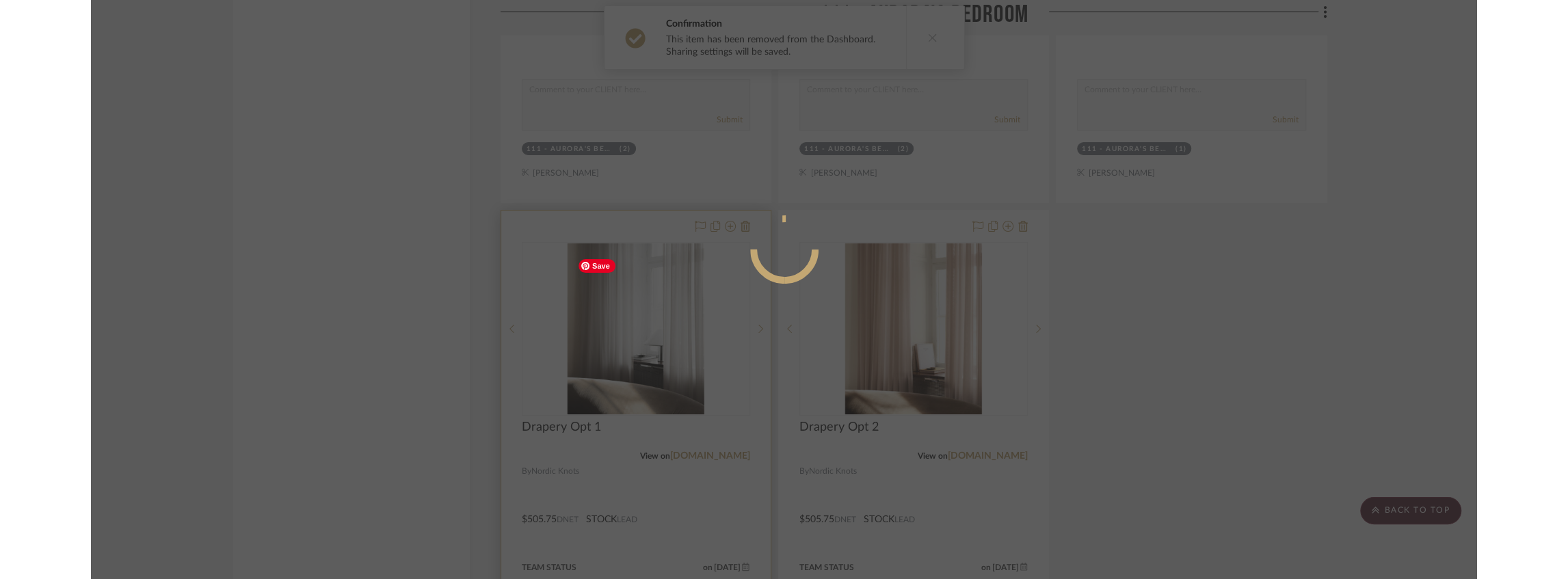
scroll to position [0, 0]
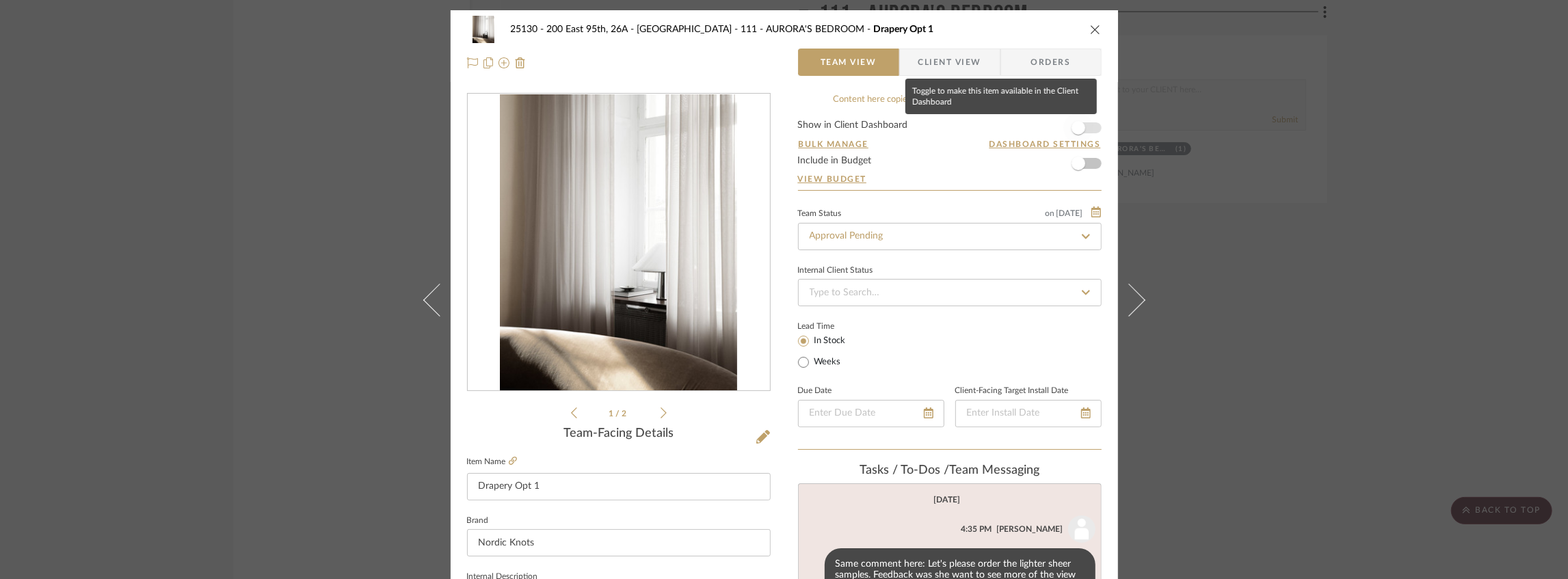
click at [1079, 122] on span "button" at bounding box center [1078, 127] width 30 height 30
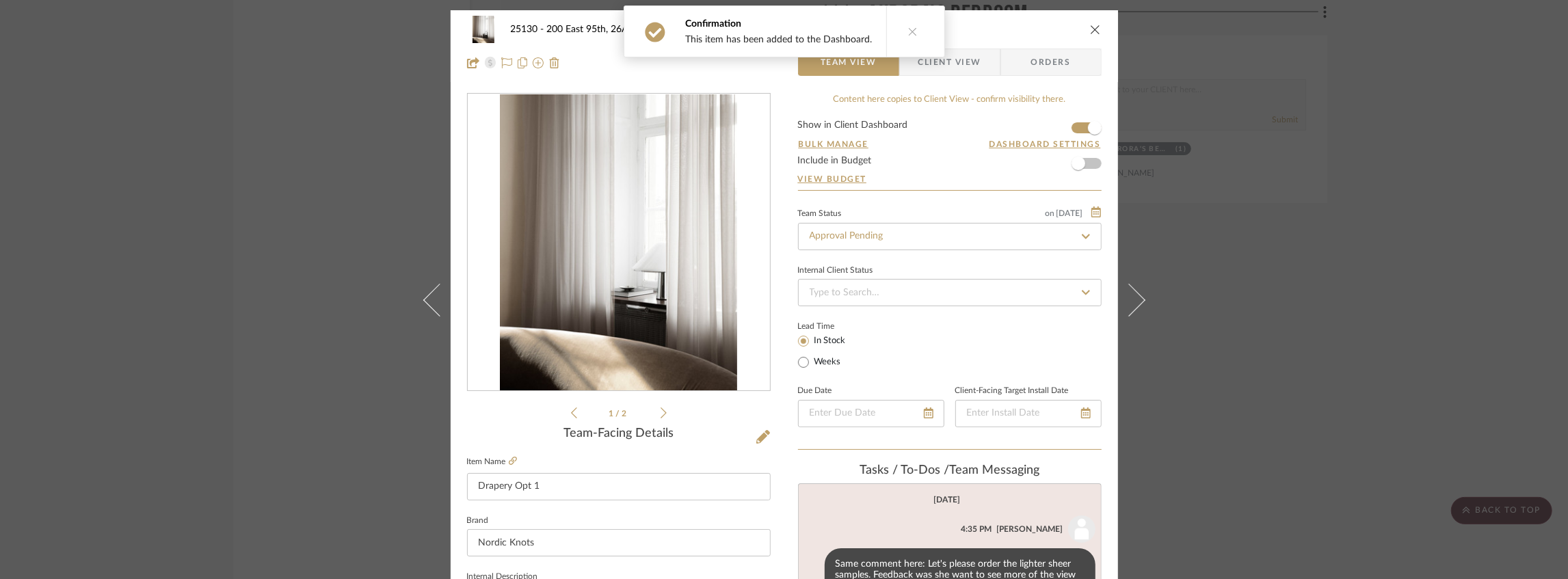
click at [936, 49] on div "Confirmation This item has been added to the Dashboard." at bounding box center [784, 32] width 321 height 52
click at [967, 64] on span "Client View" at bounding box center [950, 62] width 63 height 28
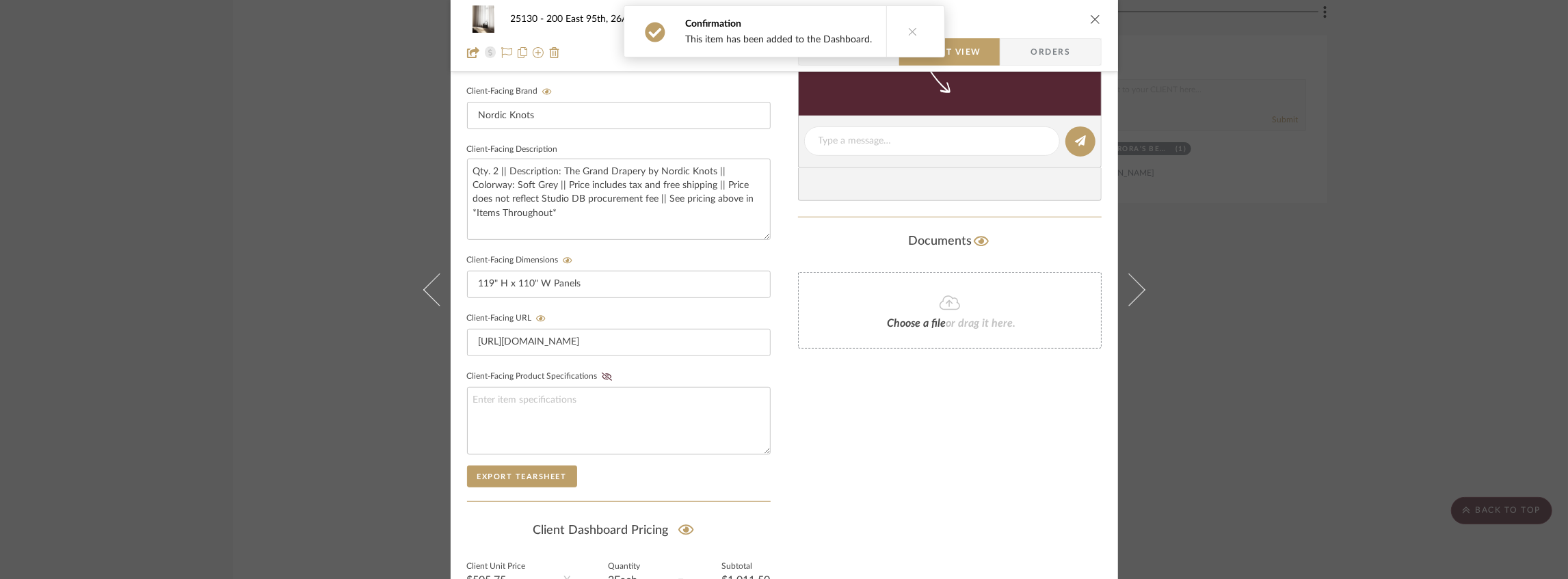
scroll to position [456, 0]
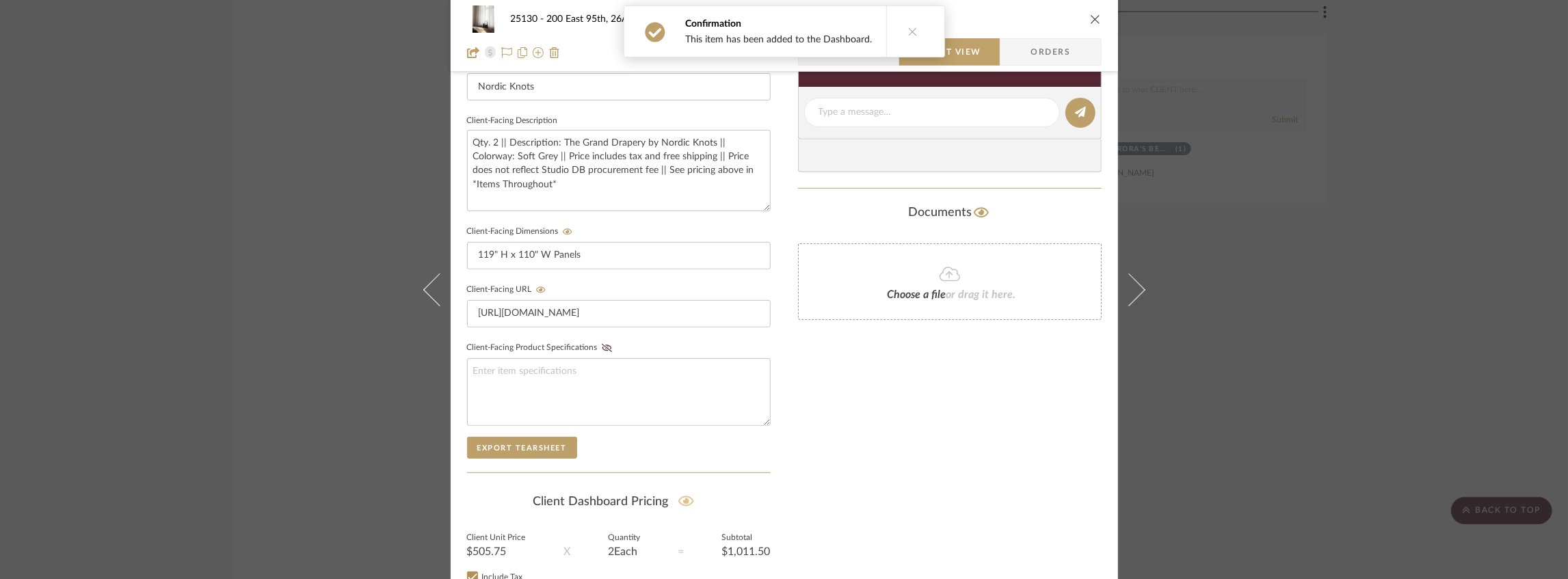
click at [685, 497] on icon at bounding box center [685, 501] width 15 height 14
click at [1094, 15] on icon "close" at bounding box center [1095, 19] width 11 height 11
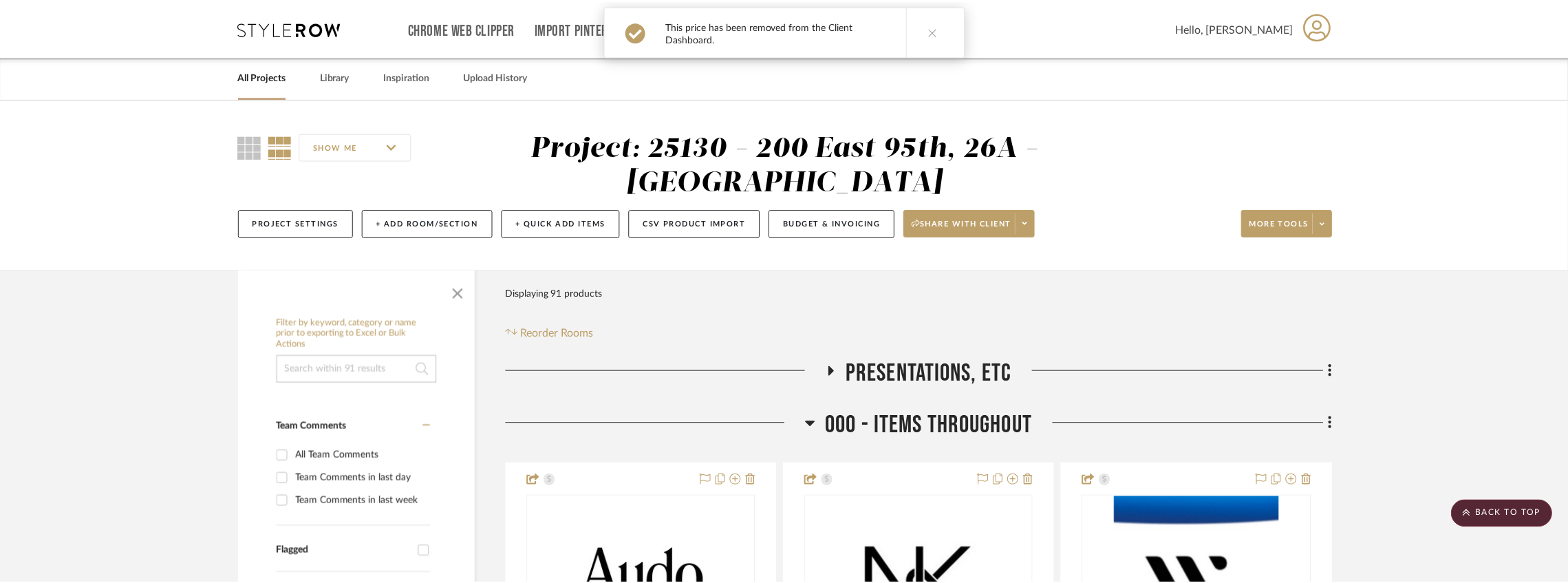
scroll to position [14211, 0]
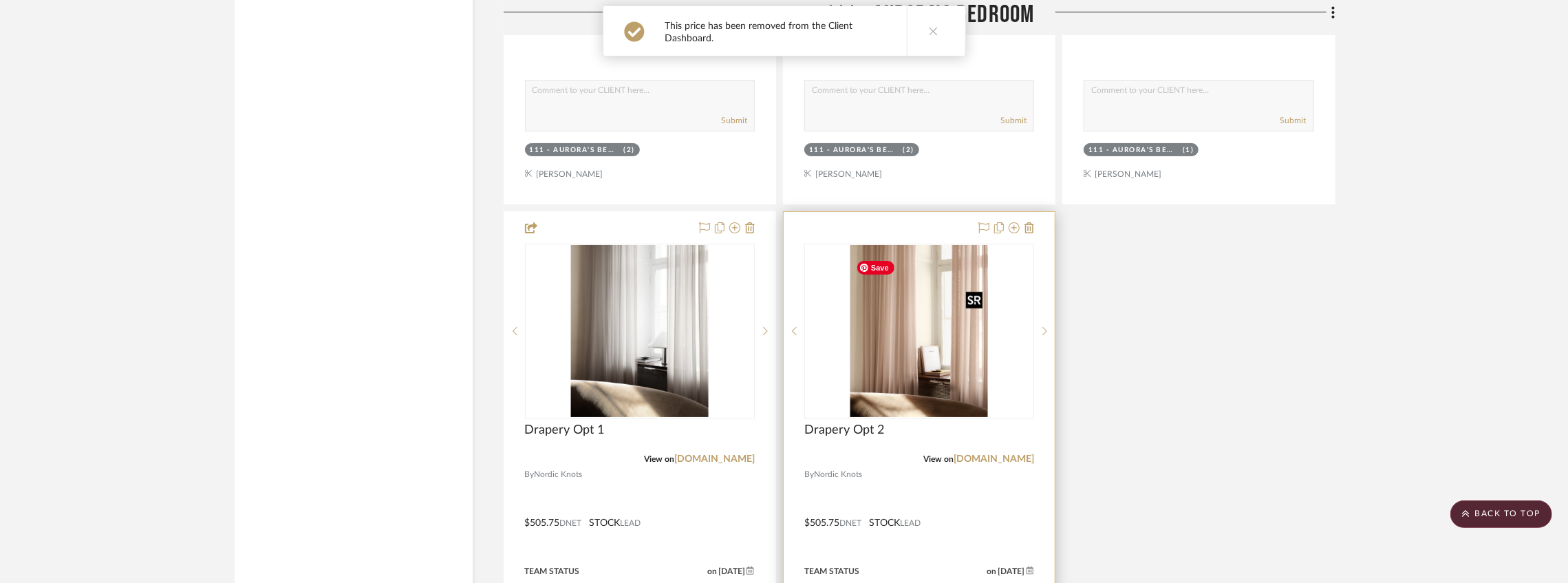
click at [936, 318] on img "0" at bounding box center [919, 331] width 138 height 172
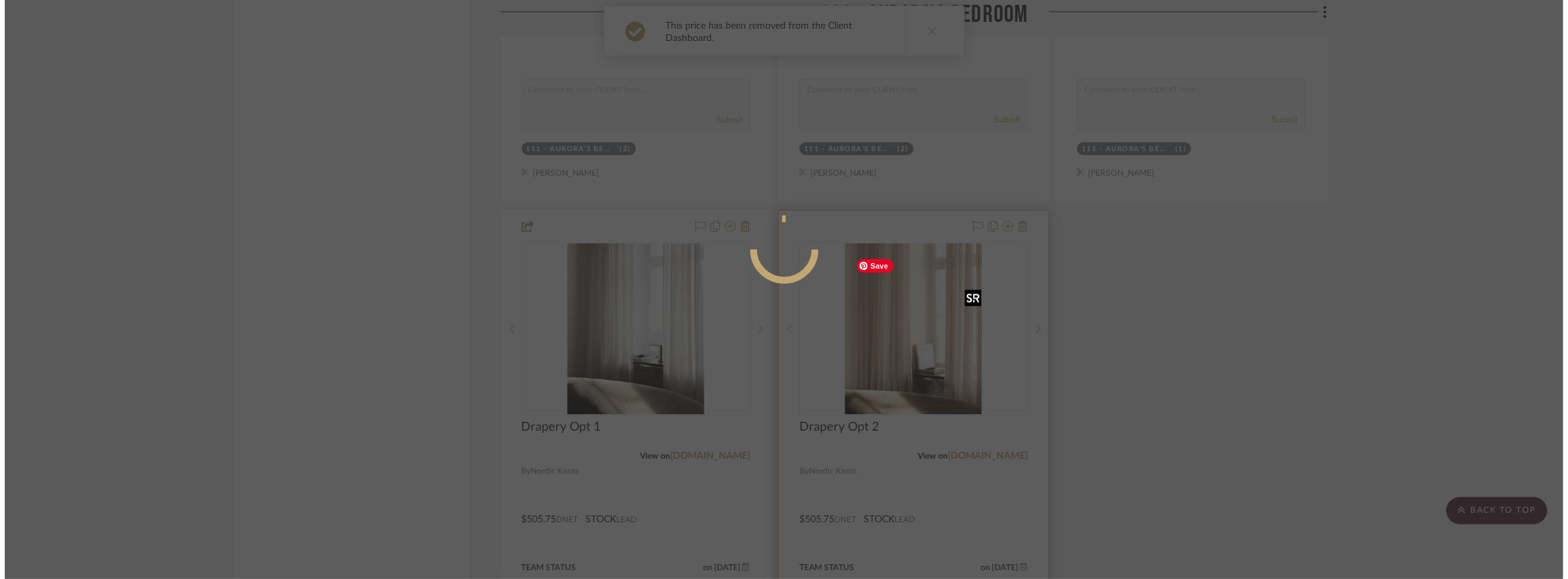
scroll to position [0, 0]
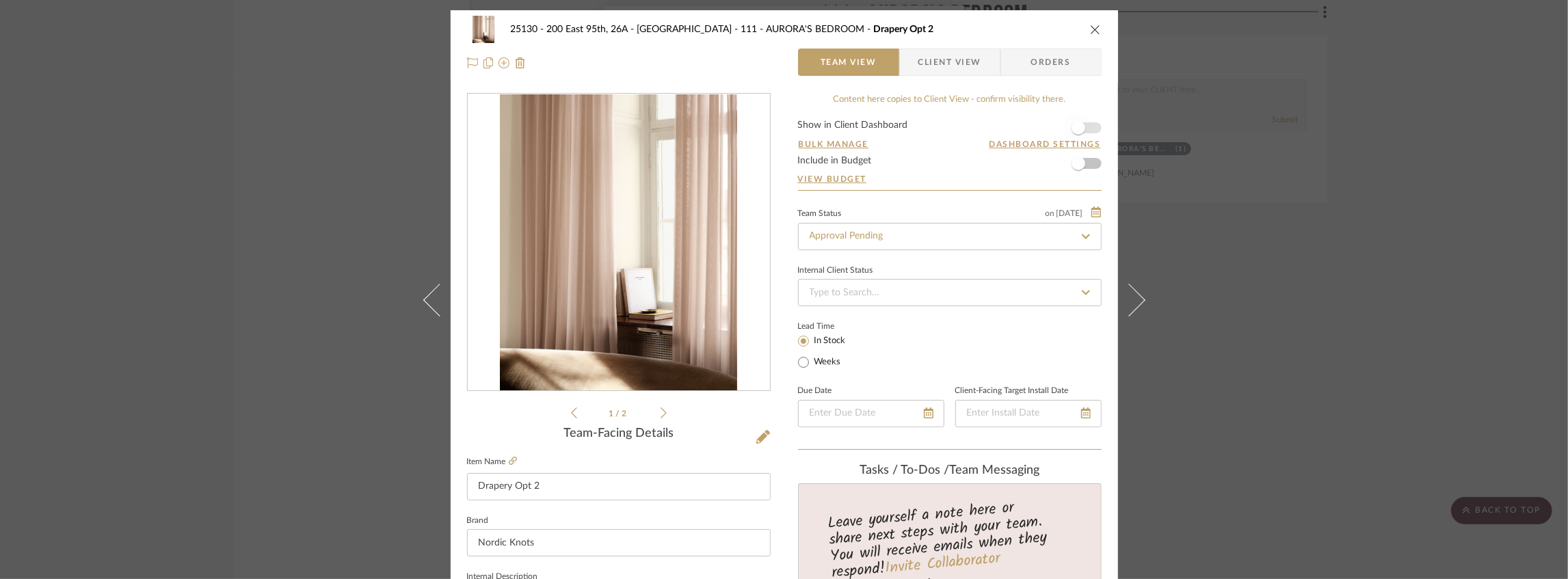
click at [1087, 129] on span "button" at bounding box center [1078, 127] width 30 height 30
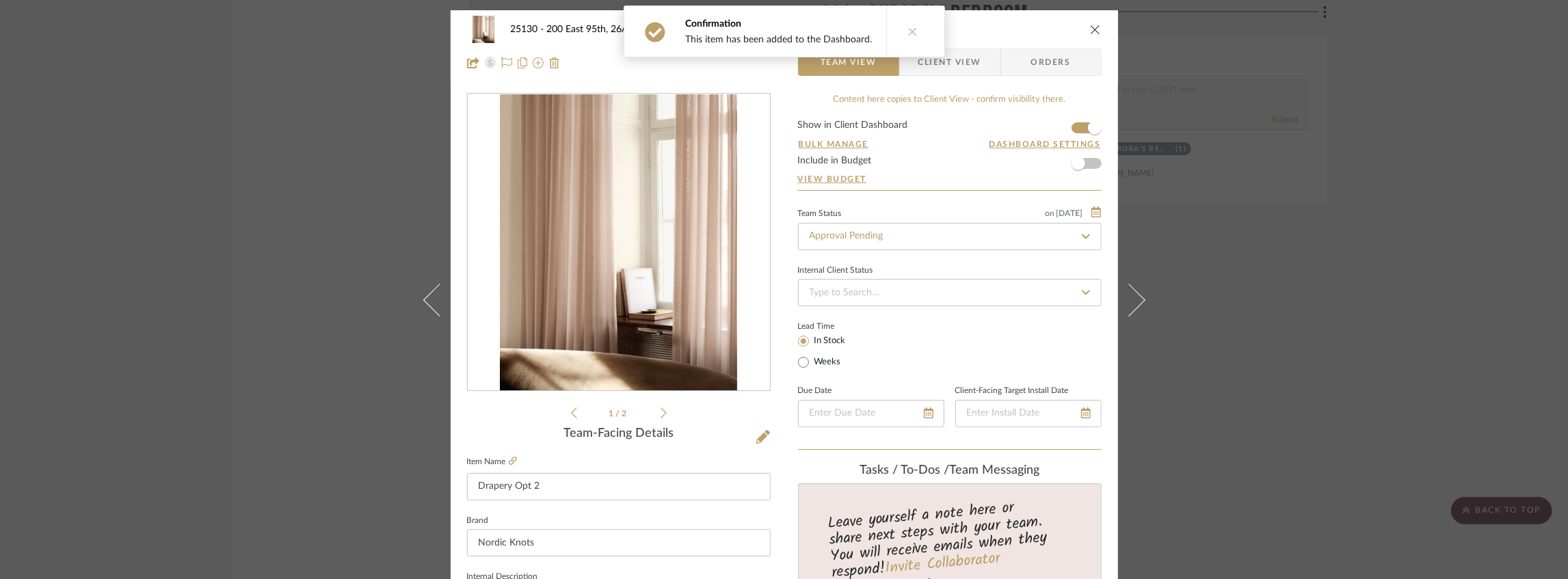
click at [961, 66] on span "Client View" at bounding box center [950, 62] width 63 height 28
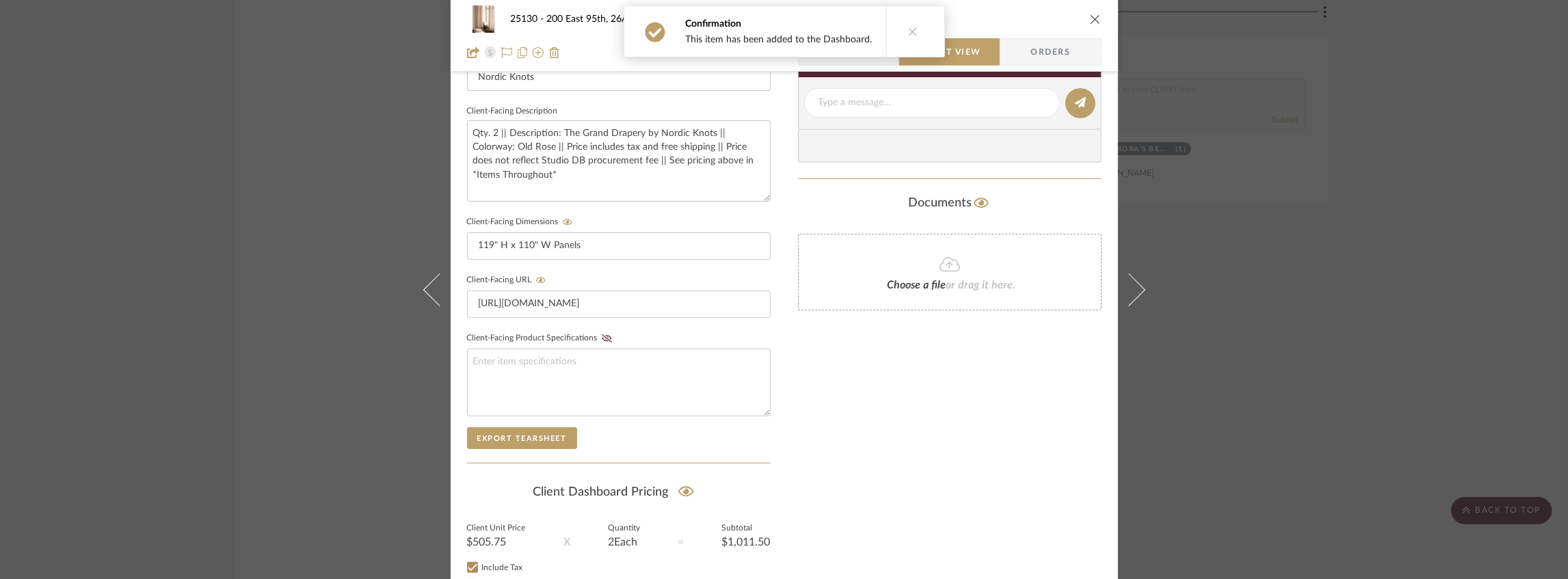
scroll to position [547, 0]
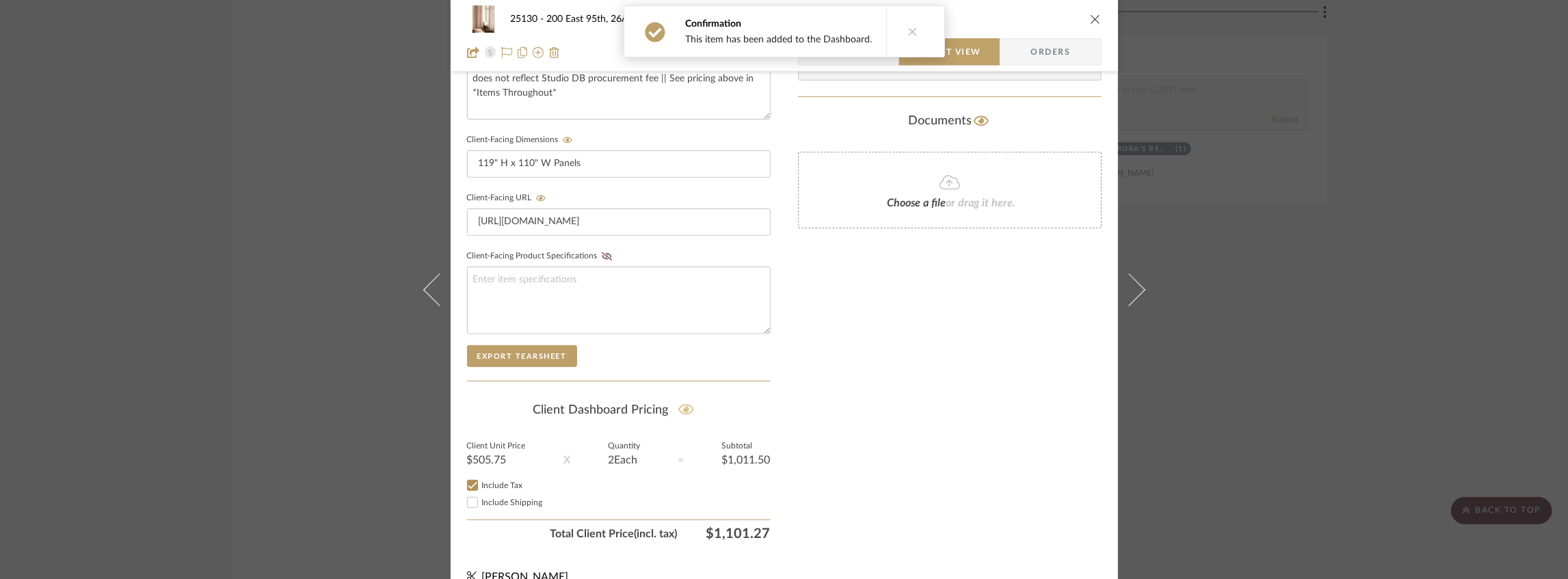
click at [678, 403] on icon at bounding box center [685, 410] width 15 height 14
click at [1096, 15] on div "25130 - 200 East 95th, 26A - Kosheleva 111 - AURORA'S BEDROOM Drapery Opt 2 Tea…" at bounding box center [784, 36] width 668 height 72
click at [1091, 19] on icon "close" at bounding box center [1095, 19] width 11 height 11
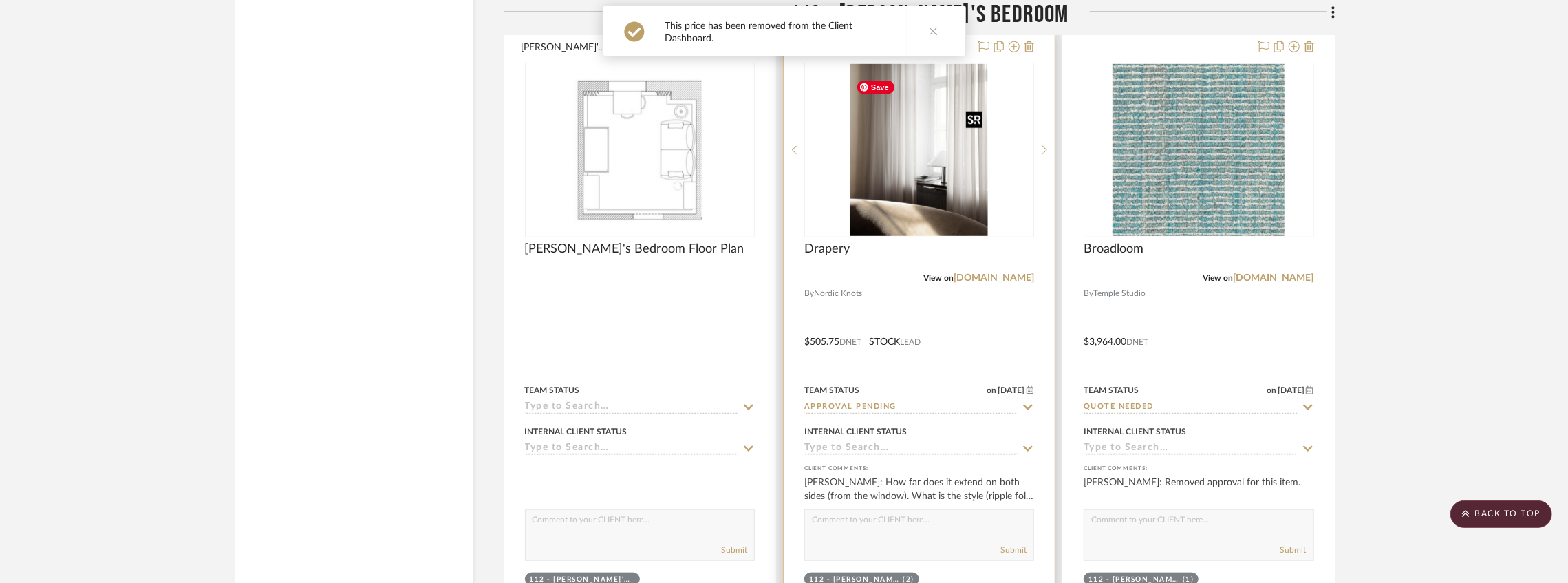
scroll to position [15083, 0]
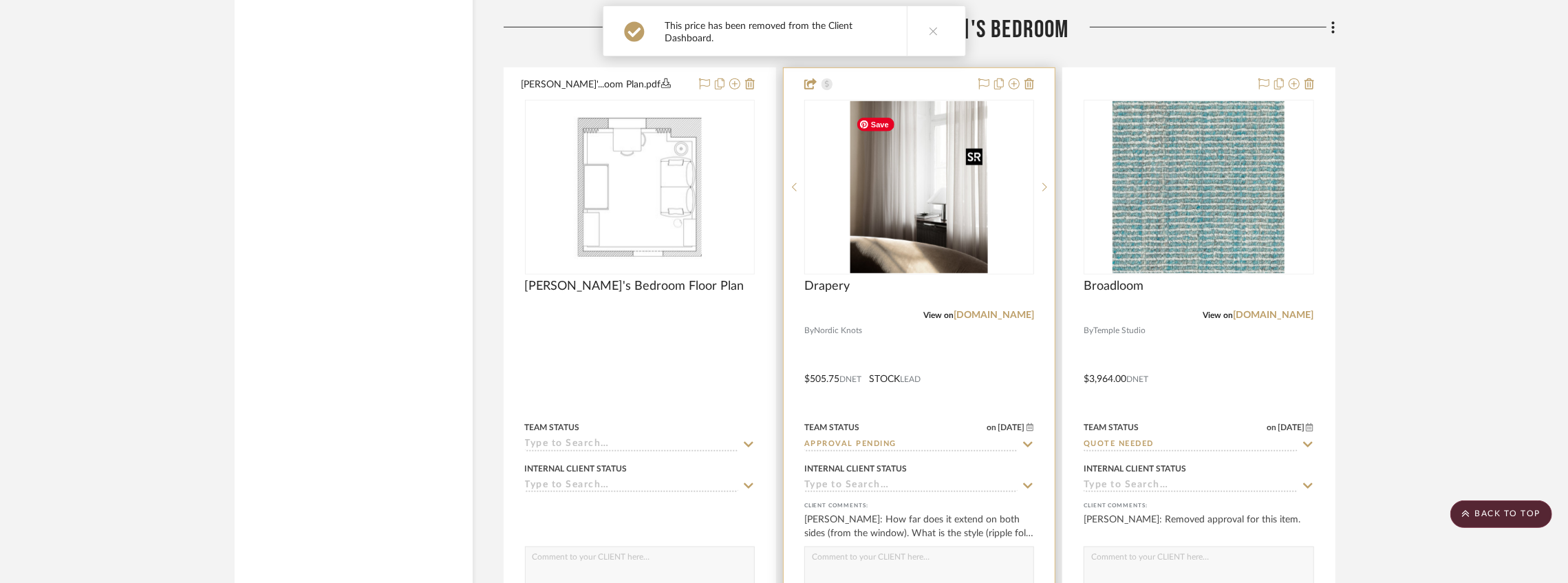
click at [958, 219] on img "0" at bounding box center [919, 187] width 138 height 172
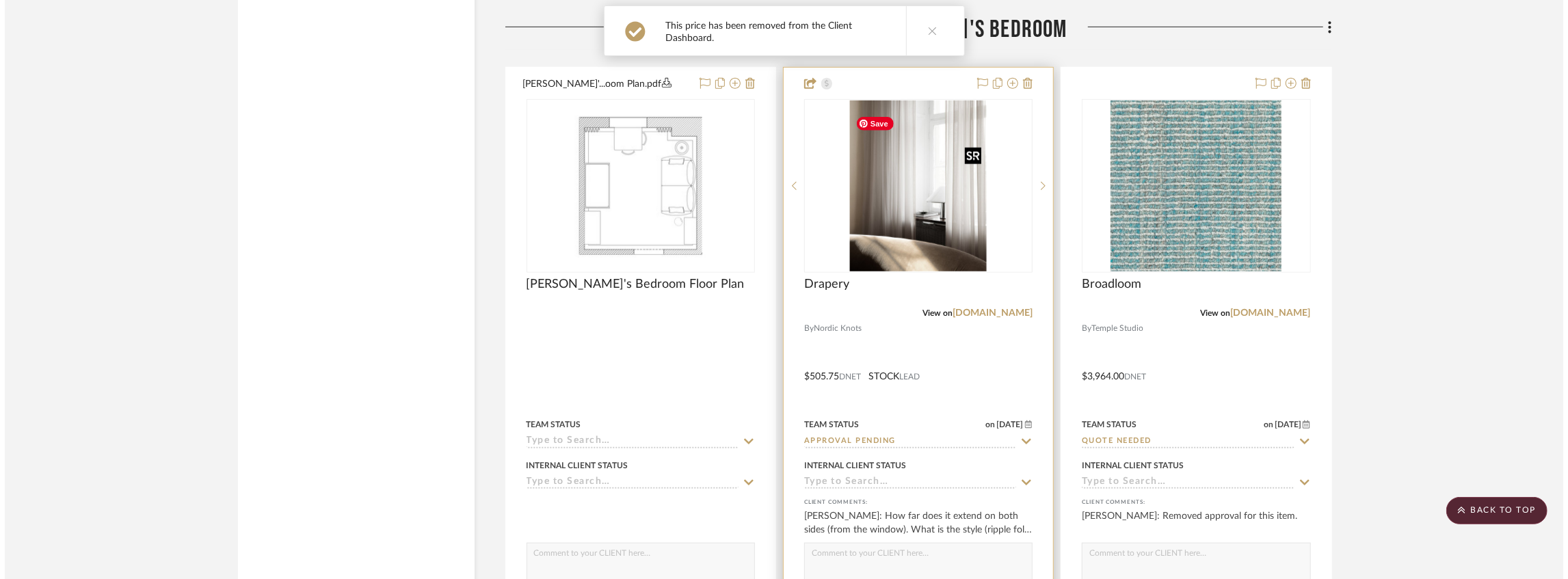
scroll to position [0, 0]
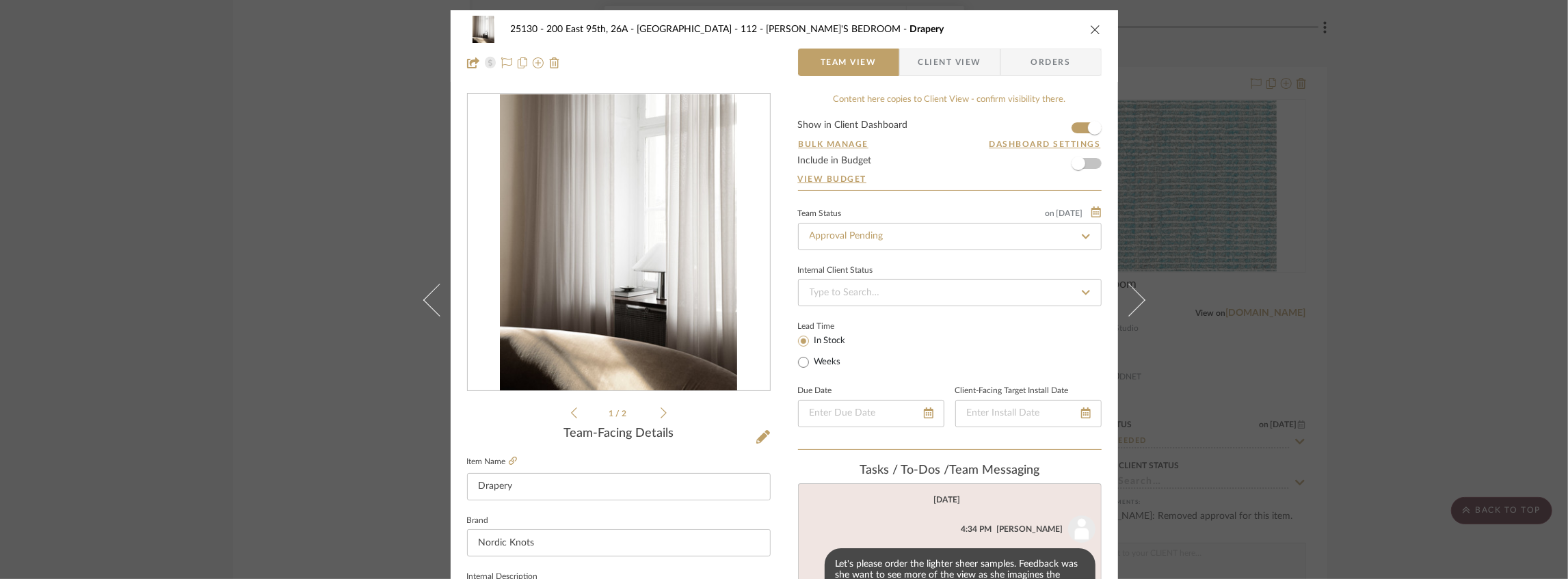
click at [944, 63] on span "Client View" at bounding box center [950, 62] width 63 height 28
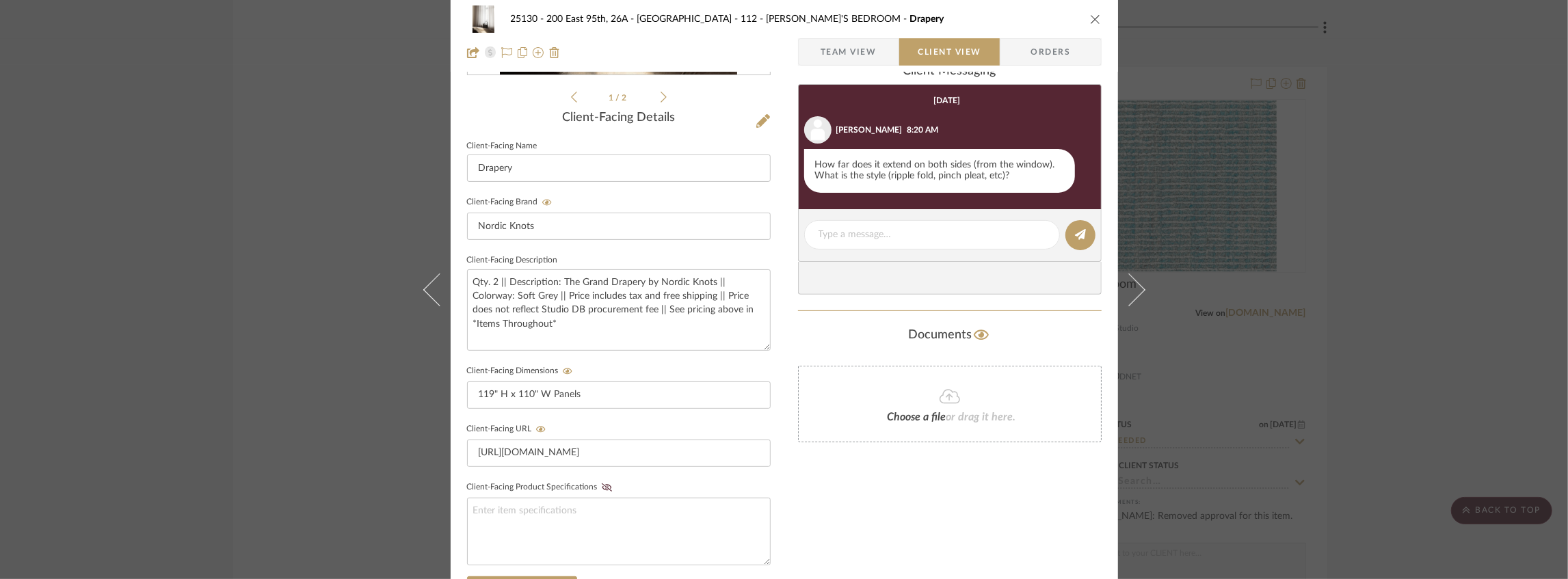
scroll to position [456, 0]
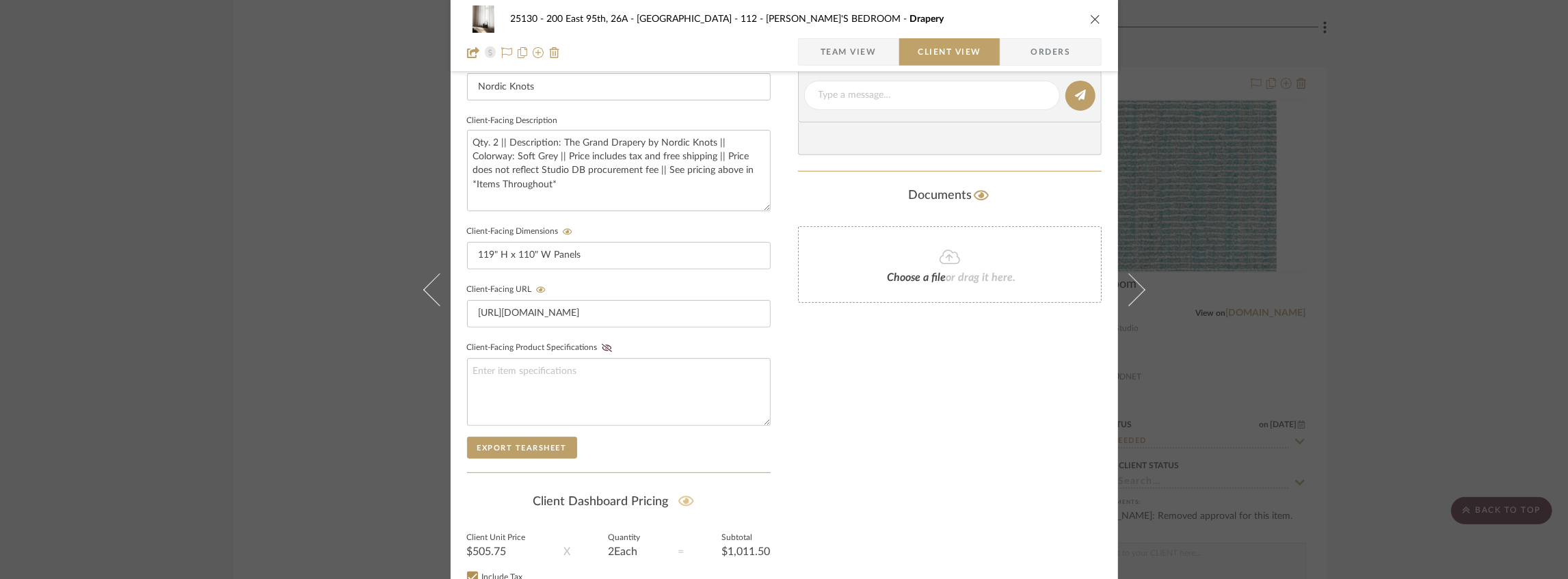
click at [687, 500] on icon at bounding box center [685, 501] width 15 height 14
click at [1090, 16] on icon "close" at bounding box center [1095, 19] width 11 height 11
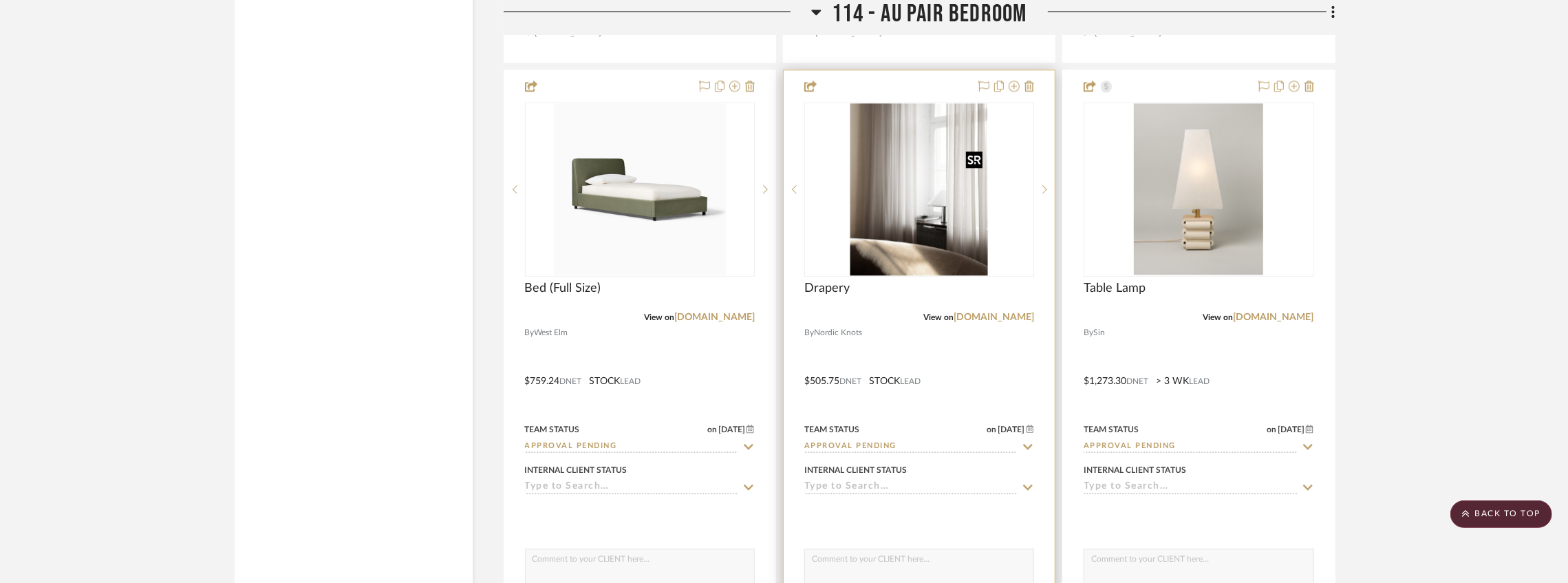
scroll to position [17011, 0]
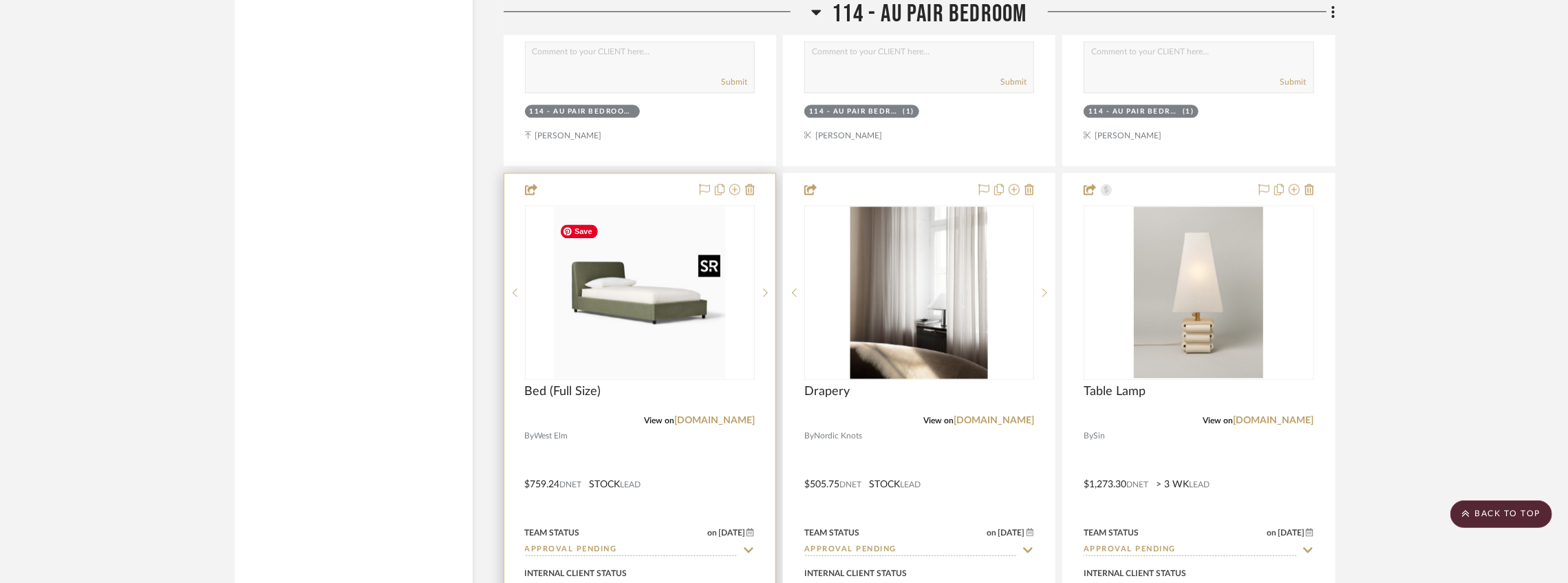
click at [0, 0] on img at bounding box center [0, 0] width 0 height 0
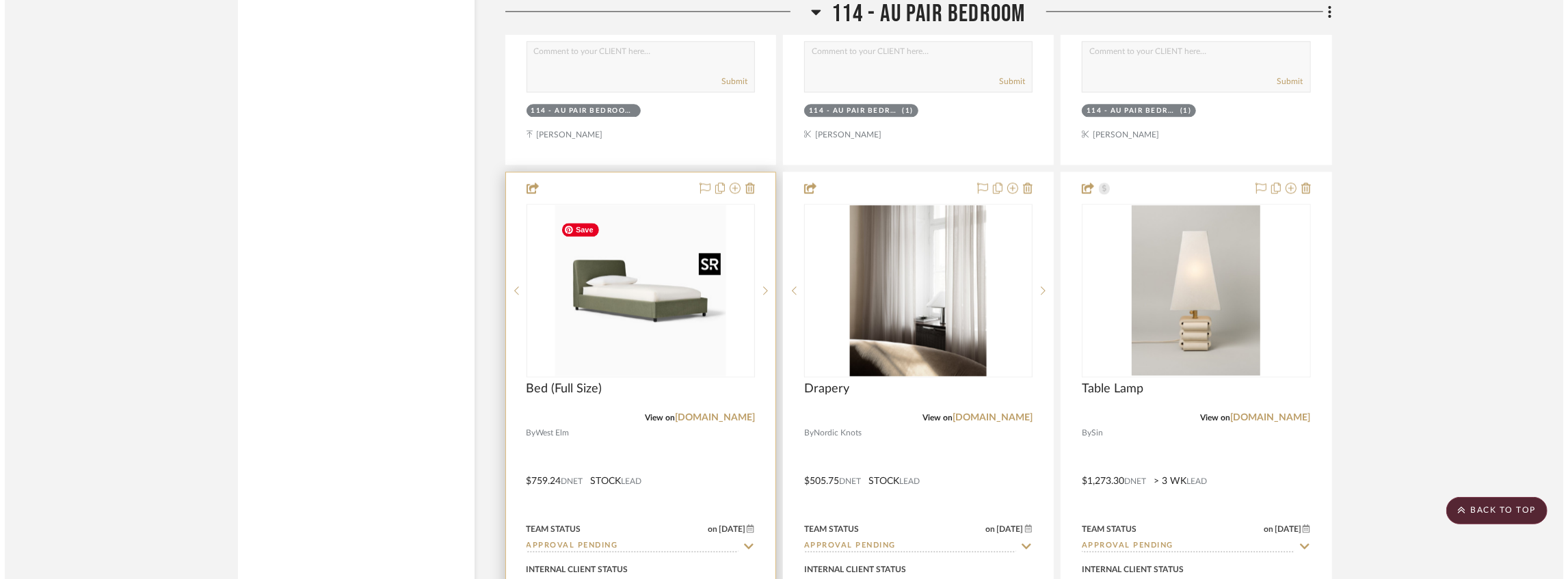
scroll to position [0, 0]
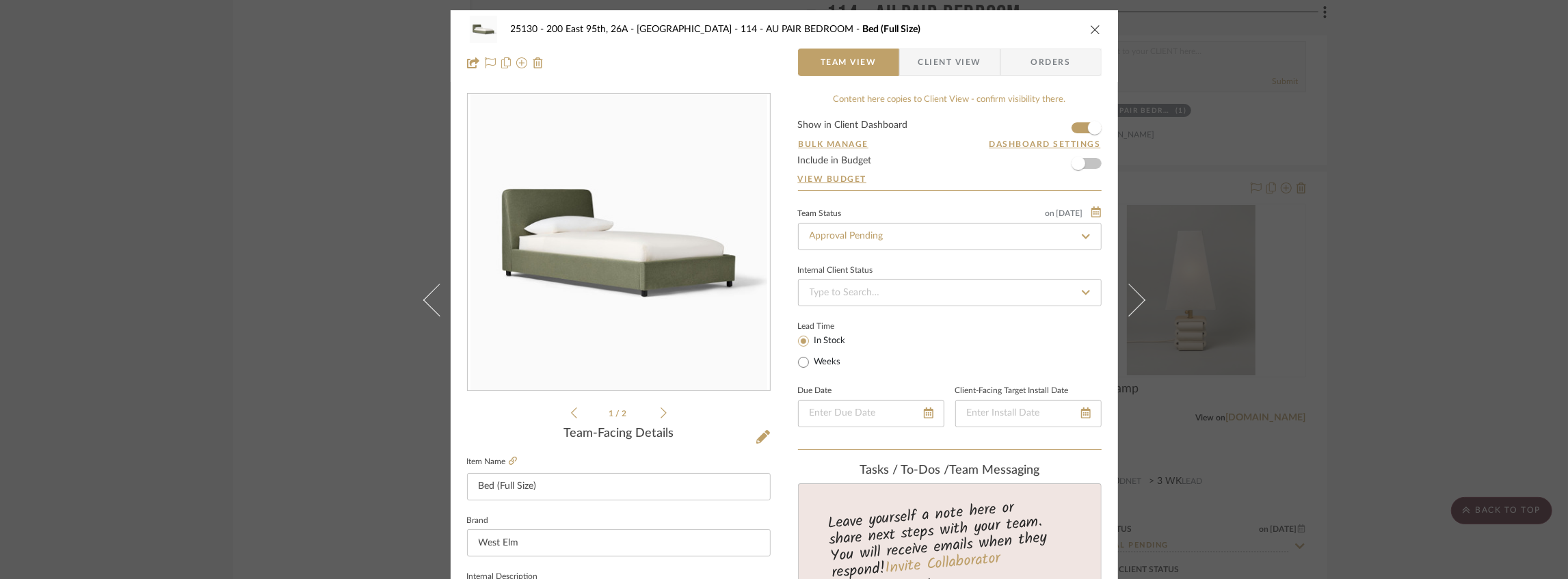
click at [1081, 30] on div "25130 - 200 East 95th, 26A - Kosheleva 114 - AU PAIR BEDROOM Bed (Full Size)" at bounding box center [784, 29] width 634 height 28
click at [1090, 28] on icon "close" at bounding box center [1095, 29] width 11 height 11
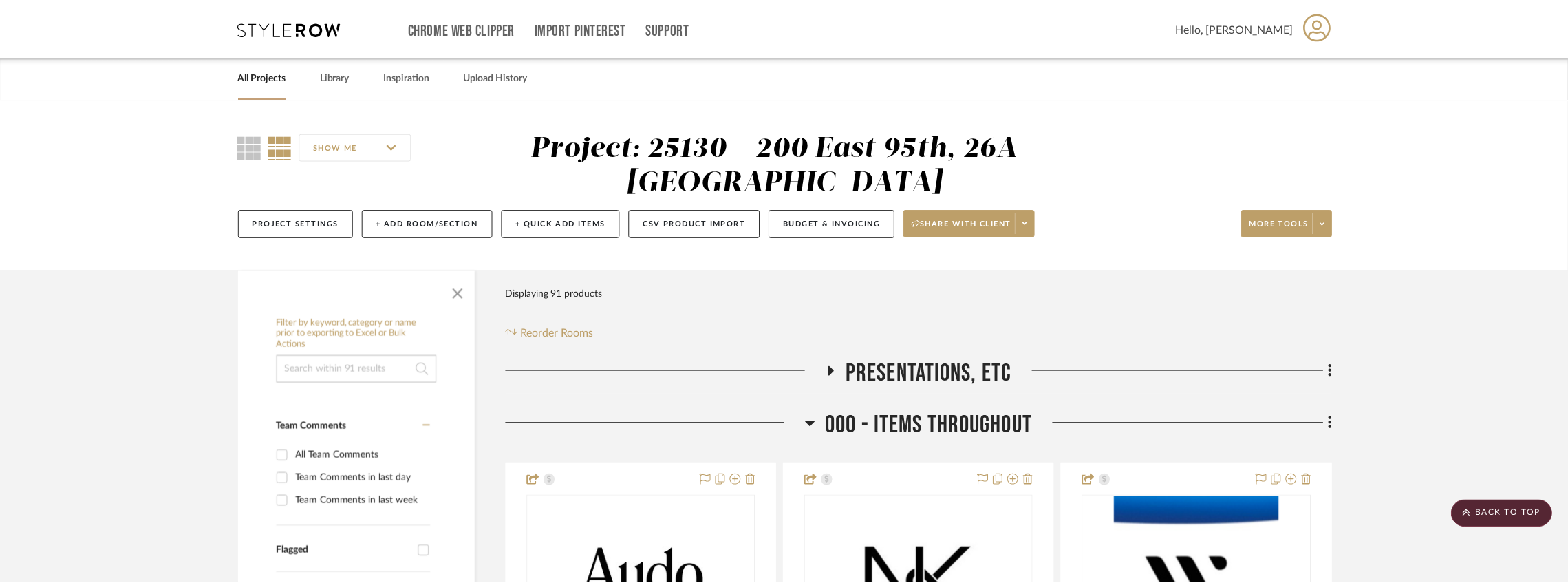
scroll to position [17011, 0]
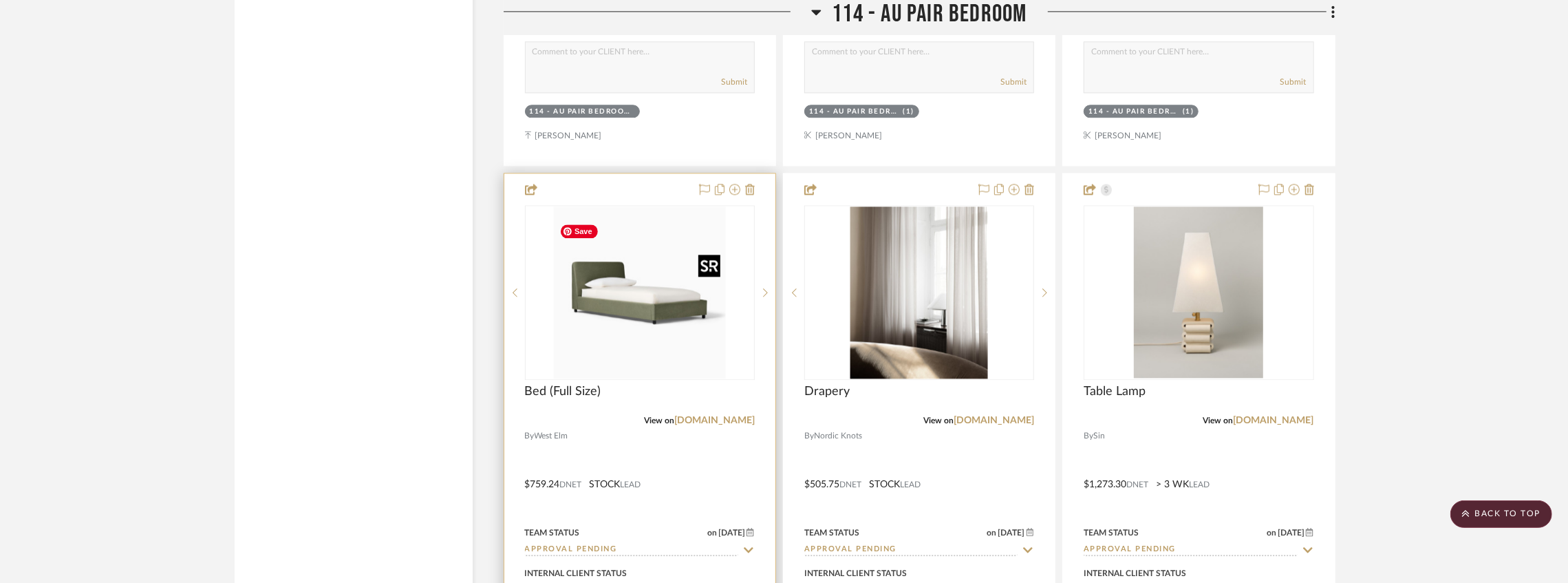
click at [655, 324] on img "0" at bounding box center [640, 292] width 172 height 172
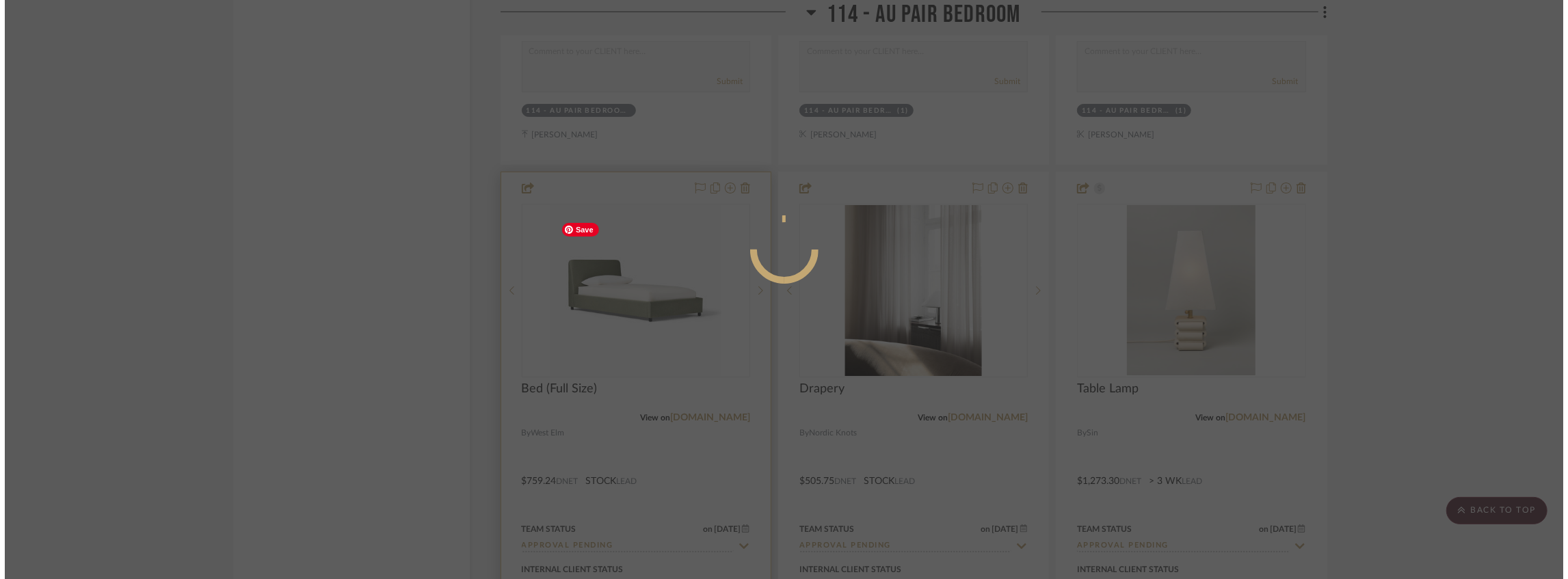
scroll to position [0, 0]
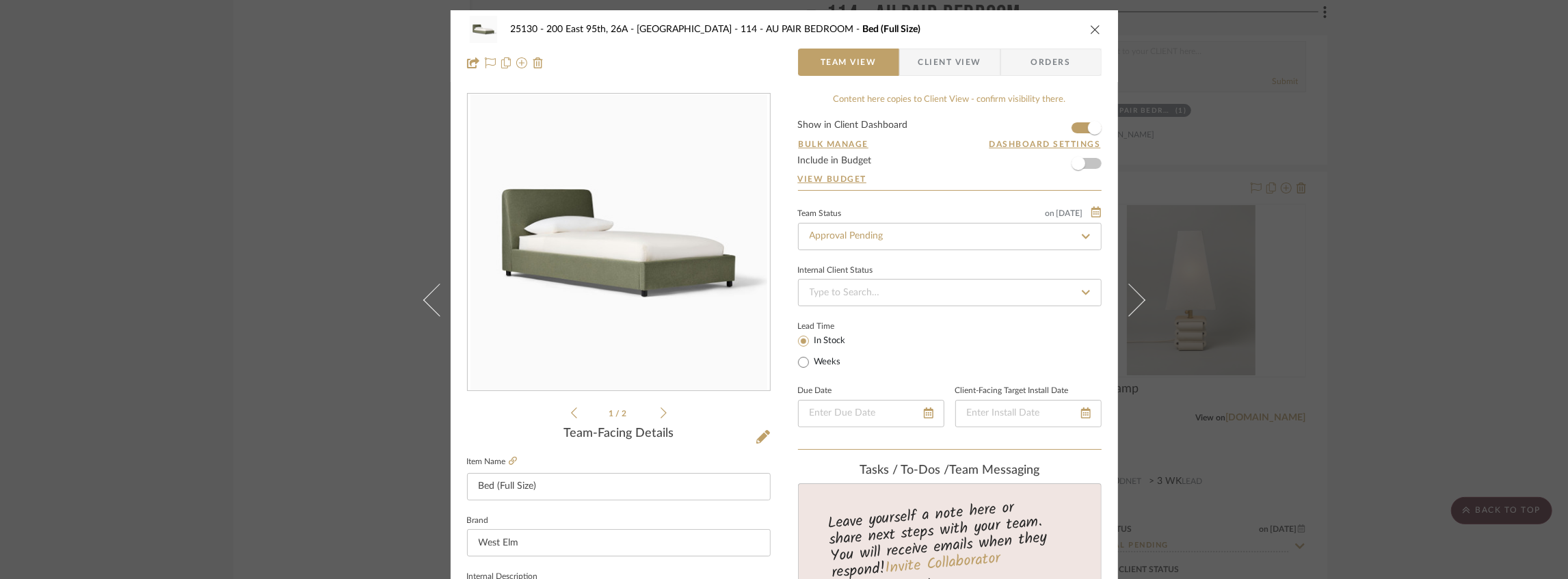
click at [928, 63] on span "Client View" at bounding box center [950, 62] width 63 height 28
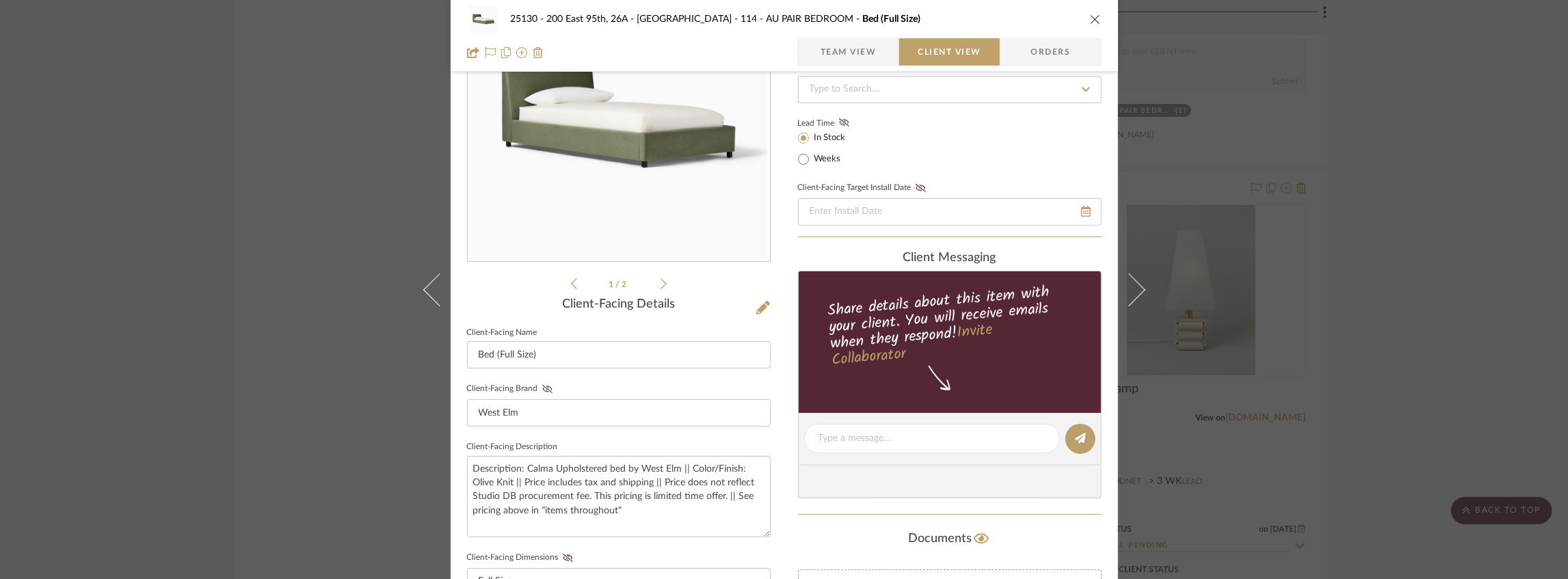
scroll to position [182, 0]
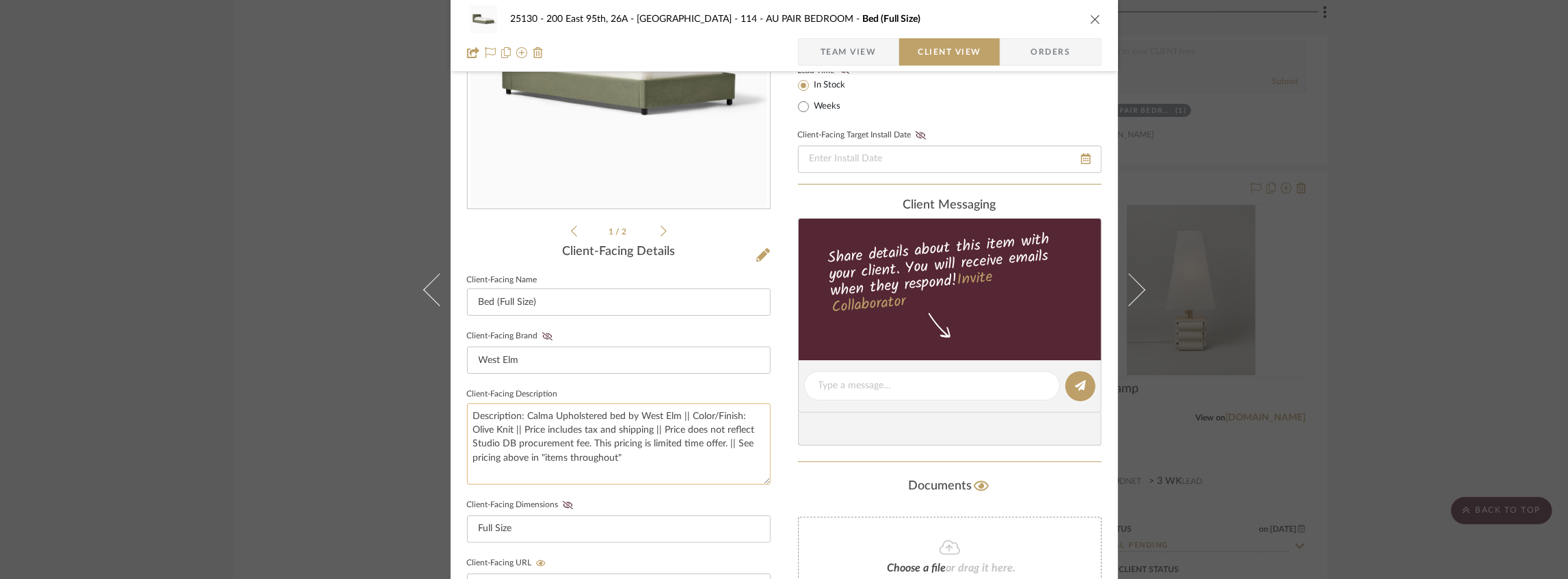
click at [648, 454] on textarea "Description: Calma Upholstered bed by West Elm || Color/Finish: Olive Knit || P…" at bounding box center [619, 444] width 303 height 81
click at [803, 452] on summary-project-messaging "client Messaging Share details about this item with your client. You will recei…" at bounding box center [950, 330] width 303 height 264
click at [543, 337] on icon at bounding box center [548, 337] width 11 height 8
click at [1090, 23] on icon "close" at bounding box center [1095, 19] width 11 height 11
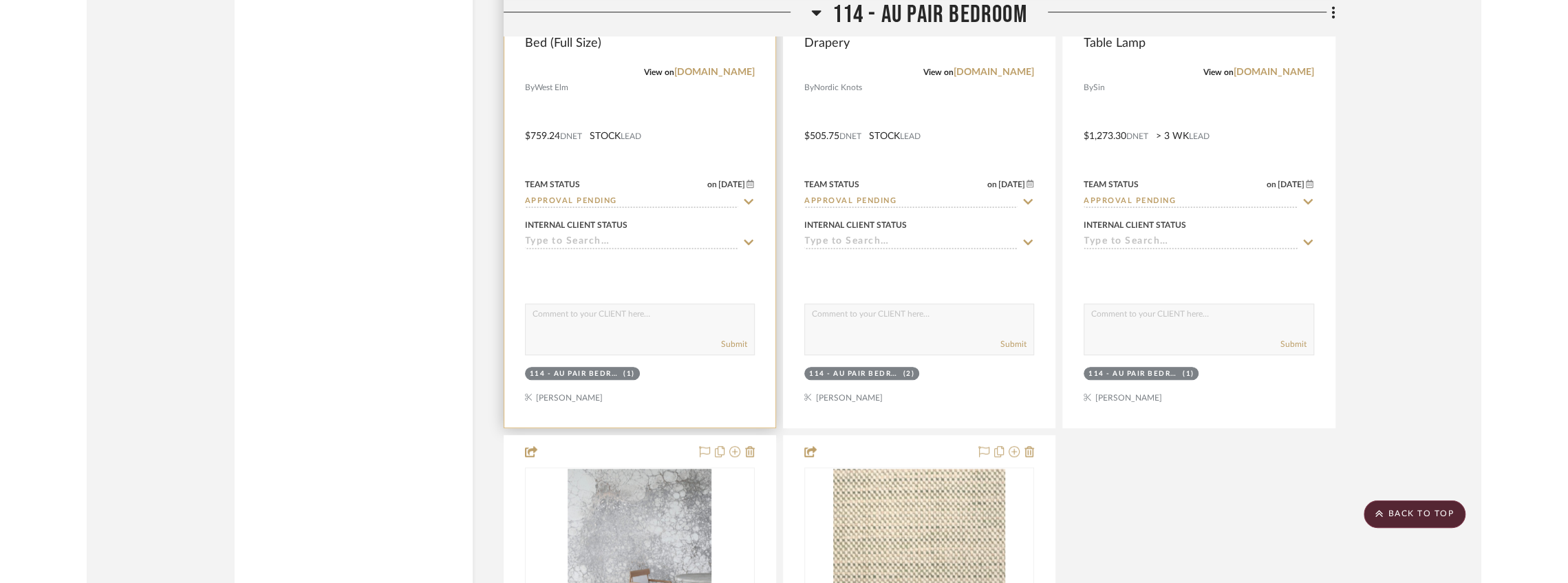
scroll to position [17194, 0]
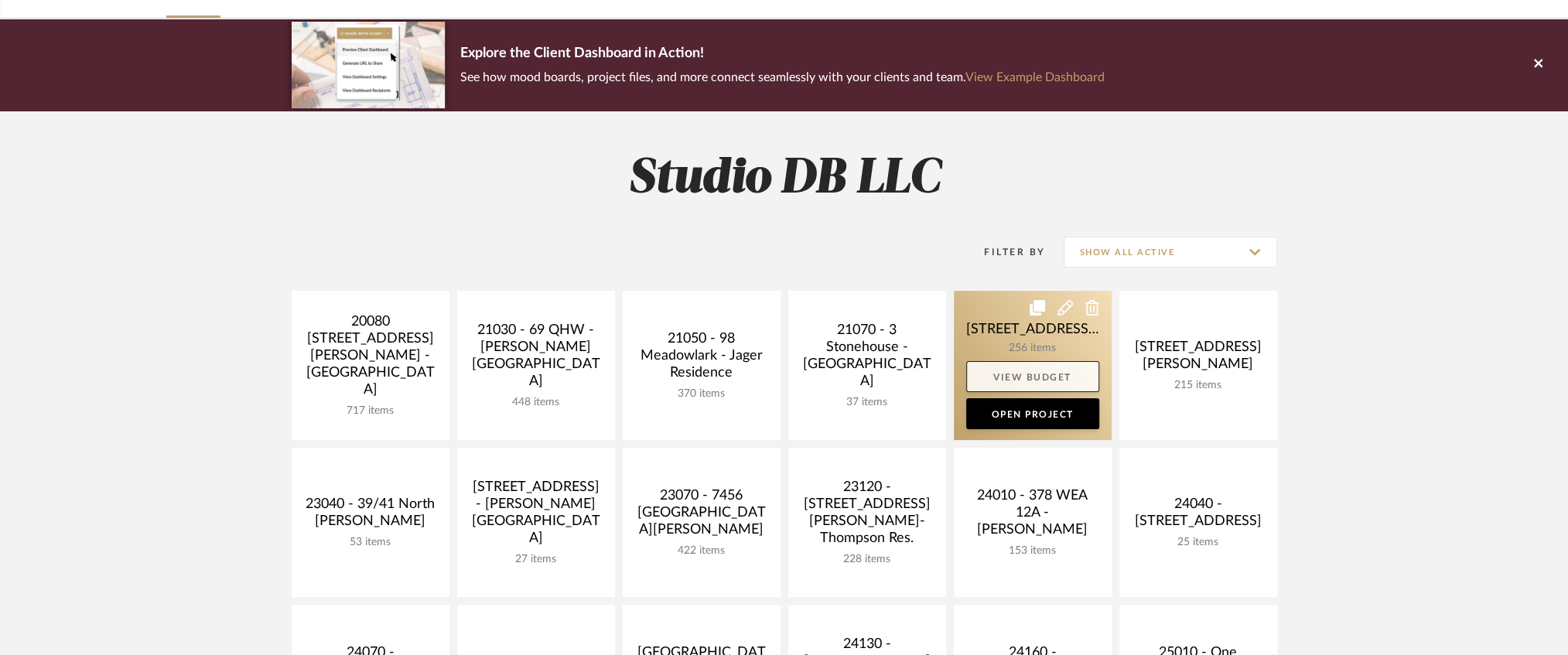
scroll to position [205, 0]
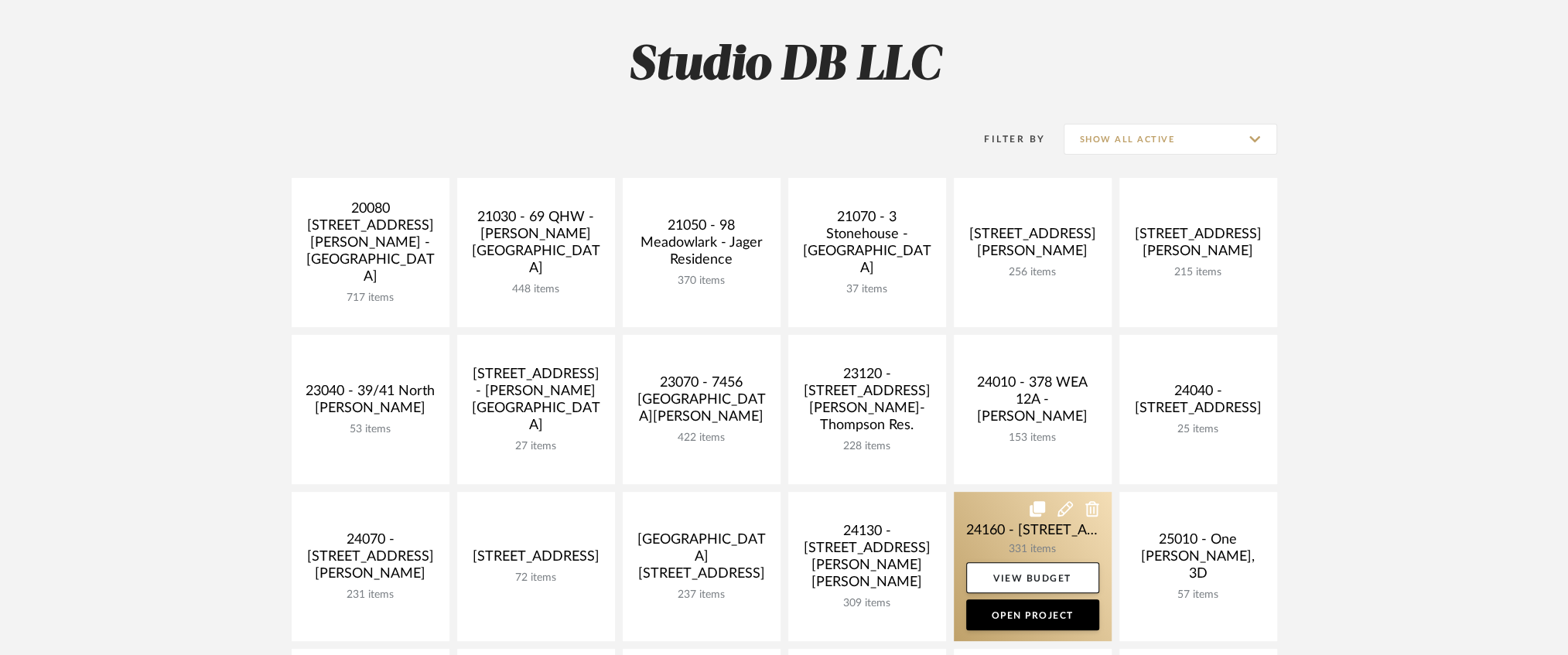
click at [994, 535] on link at bounding box center [1033, 566] width 158 height 150
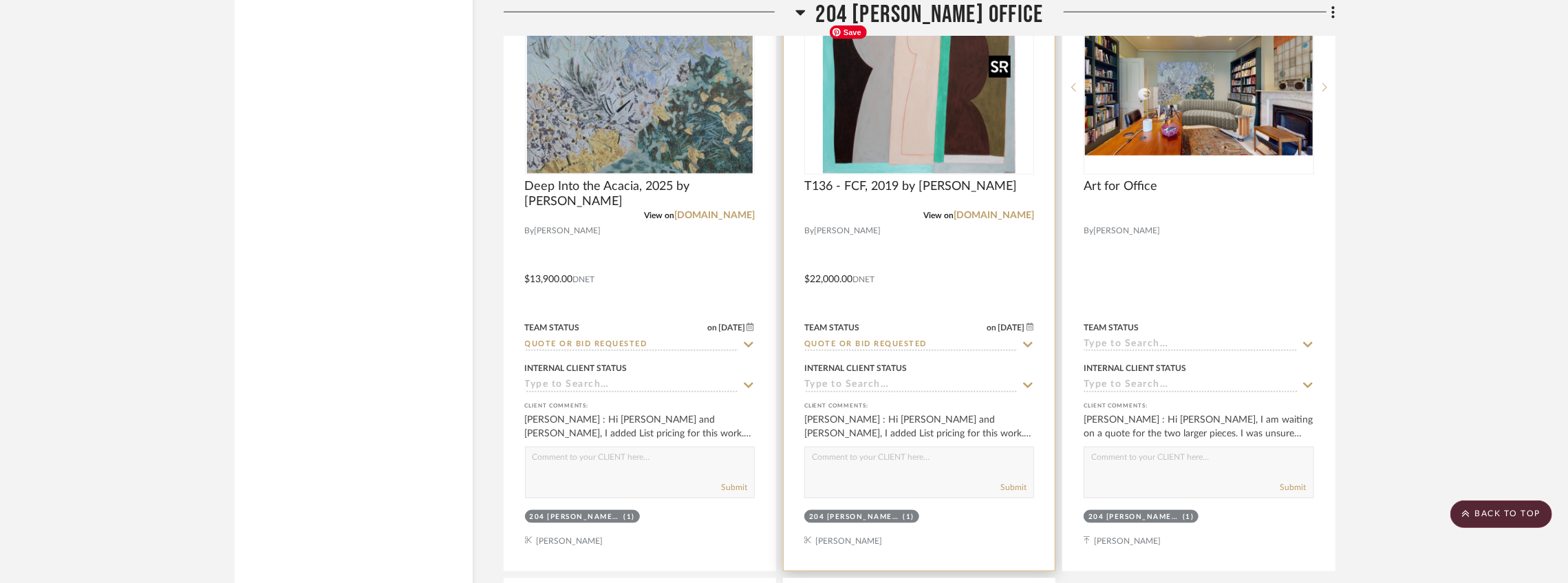
scroll to position [34118, 0]
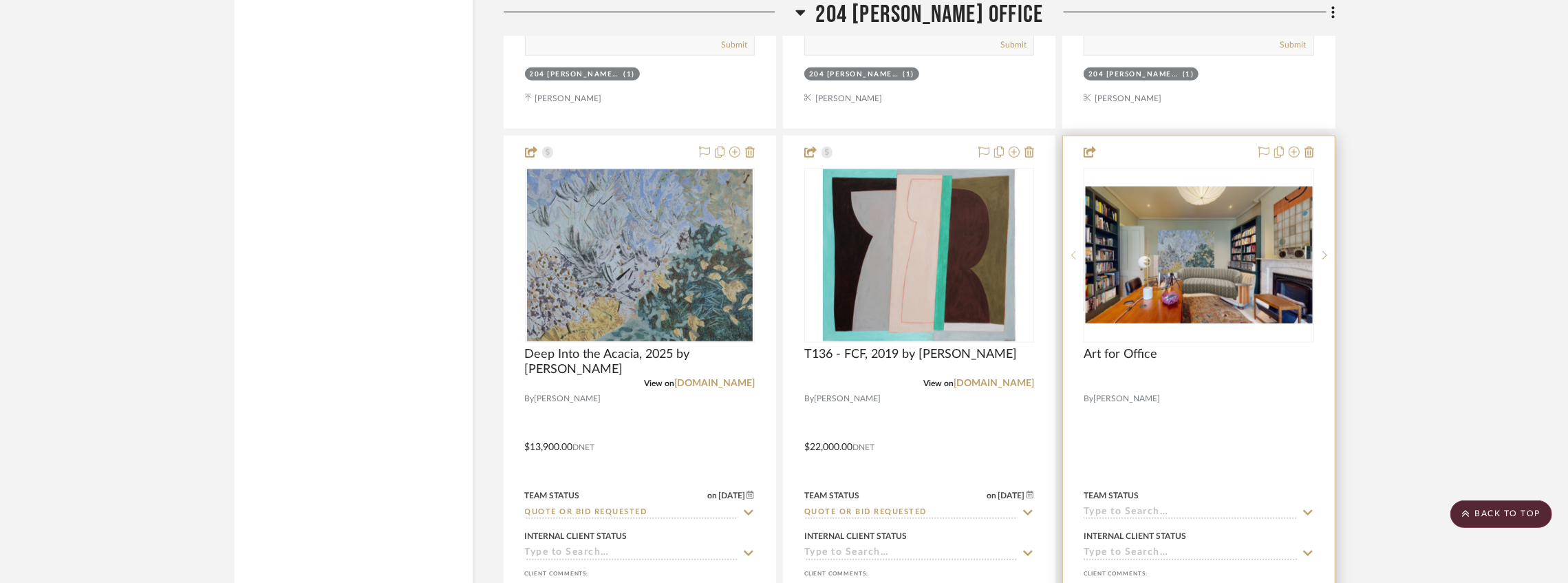
click at [1075, 260] on icon at bounding box center [1074, 256] width 5 height 10
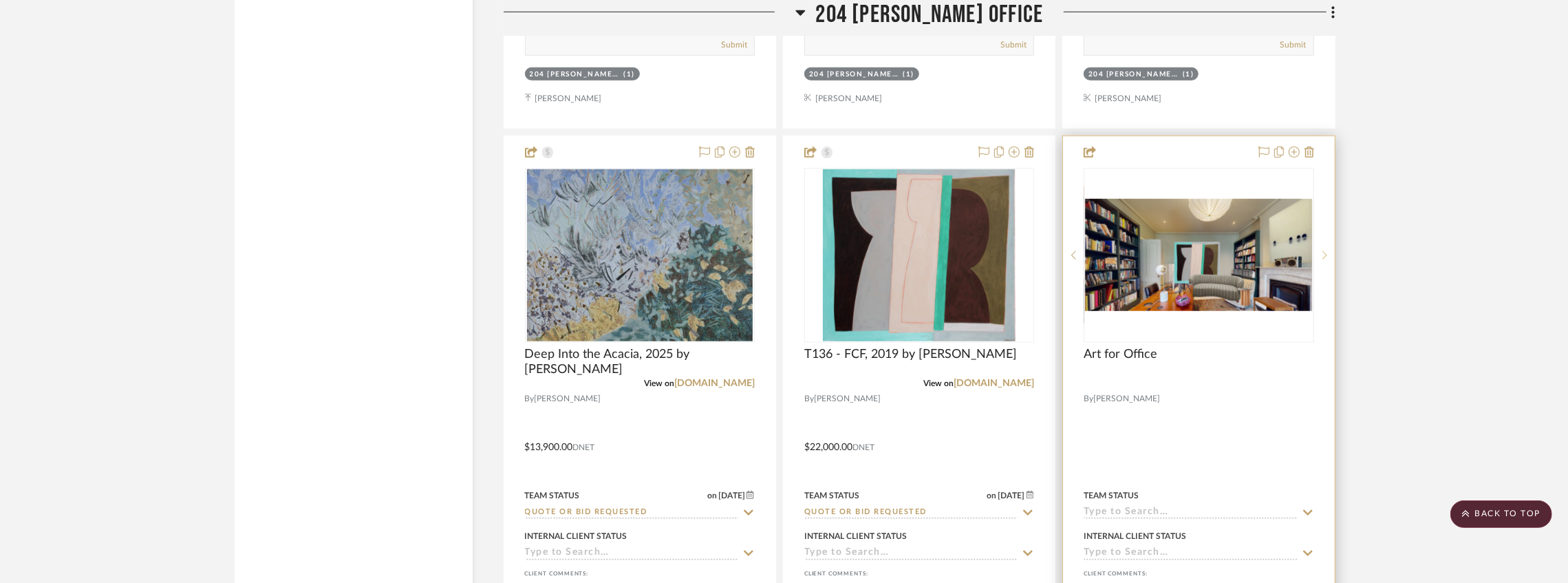
click at [1321, 260] on sr-next-btn at bounding box center [1324, 256] width 20 height 10
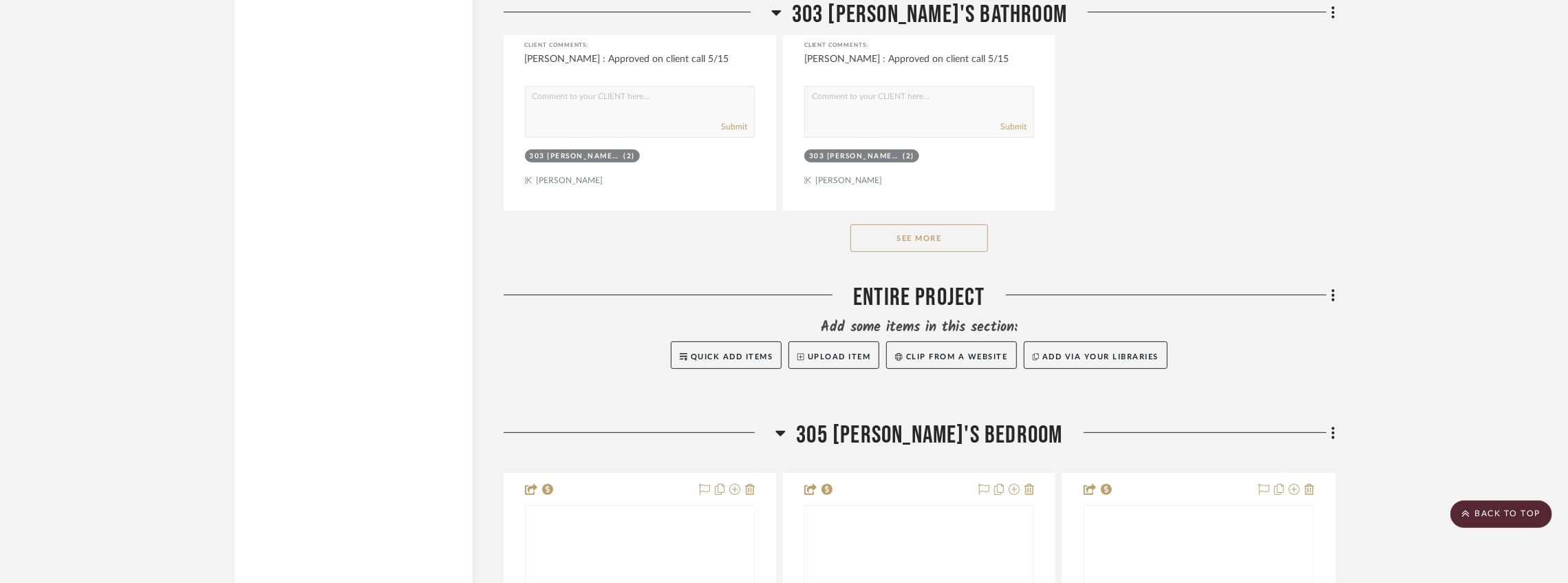
scroll to position [37880, 0]
